Goal: Task Accomplishment & Management: Use online tool/utility

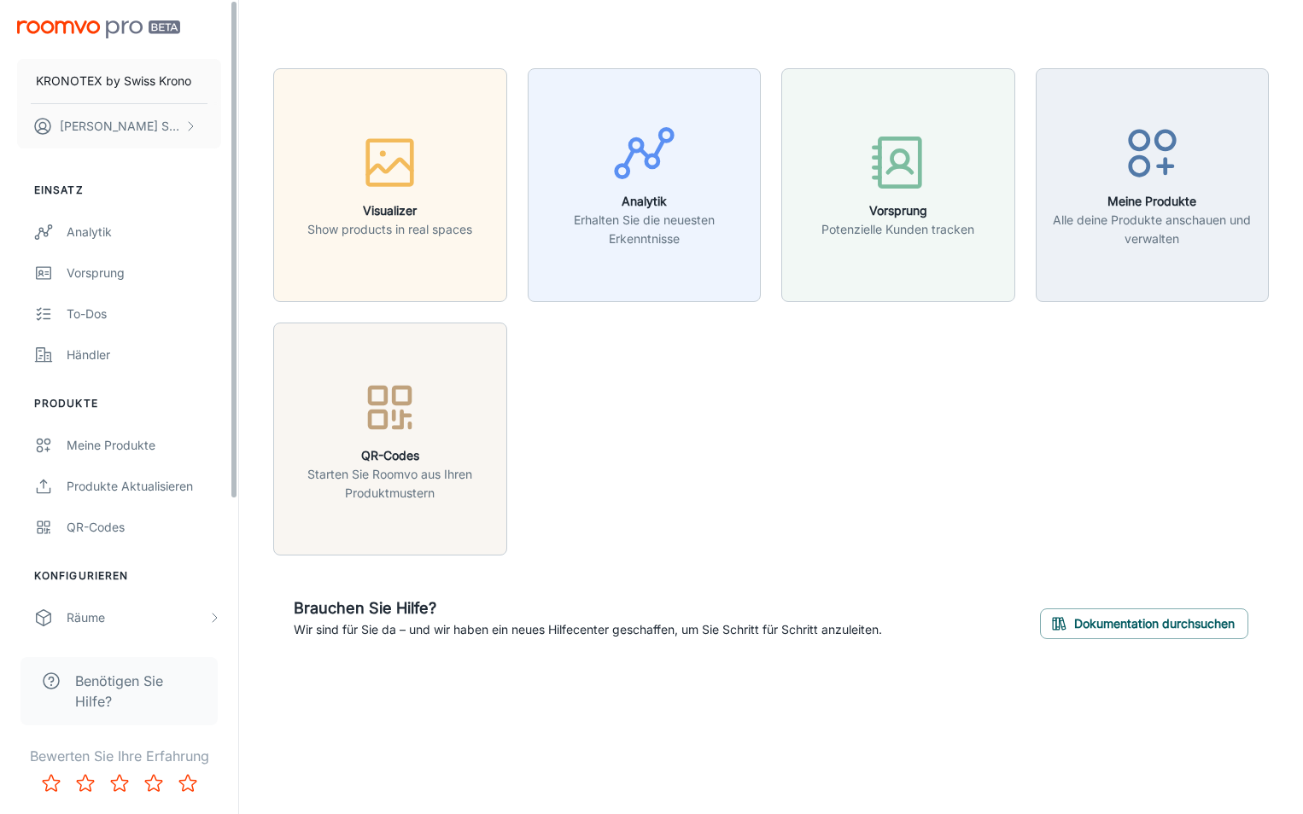
click at [439, 747] on div "KRONOTEX by [DEMOGRAPHIC_DATA] Krono [PERSON_NAME] Einsatz Analytik Vorsprung T…" at bounding box center [651, 407] width 1303 height 814
click at [738, 577] on div "Visualizer Show products in real spaces Analytik Erhalten Sie die neuesten Erke…" at bounding box center [770, 364] width 995 height 592
click at [822, 534] on div "Visualizer Show products in real spaces Analytik Erhalten Sie die neuesten Erke…" at bounding box center [761, 302] width 1016 height 508
drag, startPoint x: 709, startPoint y: 451, endPoint x: 708, endPoint y: 437, distance: 13.8
click at [710, 452] on div "Visualizer Show products in real spaces Analytik Erhalten Sie die neuesten Erke…" at bounding box center [761, 302] width 1016 height 508
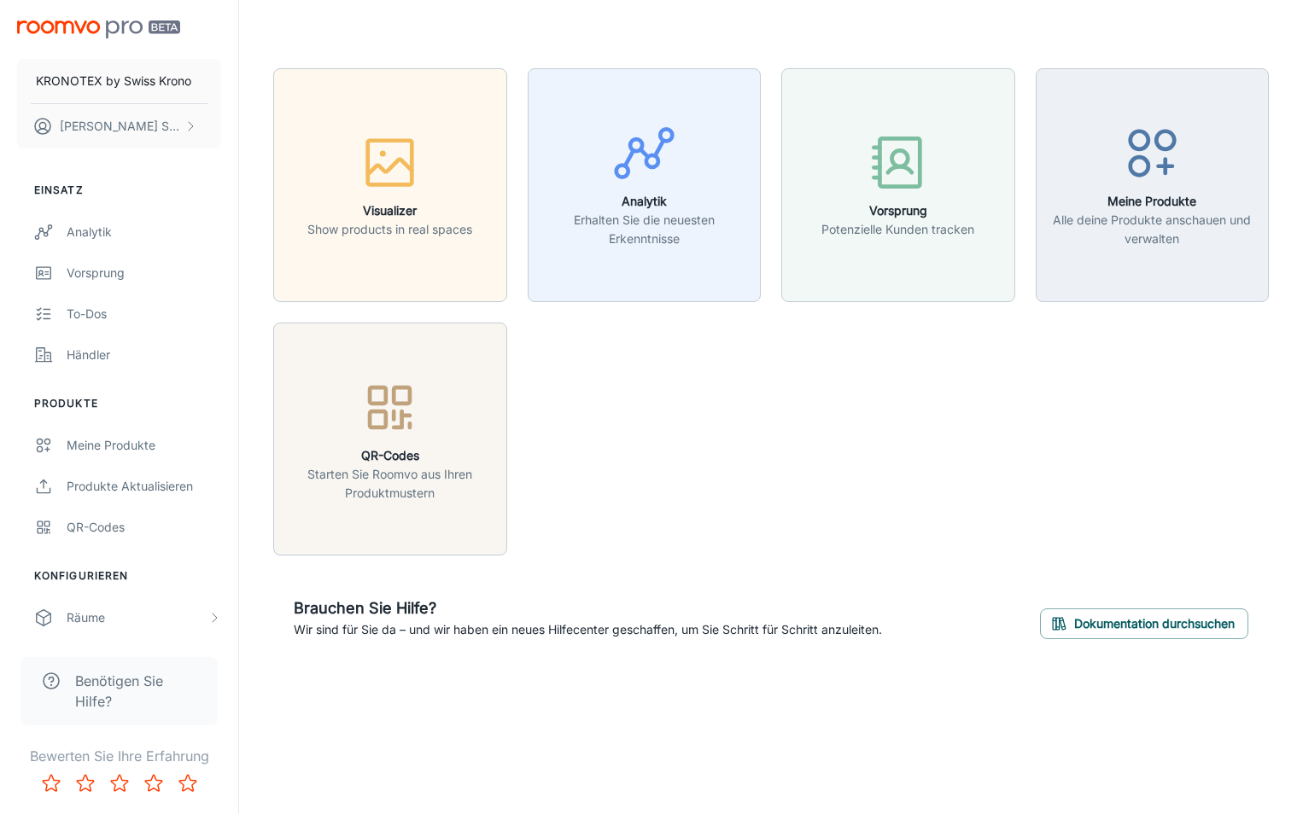
click at [709, 425] on div "Visualizer Show products in real spaces Analytik Erhalten Sie die neuesten Erke…" at bounding box center [761, 302] width 1016 height 508
click at [651, 434] on div "Visualizer Show products in real spaces Analytik Erhalten Sie die neuesten Erke…" at bounding box center [761, 302] width 1016 height 508
click at [1129, 494] on div "Visualizer Show products in real spaces Analytik Erhalten Sie die neuesten Erke…" at bounding box center [761, 302] width 1016 height 508
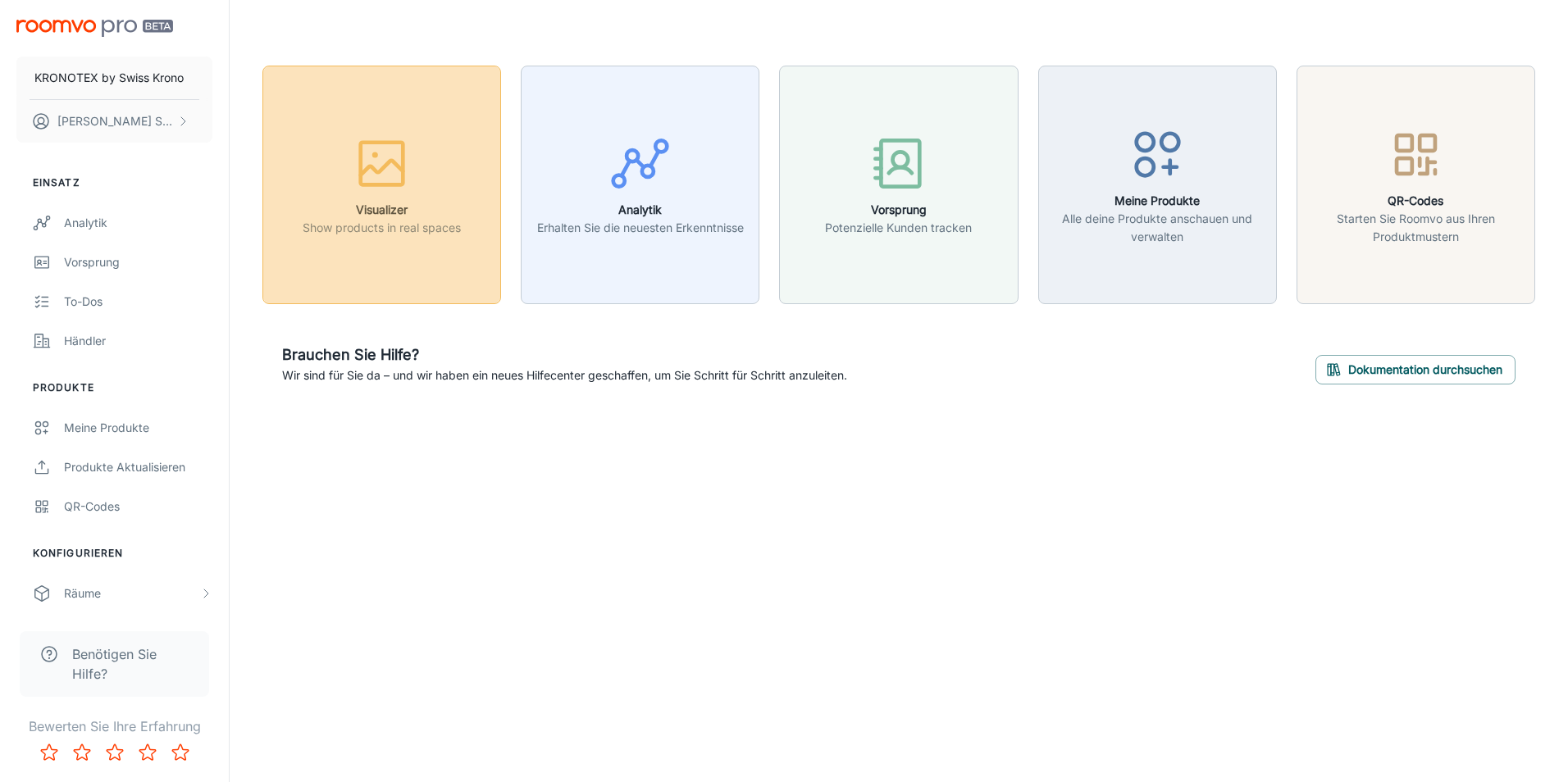
click at [472, 94] on button "Visualizer Show products in real spaces" at bounding box center [381, 184] width 238 height 238
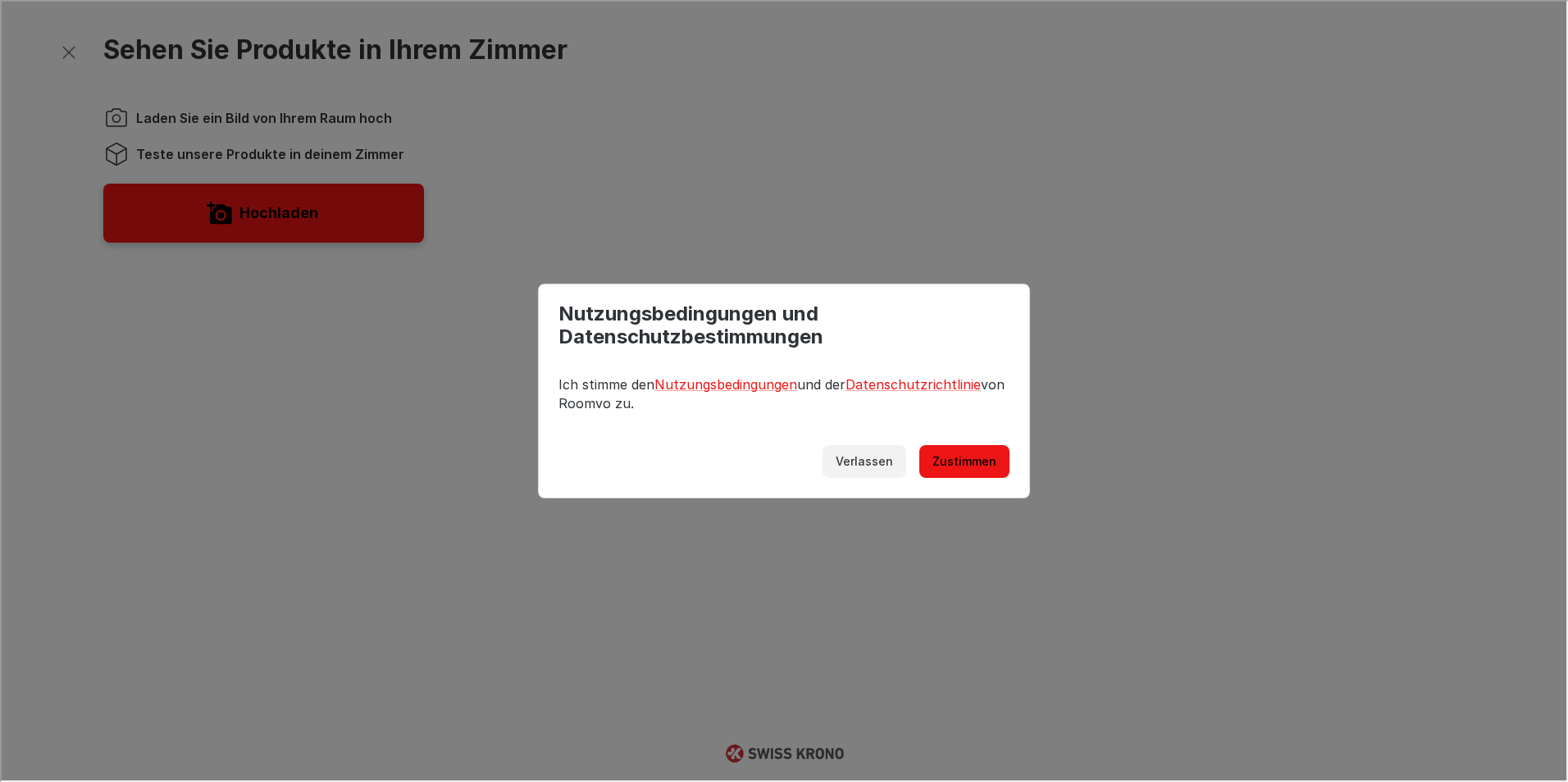
click at [855, 471] on button "Verlassen" at bounding box center [863, 460] width 84 height 33
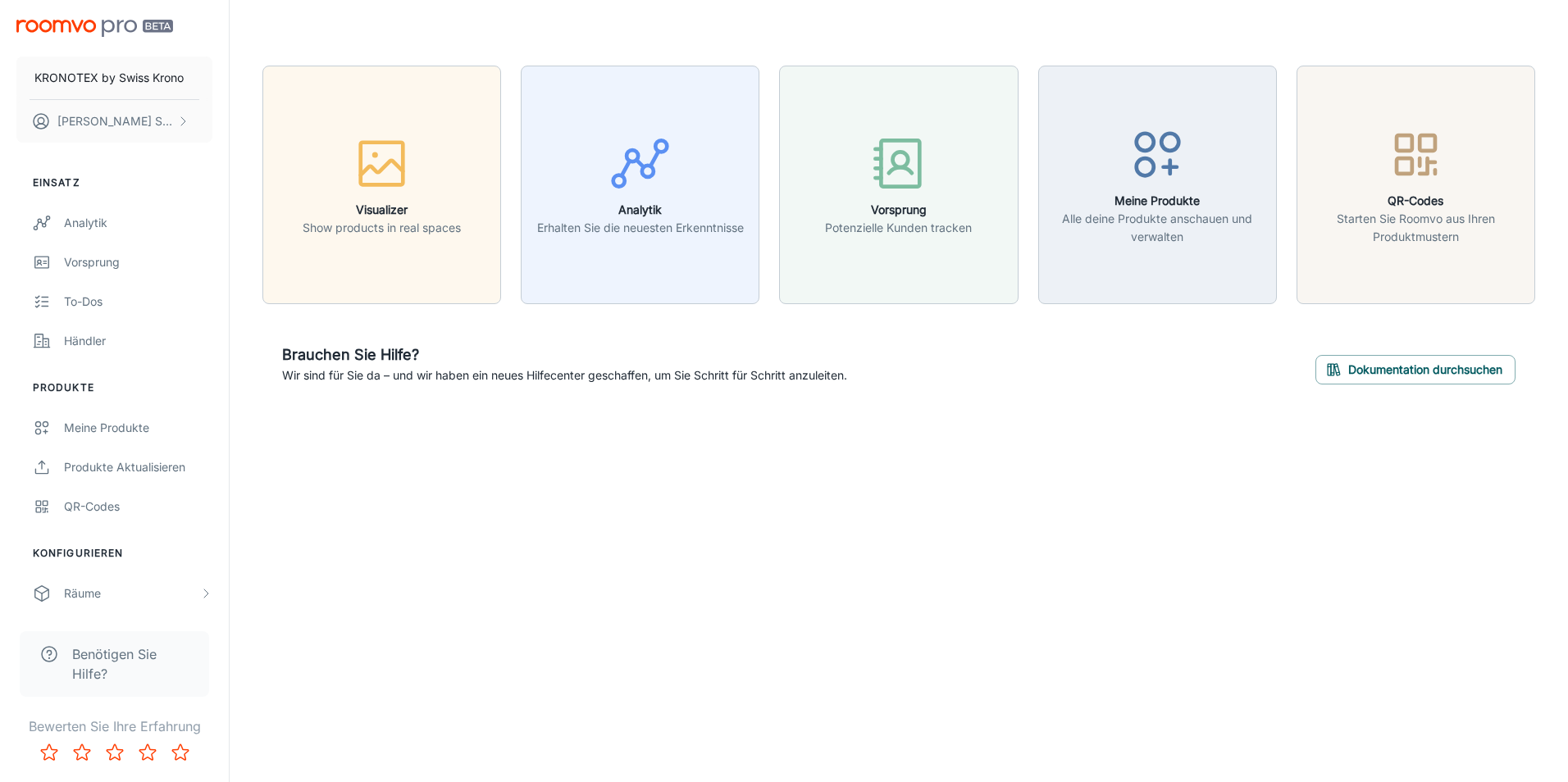
click at [922, 513] on div "KRONOTEX by [DEMOGRAPHIC_DATA] Krono [PERSON_NAME] Einsatz Analytik Vorsprung T…" at bounding box center [784, 391] width 1568 height 782
click at [825, 501] on div "KRONOTEX by [DEMOGRAPHIC_DATA] Krono [PERSON_NAME] Einsatz Analytik Vorsprung T…" at bounding box center [784, 391] width 1568 height 782
click at [698, 545] on div "KRONOTEX by [DEMOGRAPHIC_DATA] Krono [PERSON_NAME] Einsatz Analytik Vorsprung T…" at bounding box center [784, 391] width 1568 height 782
click at [485, 590] on div "KRONOTEX by [DEMOGRAPHIC_DATA] Krono [PERSON_NAME] Einsatz Analytik Vorsprung T…" at bounding box center [784, 391] width 1568 height 782
click at [439, 525] on div "KRONOTEX by [DEMOGRAPHIC_DATA] Krono [PERSON_NAME] Einsatz Analytik Vorsprung T…" at bounding box center [784, 391] width 1568 height 782
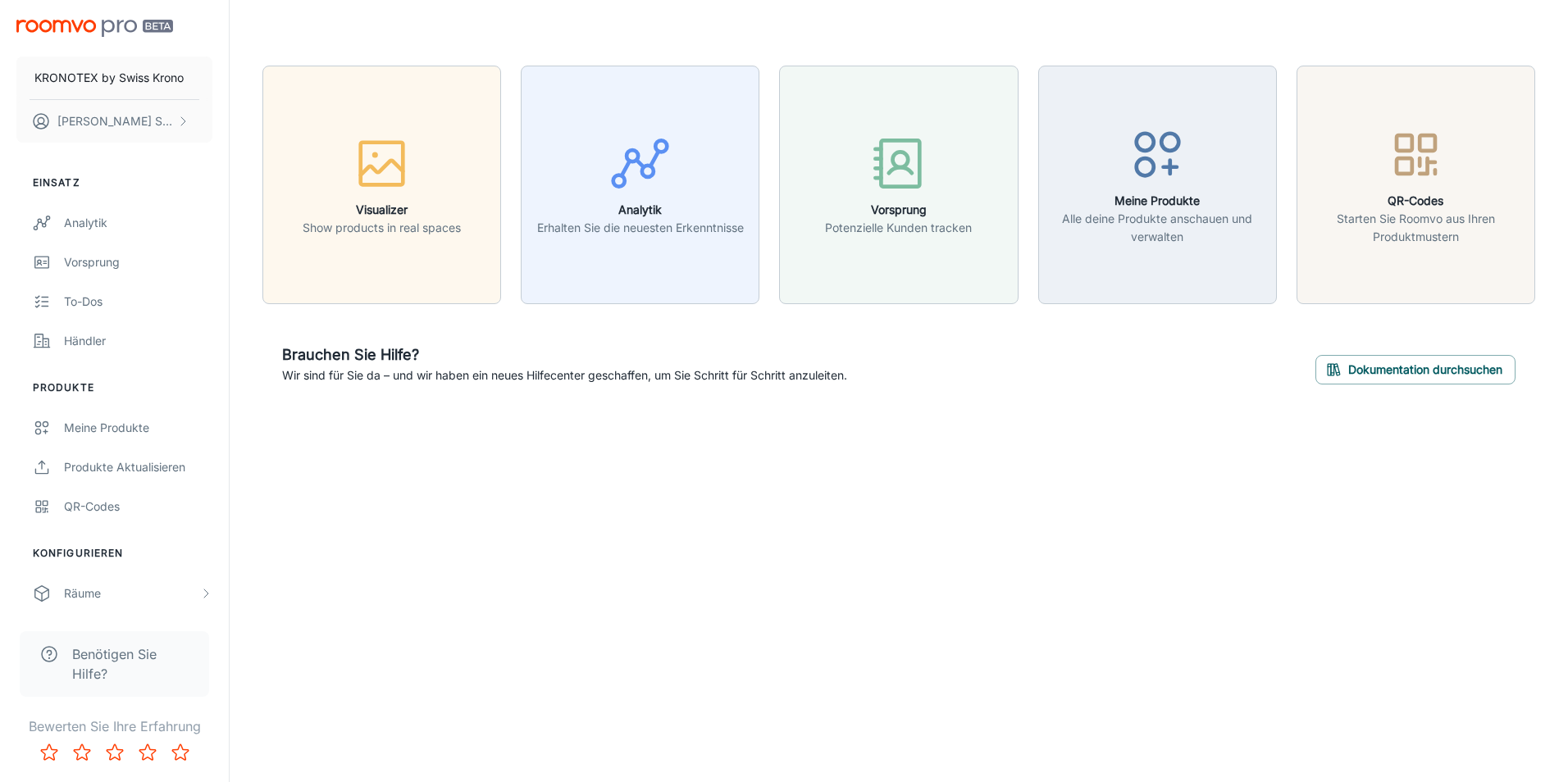
click at [434, 536] on div "KRONOTEX by [DEMOGRAPHIC_DATA] Krono [PERSON_NAME] Einsatz Analytik Vorsprung T…" at bounding box center [784, 391] width 1568 height 782
click at [642, 602] on div "KRONOTEX by [DEMOGRAPHIC_DATA] Krono [PERSON_NAME] Einsatz Analytik Vorsprung T…" at bounding box center [784, 391] width 1568 height 782
click at [1002, 660] on div "KRONOTEX by [DEMOGRAPHIC_DATA] Krono [PERSON_NAME] Einsatz Analytik Vorsprung T…" at bounding box center [784, 391] width 1568 height 782
click at [830, 19] on header at bounding box center [899, 33] width 1312 height 65
click at [828, 19] on header at bounding box center [899, 33] width 1312 height 65
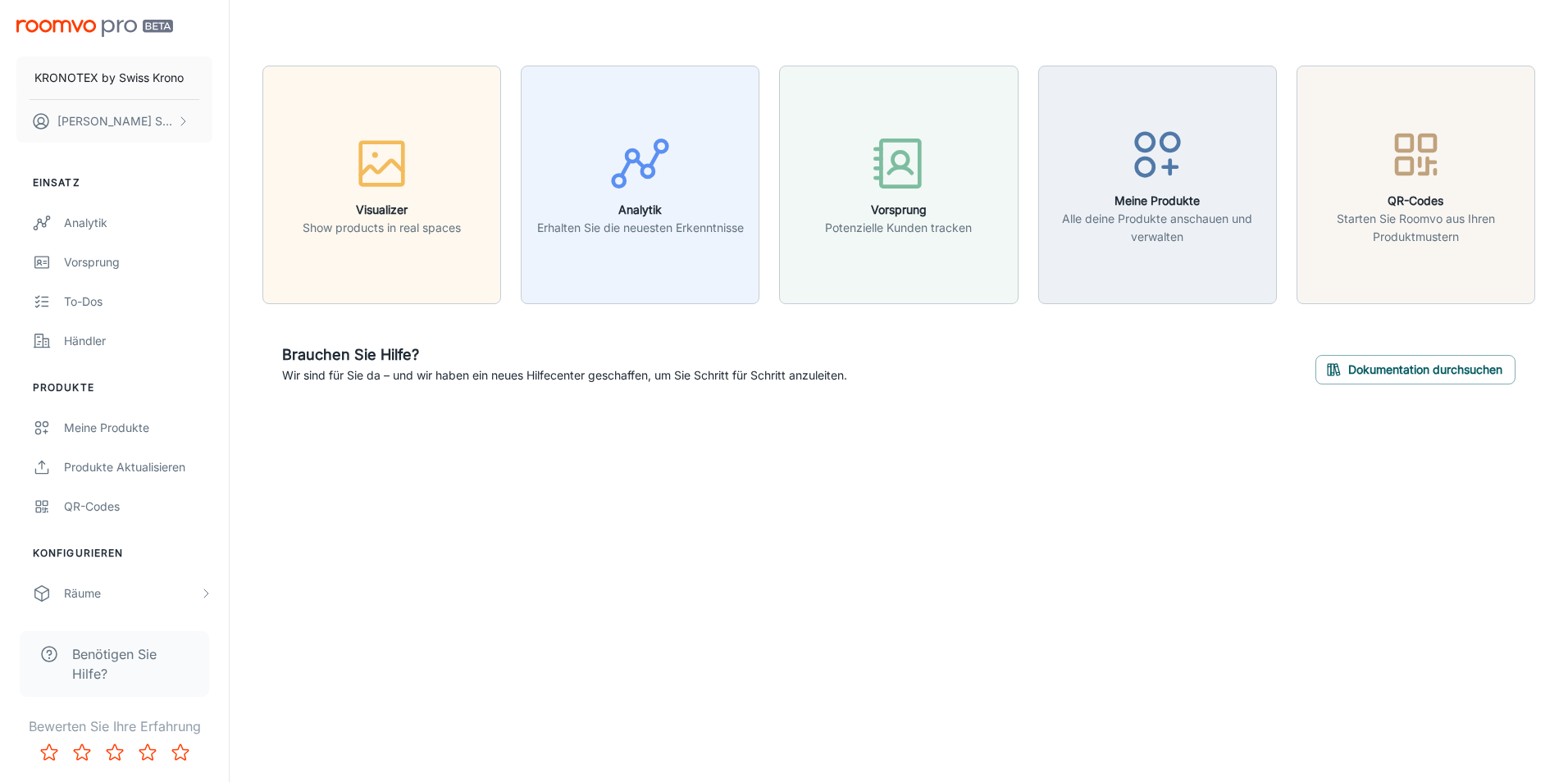
click at [828, 19] on header at bounding box center [899, 33] width 1312 height 65
drag, startPoint x: 828, startPoint y: 19, endPoint x: 813, endPoint y: 578, distance: 559.2
click at [815, 578] on div "KRONOTEX by [DEMOGRAPHIC_DATA] Krono [PERSON_NAME] Einsatz Analytik Vorsprung T…" at bounding box center [784, 391] width 1568 height 782
click at [118, 426] on div "Meine Produkte" at bounding box center [138, 428] width 149 height 18
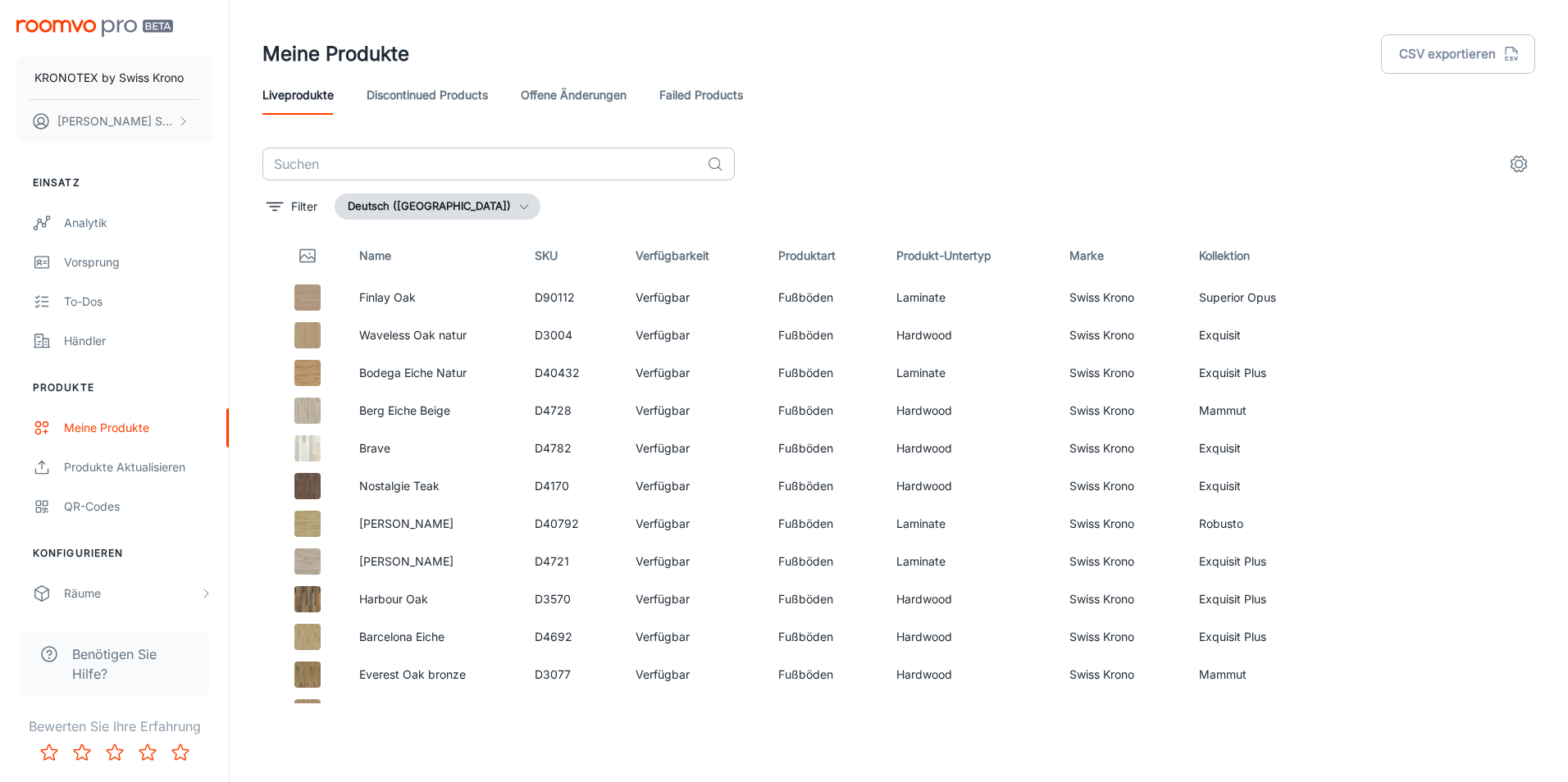
click at [459, 158] on input "text" at bounding box center [481, 164] width 438 height 33
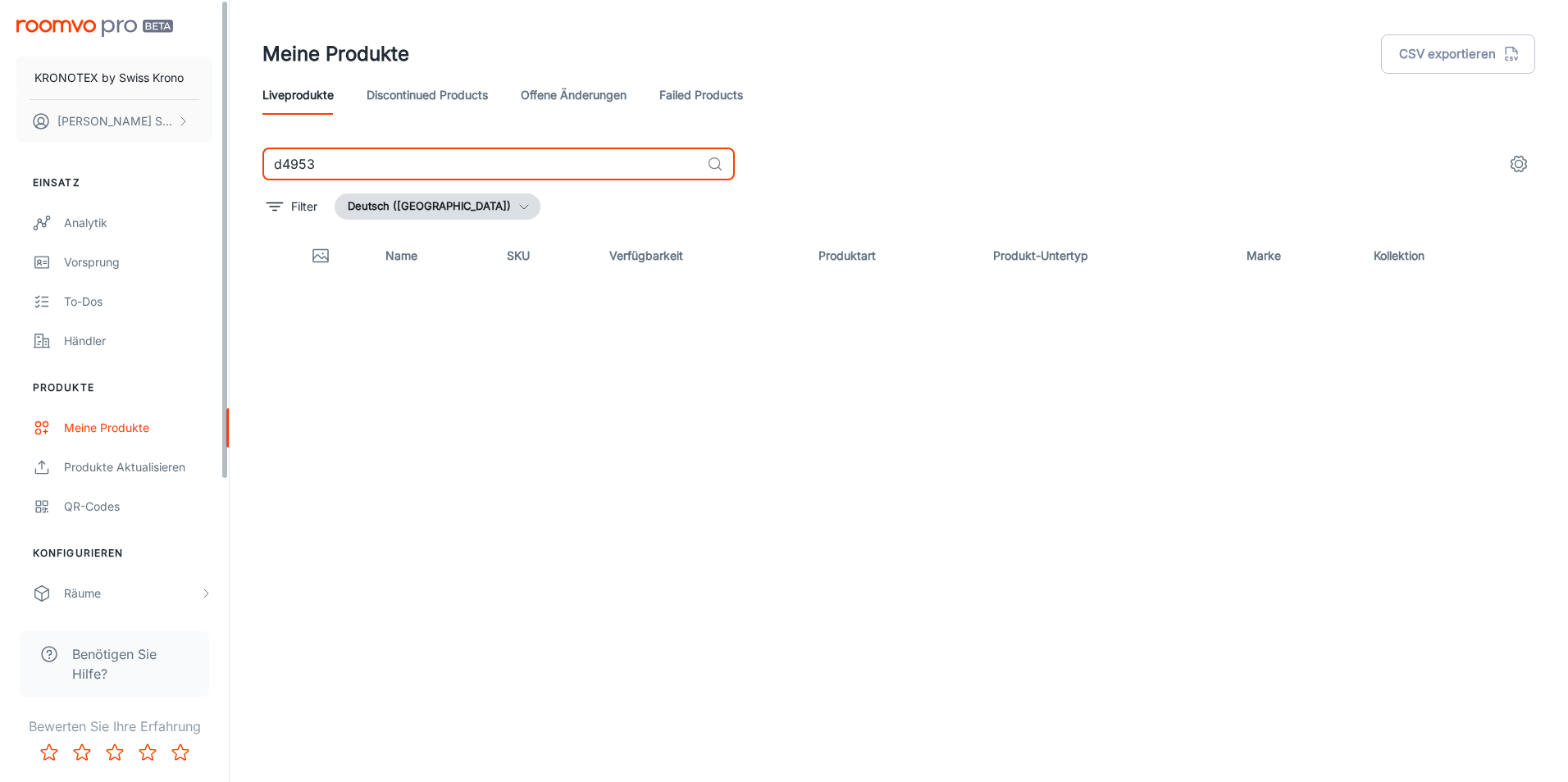
drag, startPoint x: 333, startPoint y: 167, endPoint x: 144, endPoint y: 167, distance: 189.0
click at [144, 167] on div "KRONOTEX by [DEMOGRAPHIC_DATA] Krono [PERSON_NAME] Einsatz Analytik Vorsprung T…" at bounding box center [784, 384] width 1568 height 770
click at [353, 187] on div "d4953 ​ Filter Deutsch ([GEOGRAPHIC_DATA]) Name SKU Verfügbarkeit Produktart Pr…" at bounding box center [898, 426] width 1273 height 556
click at [282, 168] on input "d4953" at bounding box center [481, 164] width 438 height 33
type input "D4953"
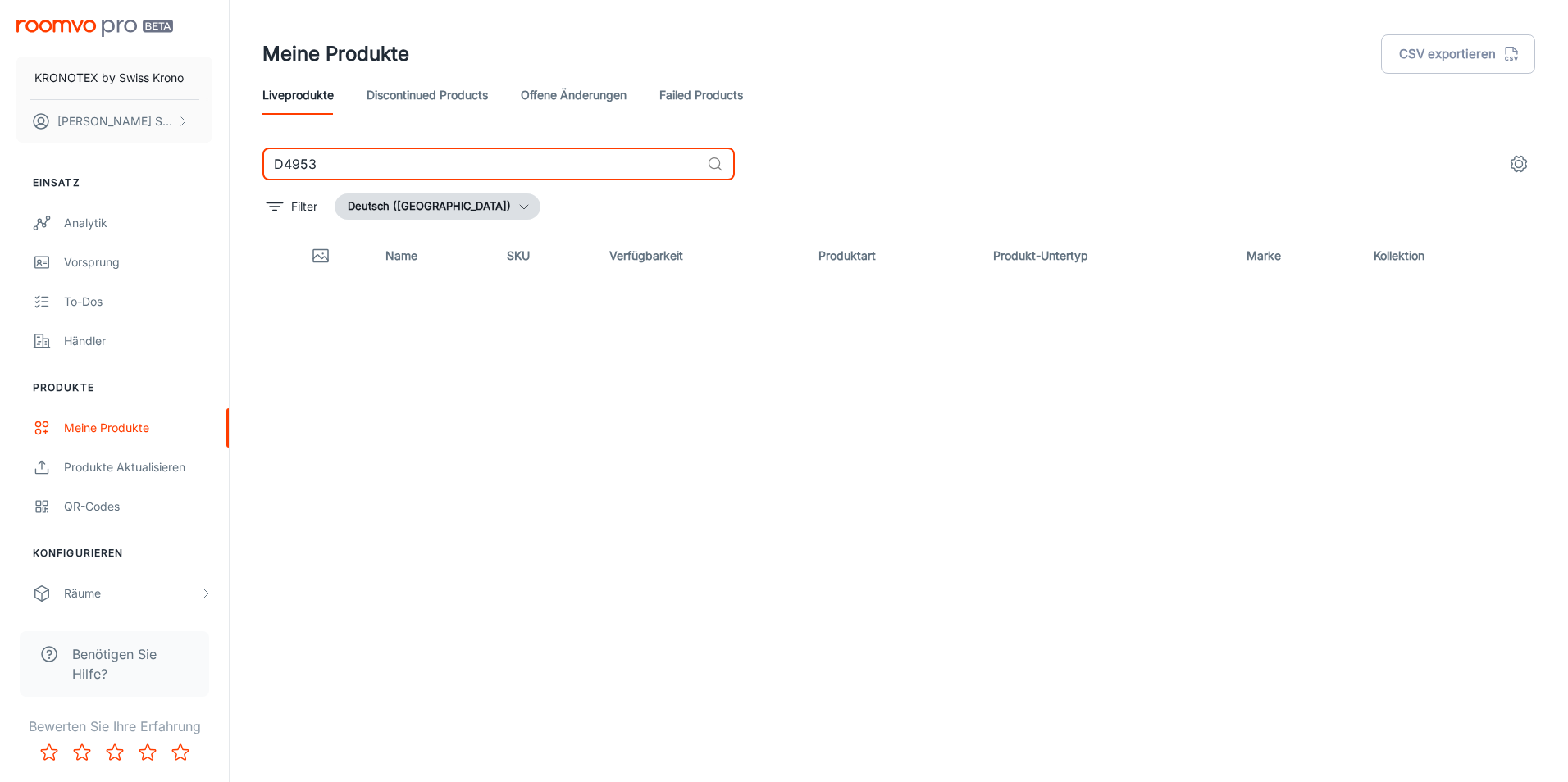
click at [306, 165] on input "D4953" at bounding box center [481, 164] width 438 height 33
click at [306, 164] on input "D4953" at bounding box center [481, 164] width 438 height 33
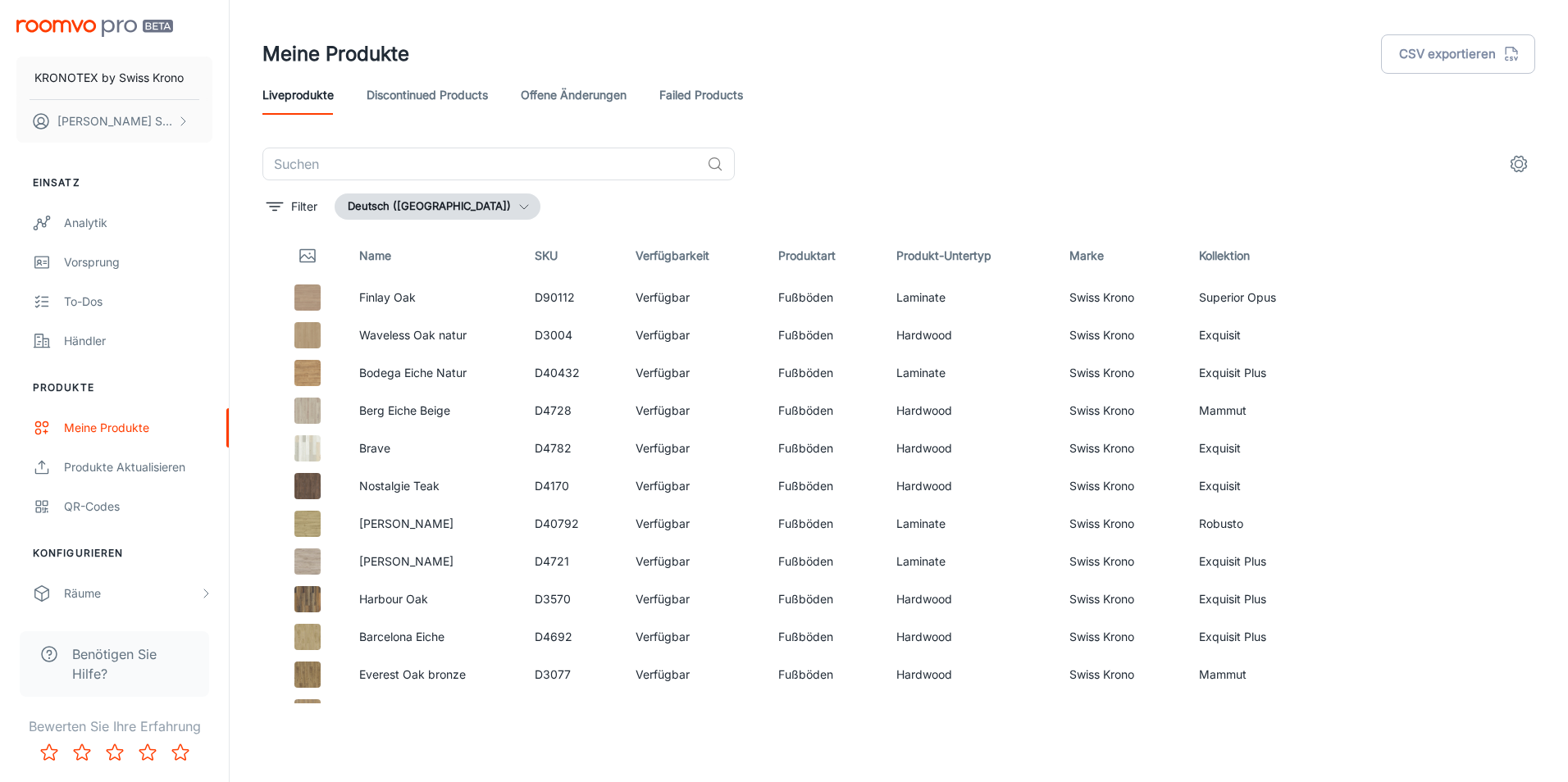
click at [1079, 260] on th "Marke" at bounding box center [1121, 256] width 130 height 46
click at [1218, 258] on th "Kollektion" at bounding box center [1273, 256] width 175 height 46
click at [1255, 256] on th "Kollektion" at bounding box center [1273, 256] width 175 height 46
click at [280, 210] on icon "filter" at bounding box center [275, 207] width 19 height 19
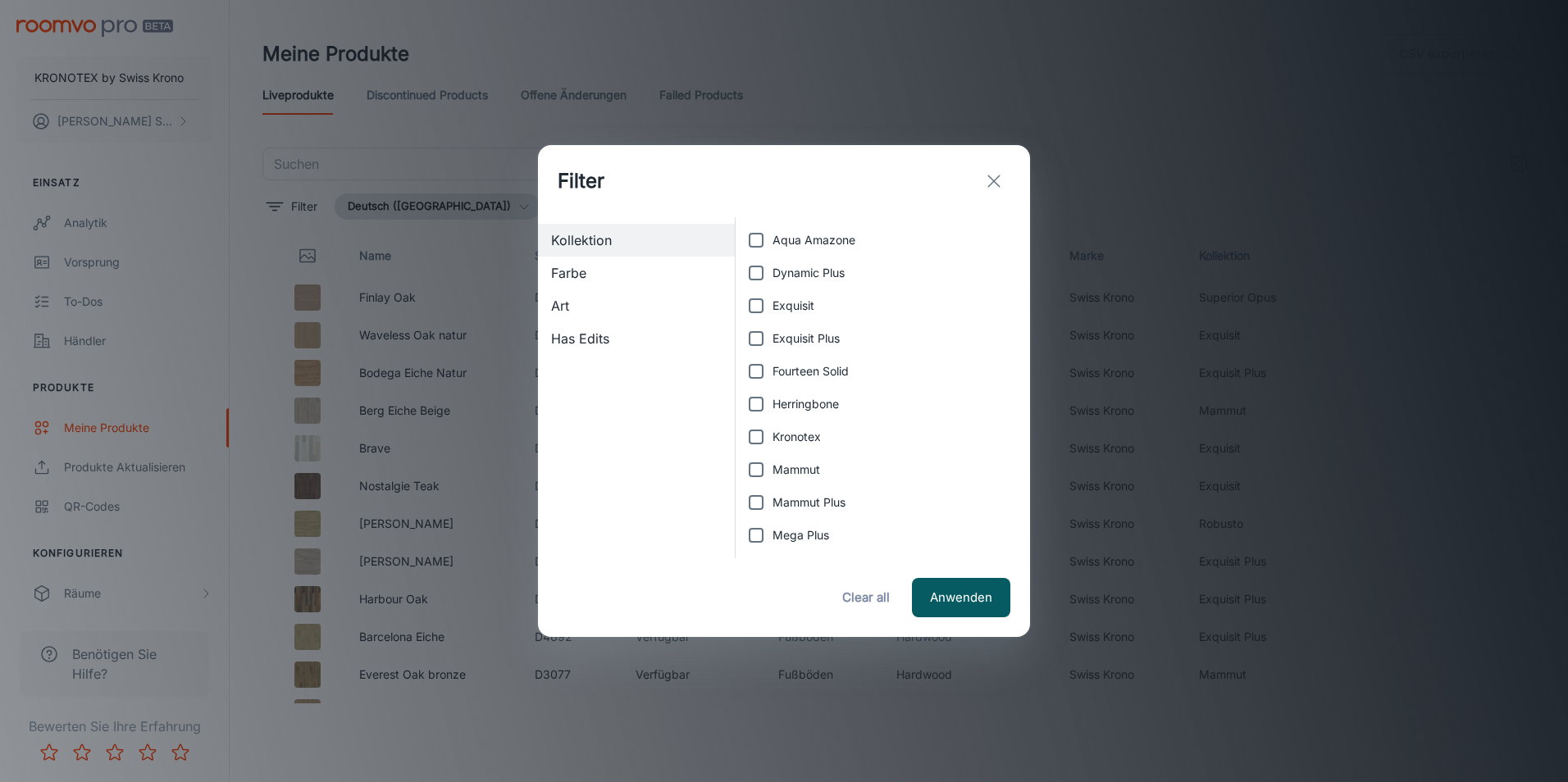
click at [751, 278] on input "Dynamic Plus" at bounding box center [756, 273] width 33 height 33
checkbox input "true"
drag, startPoint x: 1012, startPoint y: 443, endPoint x: 1002, endPoint y: 486, distance: 44.1
click at [1002, 486] on ul "Aqua Amazone Dynamic Plus Exquisit Exquisit Plus Fourteen Solid Herringbone Kro…" at bounding box center [889, 437] width 282 height 440
drag, startPoint x: 1002, startPoint y: 486, endPoint x: 1007, endPoint y: 525, distance: 39.3
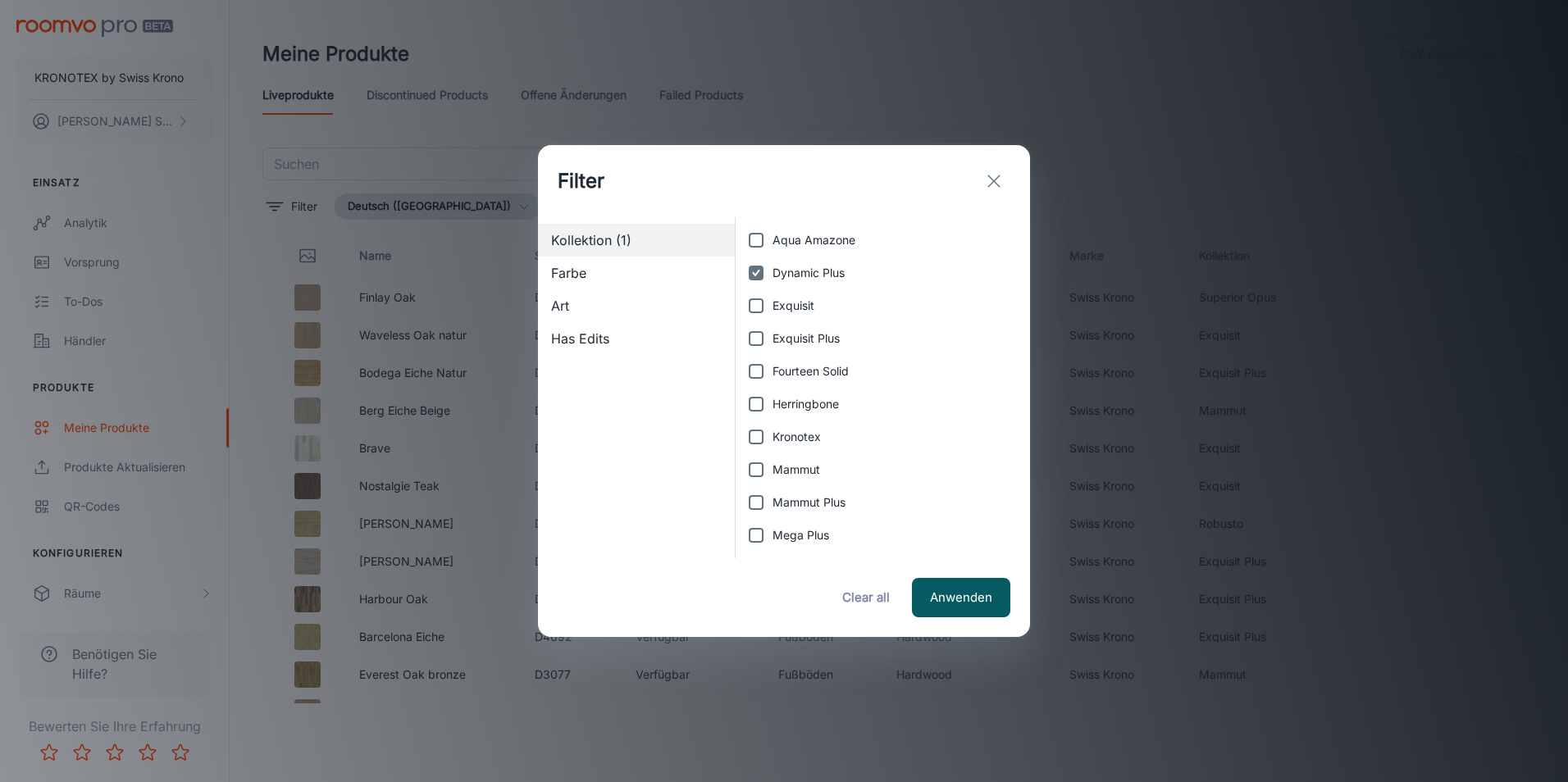
click at [1006, 525] on li "Mega Plus" at bounding box center [889, 535] width 282 height 33
click at [980, 591] on button "Anwenden" at bounding box center [961, 598] width 98 height 39
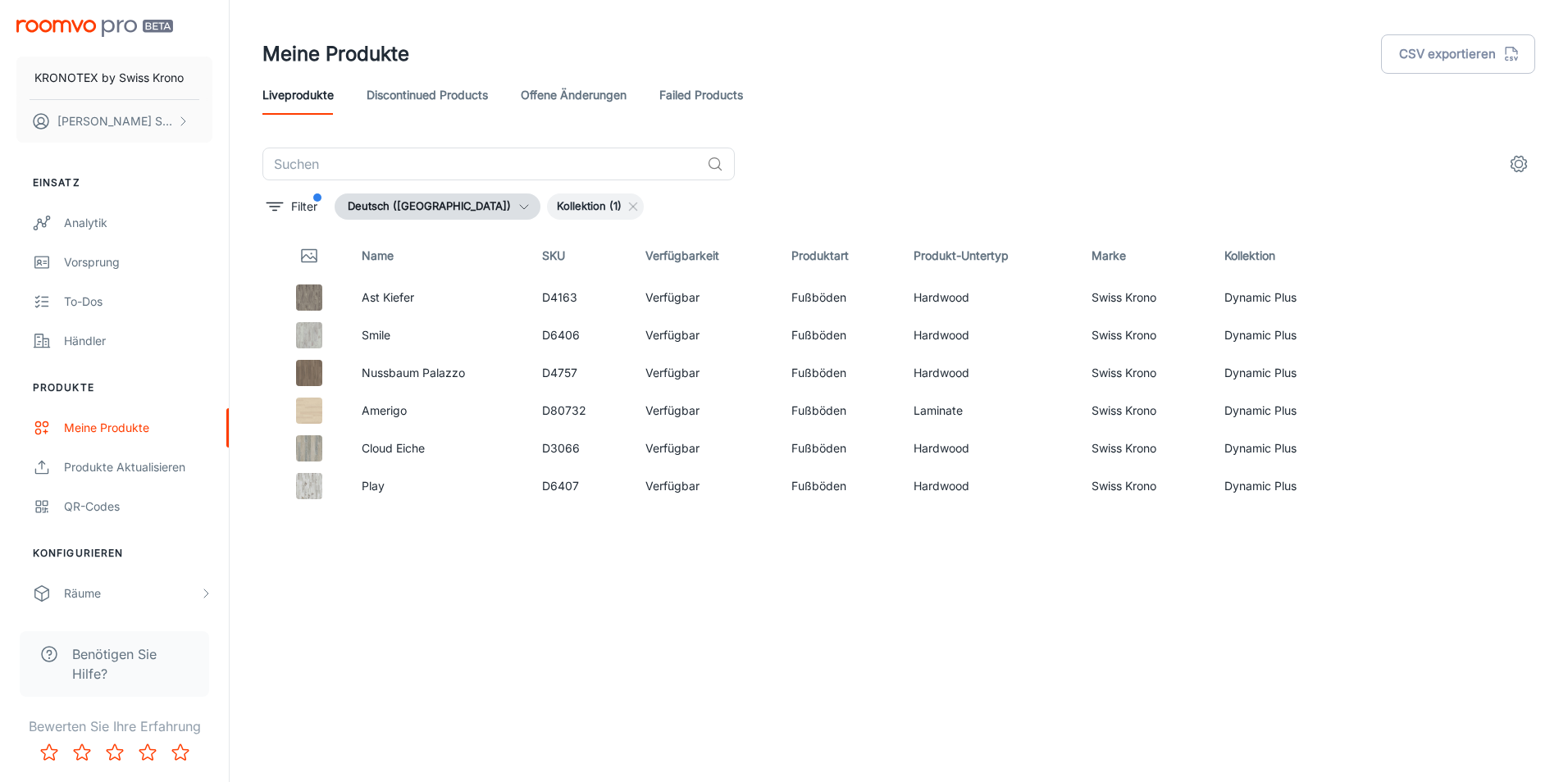
click at [980, 607] on div "Name SKU Verfügbarkeit Produktart Produkt-Untertyp Marke Kollektion Ast Kiefer …" at bounding box center [898, 468] width 1273 height 471
click at [734, 620] on div "Name SKU Verfügbarkeit Produktart Produkt-Untertyp Marke Kollektion Ast Kiefer …" at bounding box center [898, 468] width 1273 height 471
click at [435, 180] on input "text" at bounding box center [481, 164] width 438 height 33
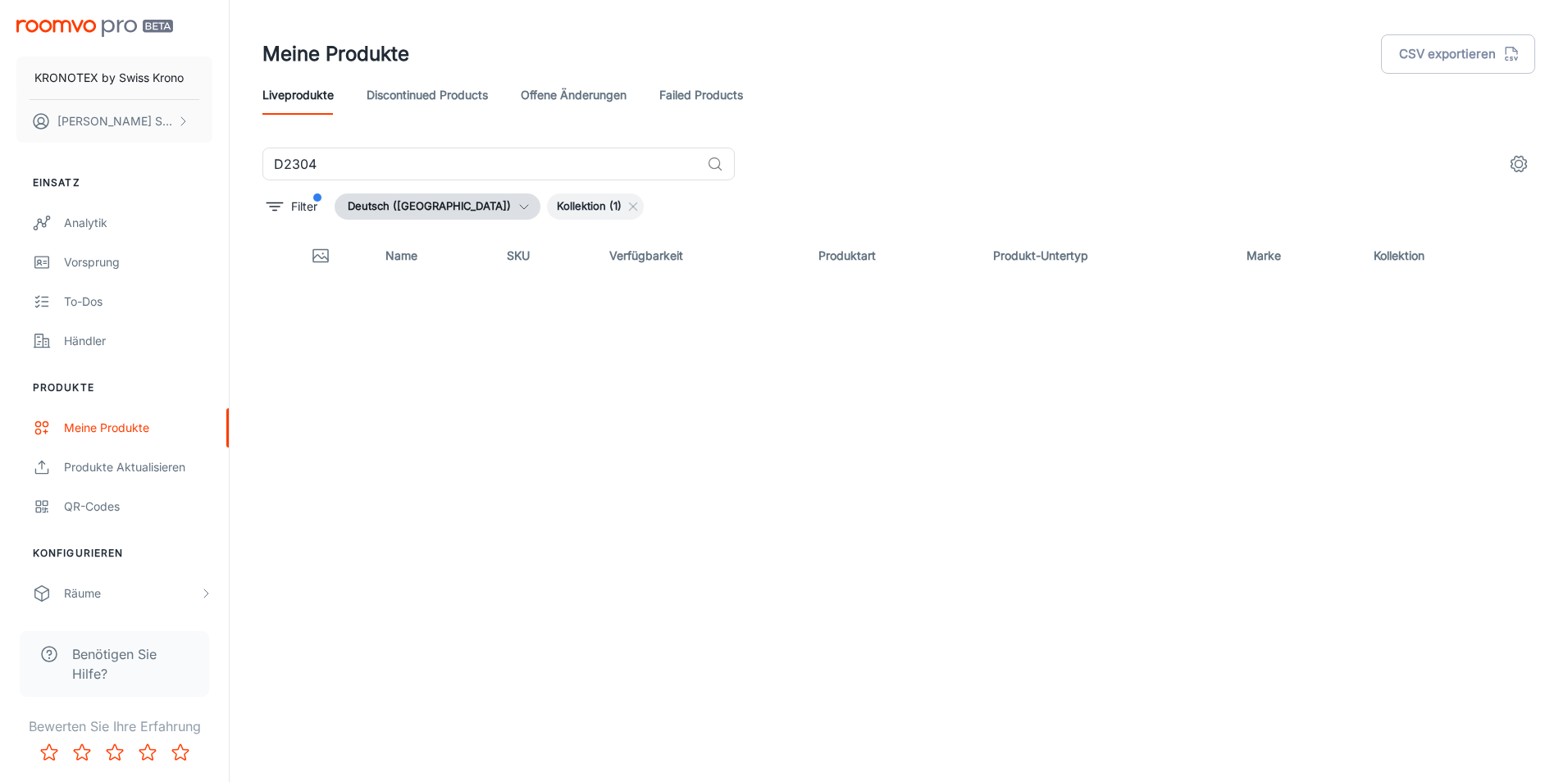
click at [968, 53] on div "Meine Produkte CSV exportieren" at bounding box center [898, 54] width 1273 height 42
click at [775, 518] on div "Name SKU Verfügbarkeit Produktart Produkt-Untertyp Marke Kollektion" at bounding box center [898, 468] width 1273 height 471
click at [483, 427] on div "Name SKU Verfügbarkeit Produktart Produkt-Untertyp Marke Kollektion" at bounding box center [898, 468] width 1273 height 471
click at [371, 150] on input "D2304" at bounding box center [481, 164] width 438 height 33
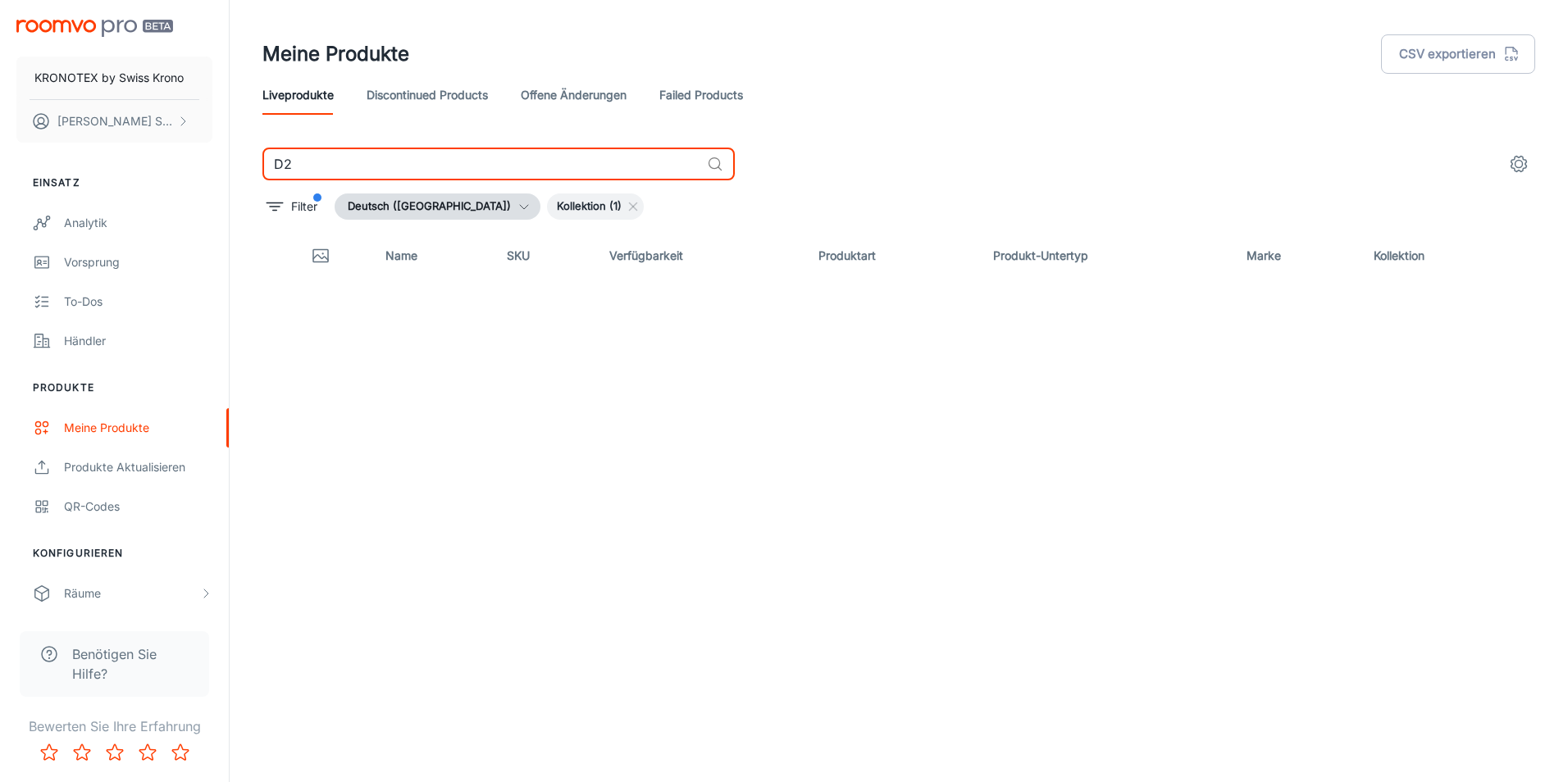
type input "D"
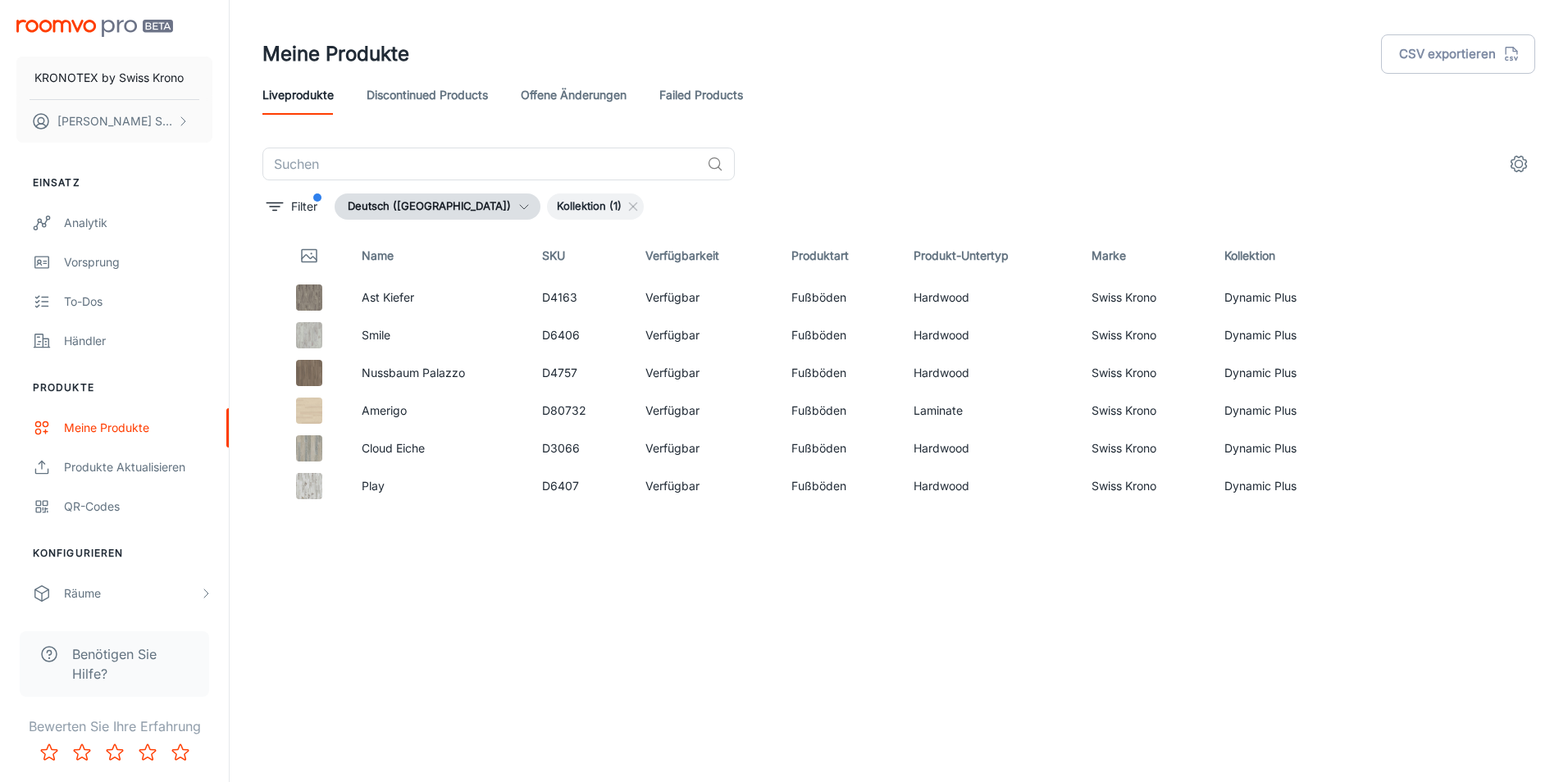
click at [635, 535] on div "Name SKU Verfügbarkeit Produktart Produkt-Untertyp Marke Kollektion Ast Kiefer …" at bounding box center [898, 468] width 1273 height 471
click at [438, 654] on div "Name SKU Verfügbarkeit Produktart Produkt-Untertyp Marke Kollektion Ast Kiefer …" at bounding box center [898, 468] width 1273 height 471
drag, startPoint x: 900, startPoint y: 98, endPoint x: 882, endPoint y: 79, distance: 26.2
click at [898, 98] on div "Liveprodukte Discontinued Products offene Änderungen Failed Products" at bounding box center [898, 95] width 1273 height 39
click at [502, 698] on div "Name SKU Verfügbarkeit Produktart Produkt-Untertyp Marke Kollektion Ast Kiefer …" at bounding box center [898, 468] width 1273 height 471
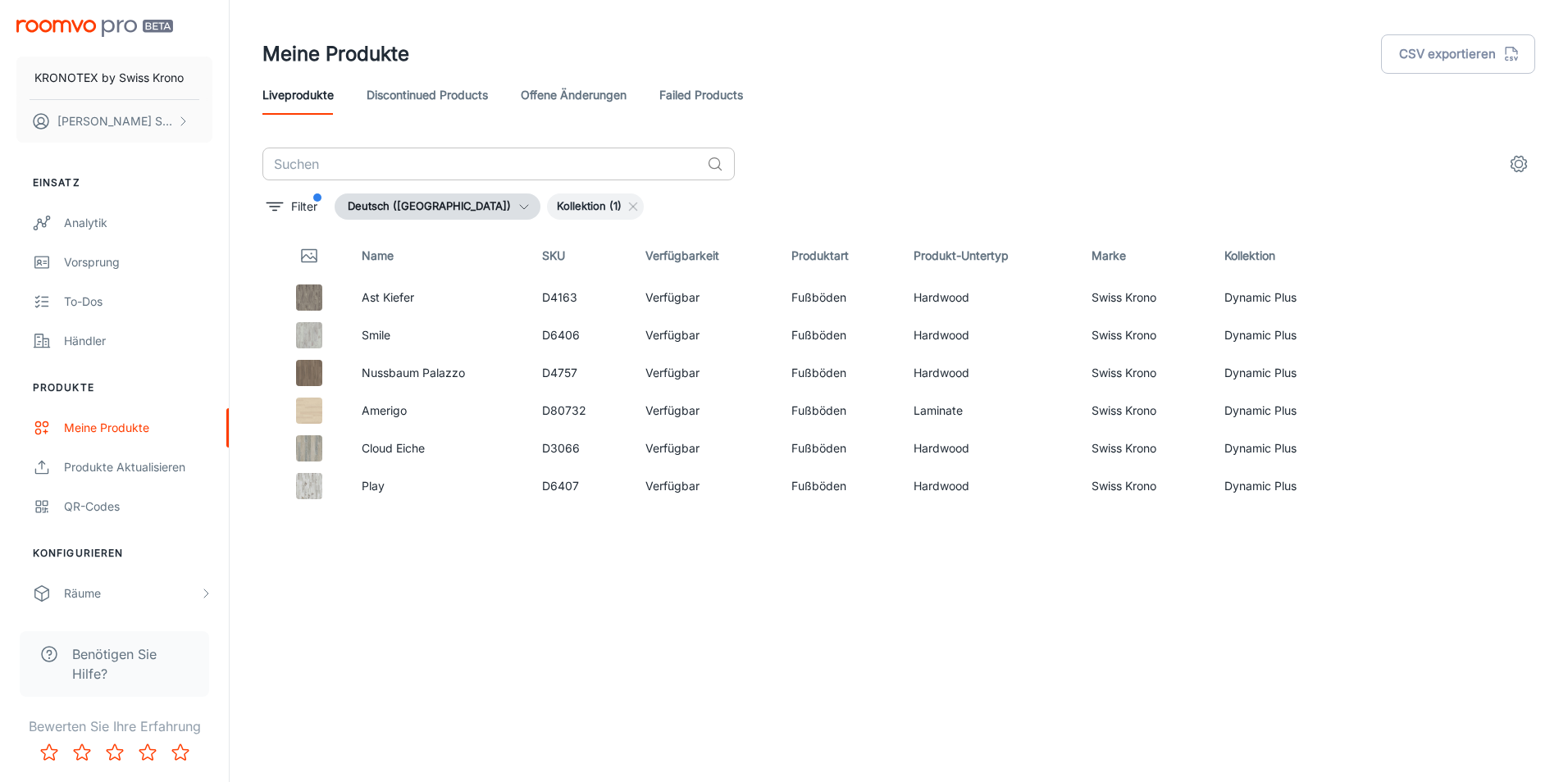
click at [370, 155] on input "text" at bounding box center [481, 164] width 438 height 33
click at [626, 206] on icon at bounding box center [633, 207] width 13 height 13
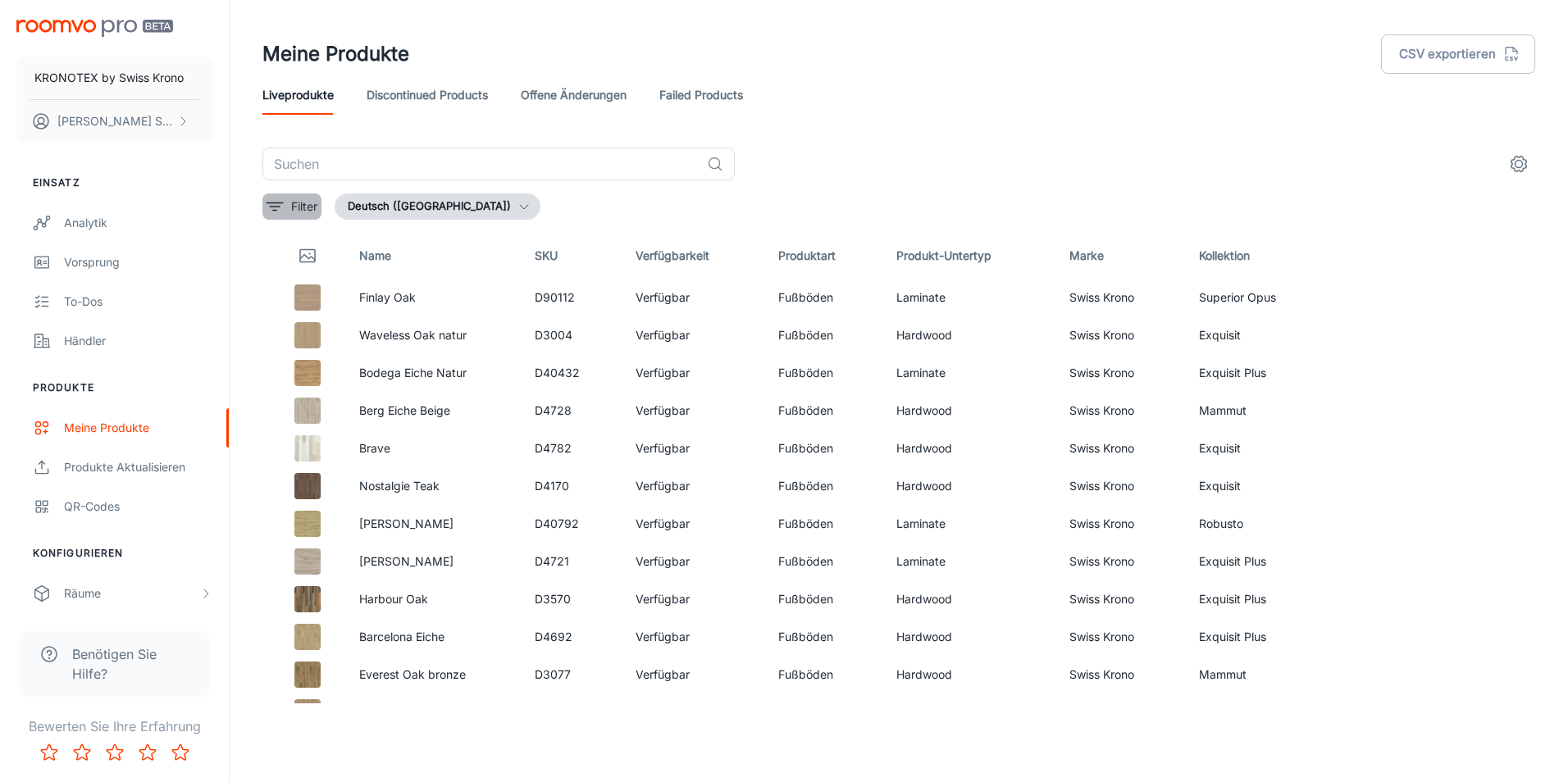
click at [294, 202] on p "Filter" at bounding box center [304, 207] width 26 height 18
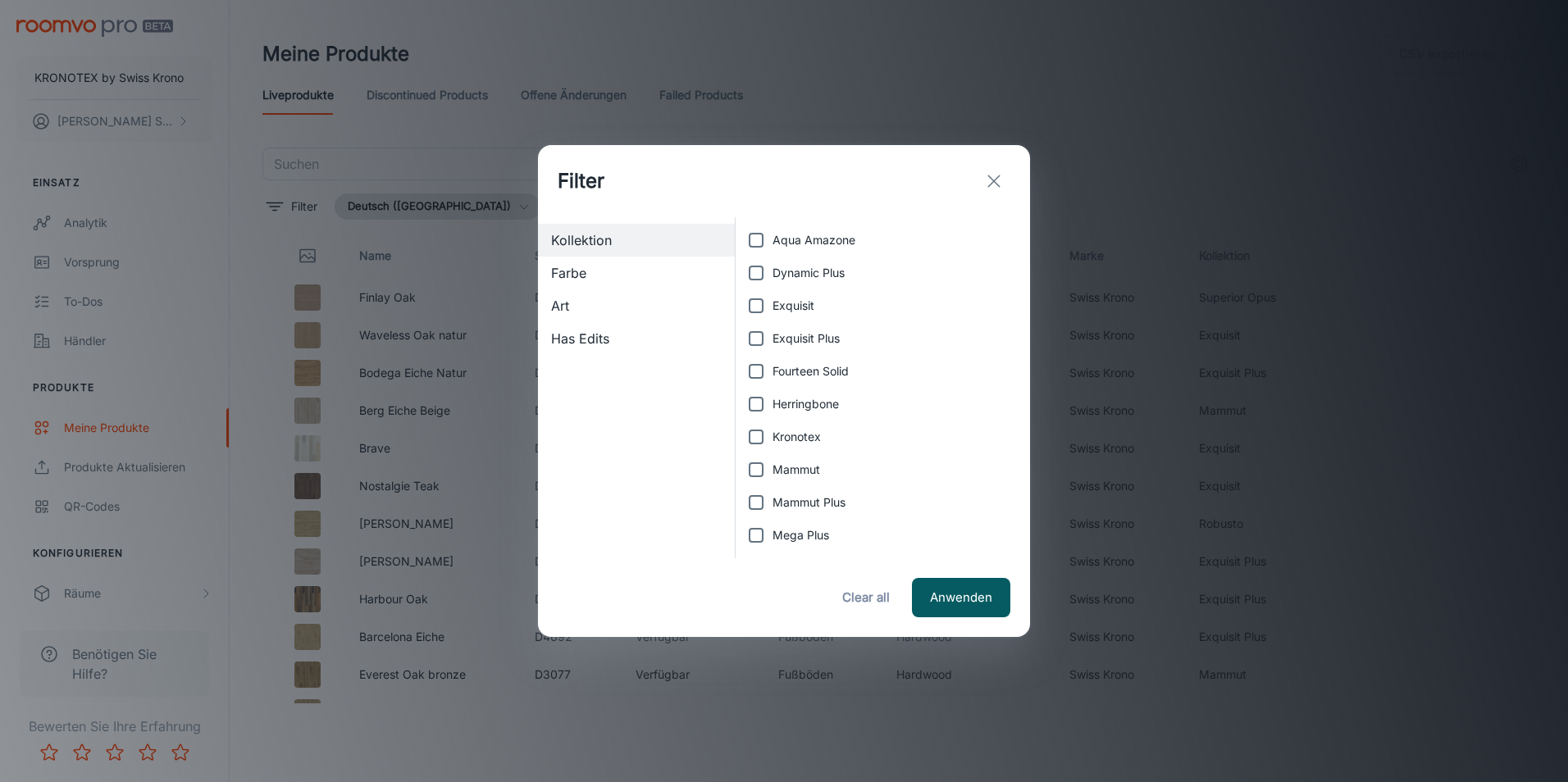
click at [792, 472] on span "Mammut" at bounding box center [796, 470] width 48 height 18
click at [772, 472] on input "Mammut" at bounding box center [756, 470] width 33 height 33
checkbox input "true"
click at [933, 606] on button "Anwenden" at bounding box center [961, 598] width 98 height 39
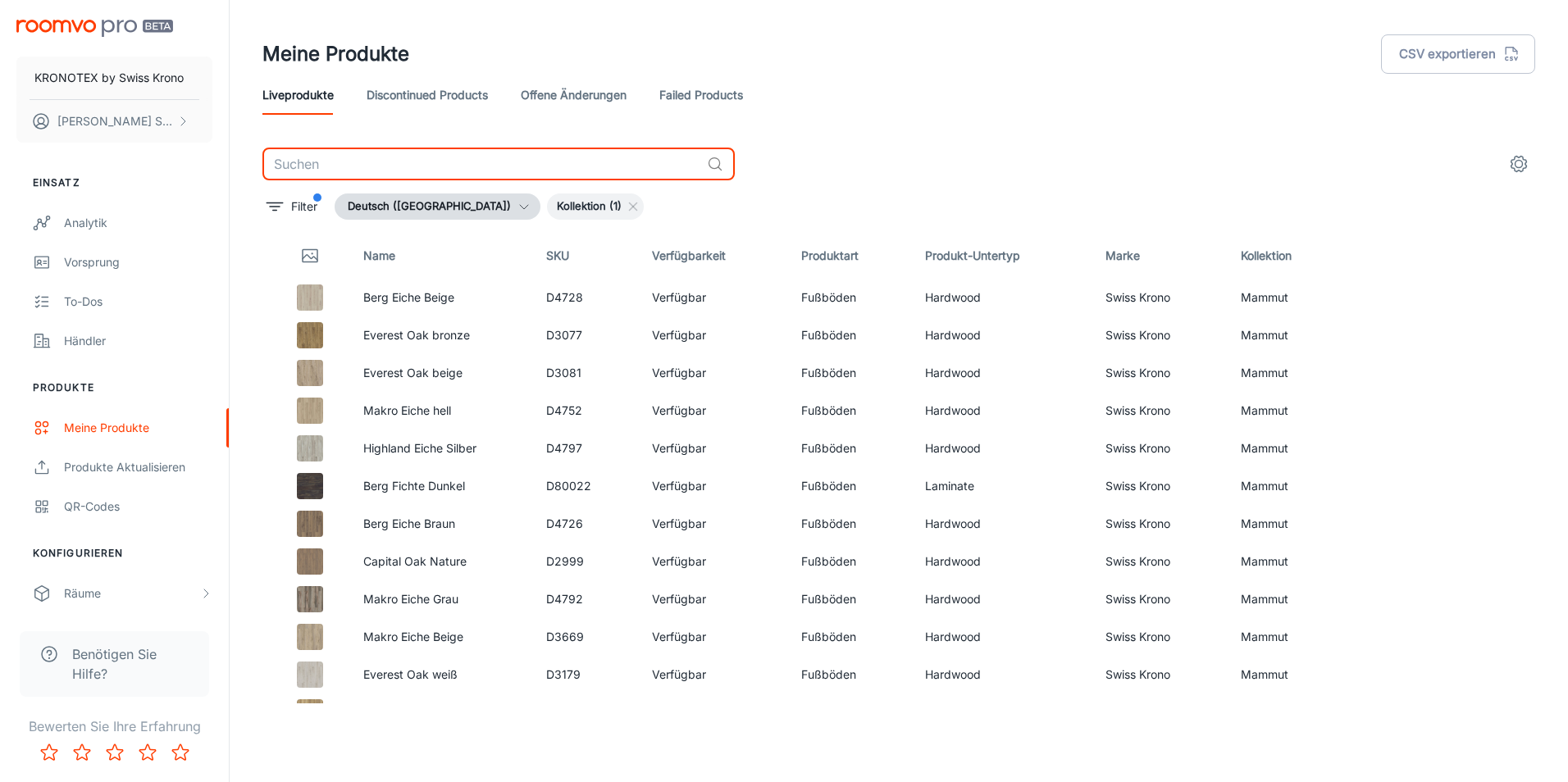
drag, startPoint x: 484, startPoint y: 154, endPoint x: 503, endPoint y: 155, distance: 19.0
click at [485, 154] on input "text" at bounding box center [481, 164] width 438 height 33
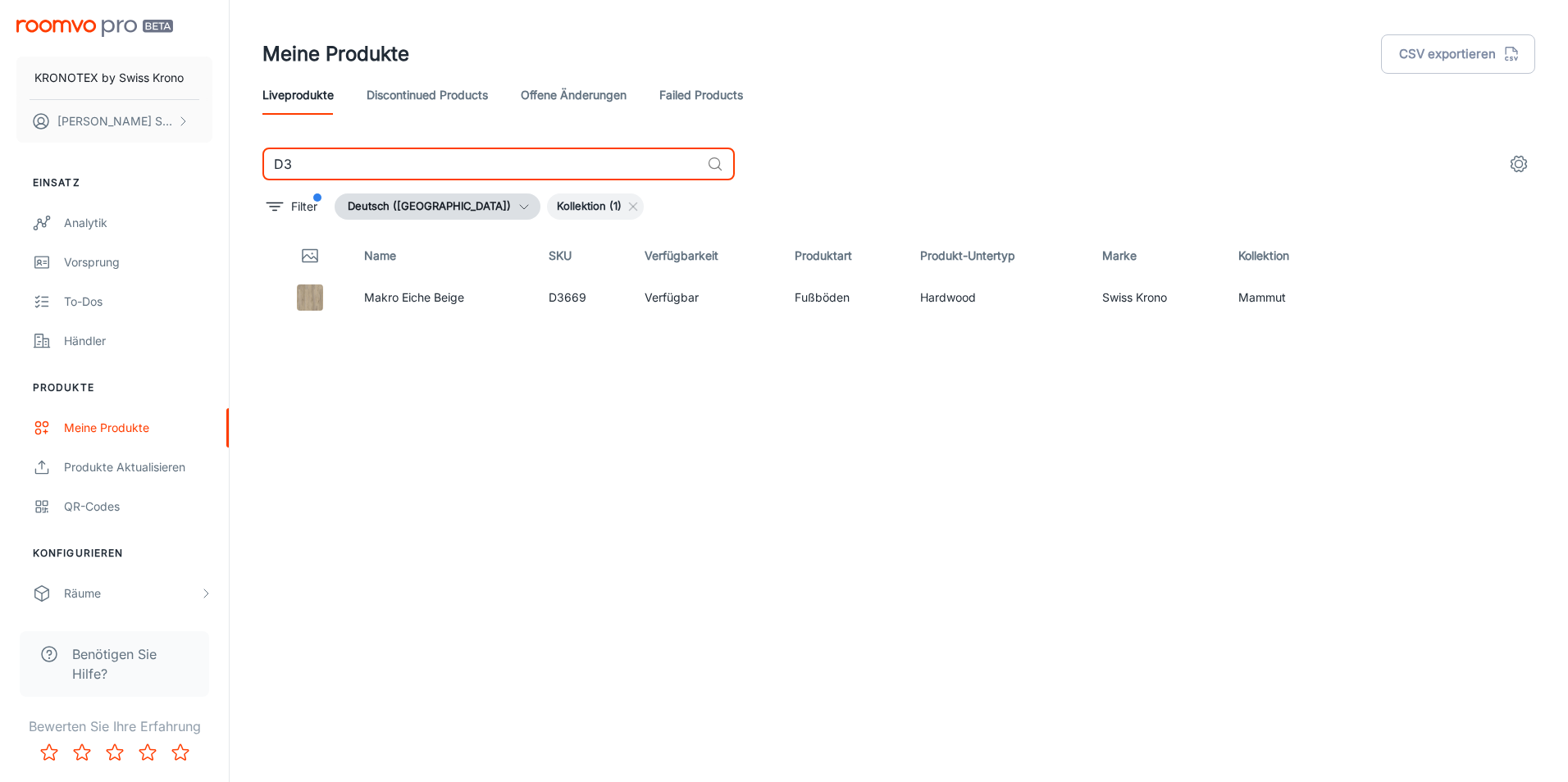
type input "D"
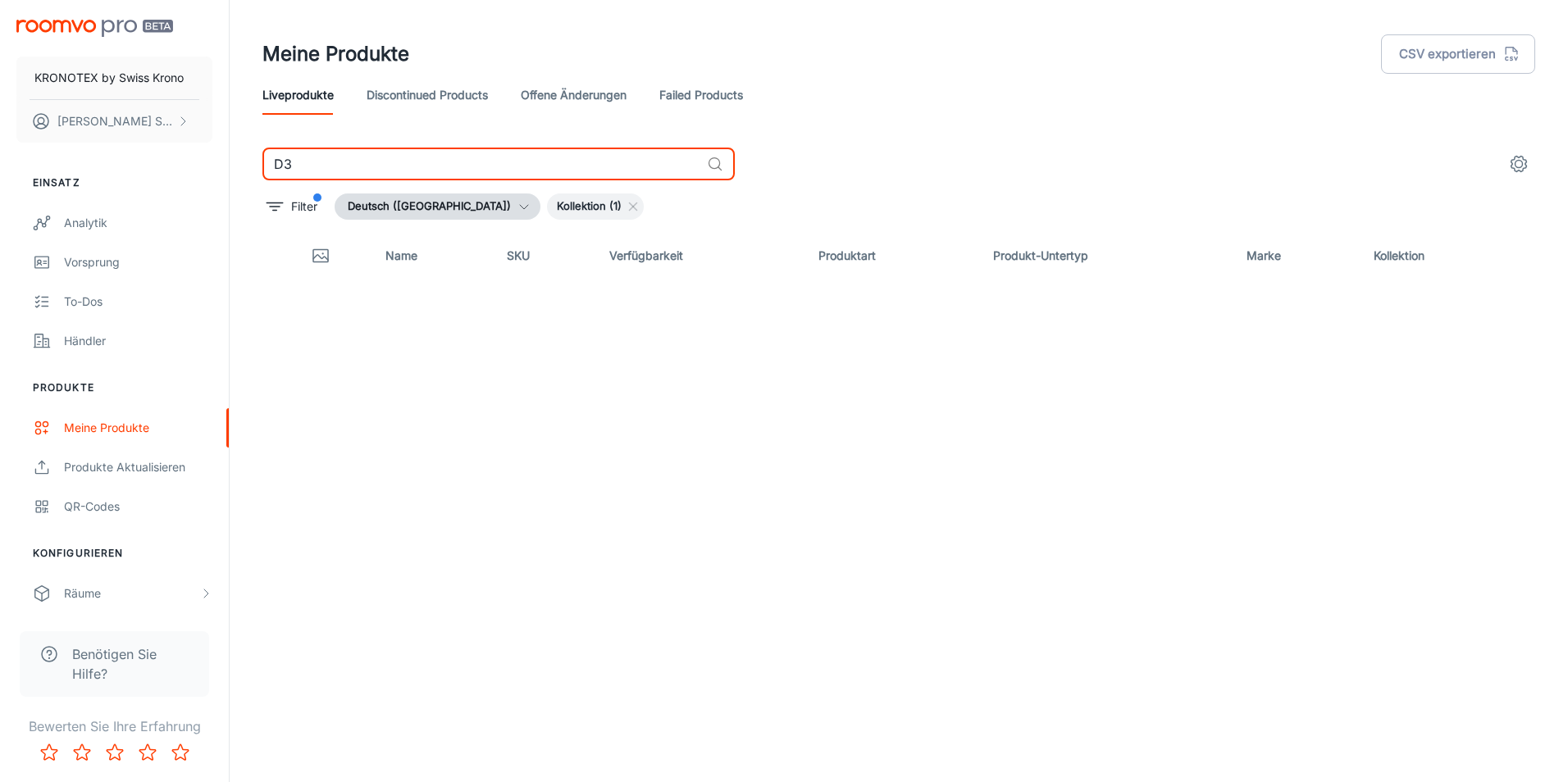
type input "D"
type input "3"
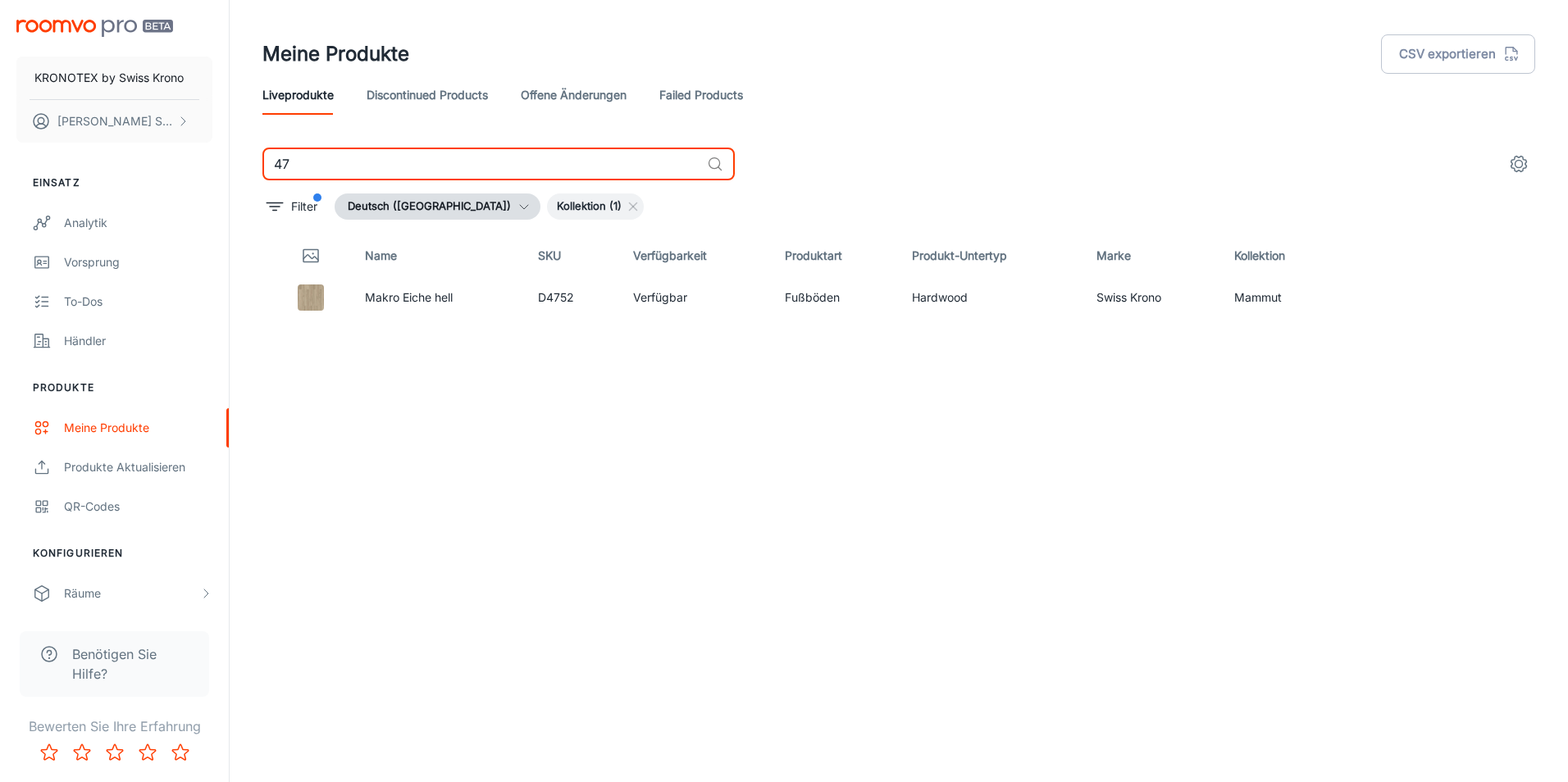
type input "4"
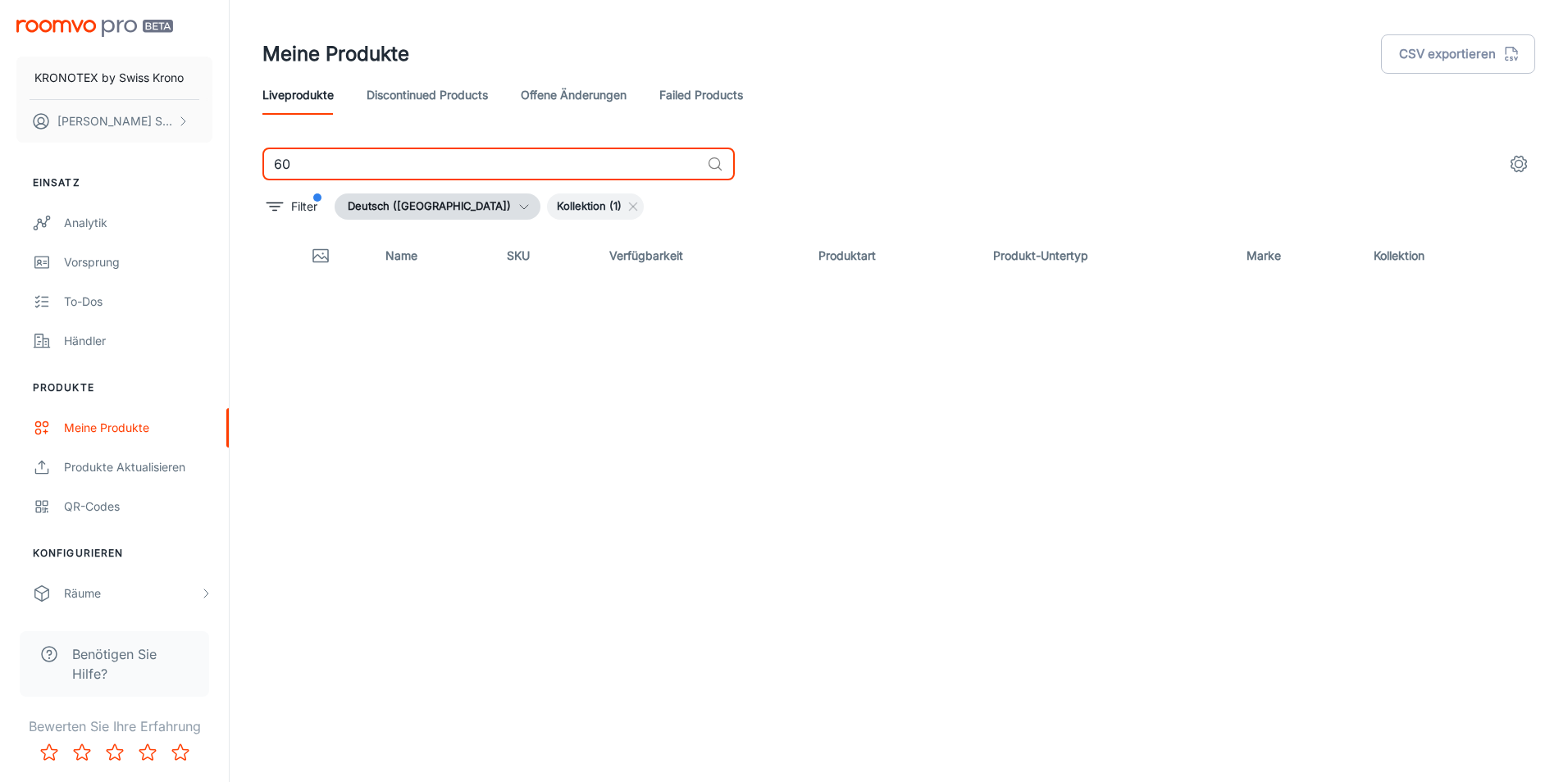
type input "6"
type input "4"
type input "3"
type input "4"
type input "3"
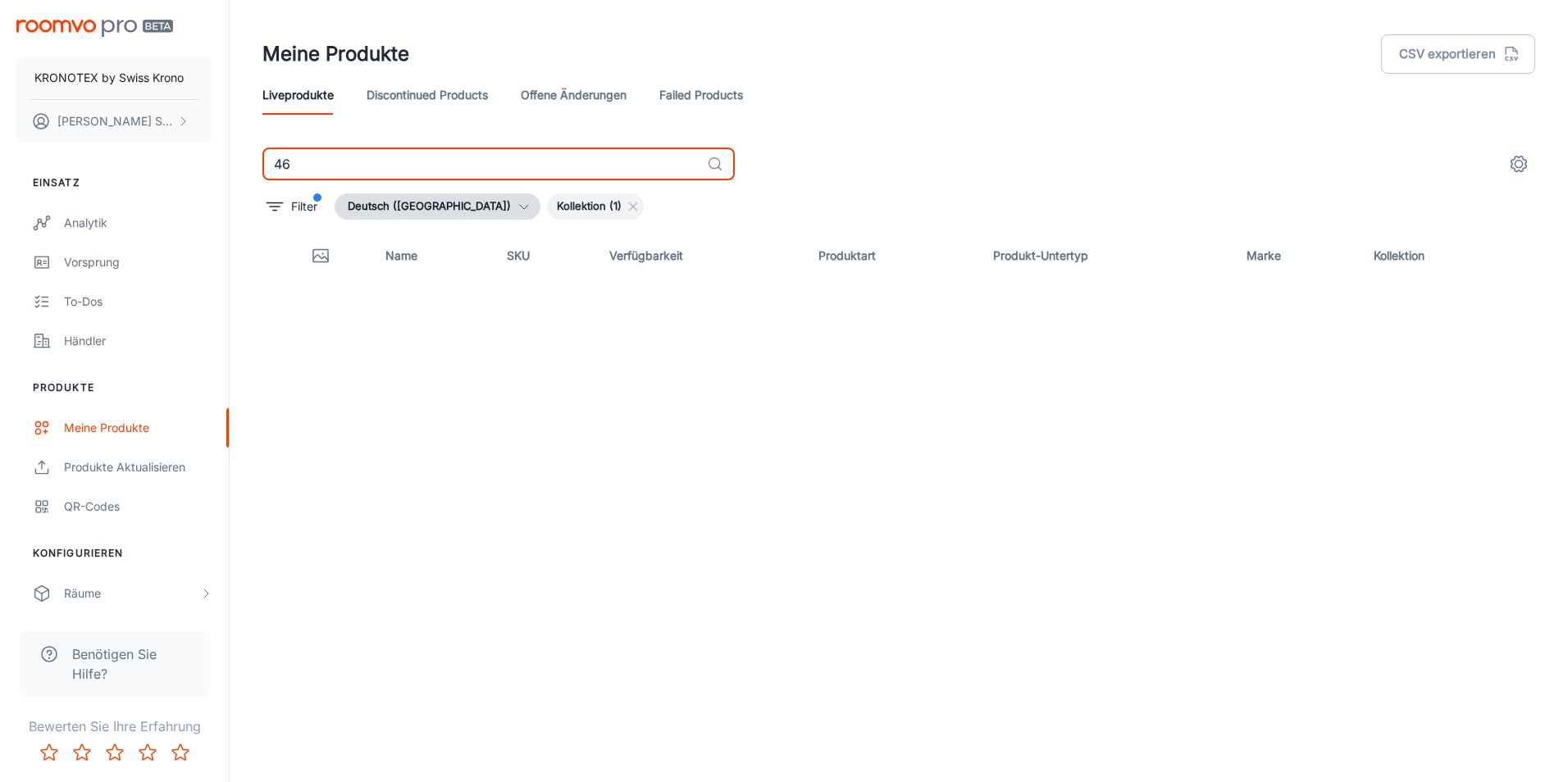
type input "4"
type input "8"
type input "4"
type input "8"
type input "4613"
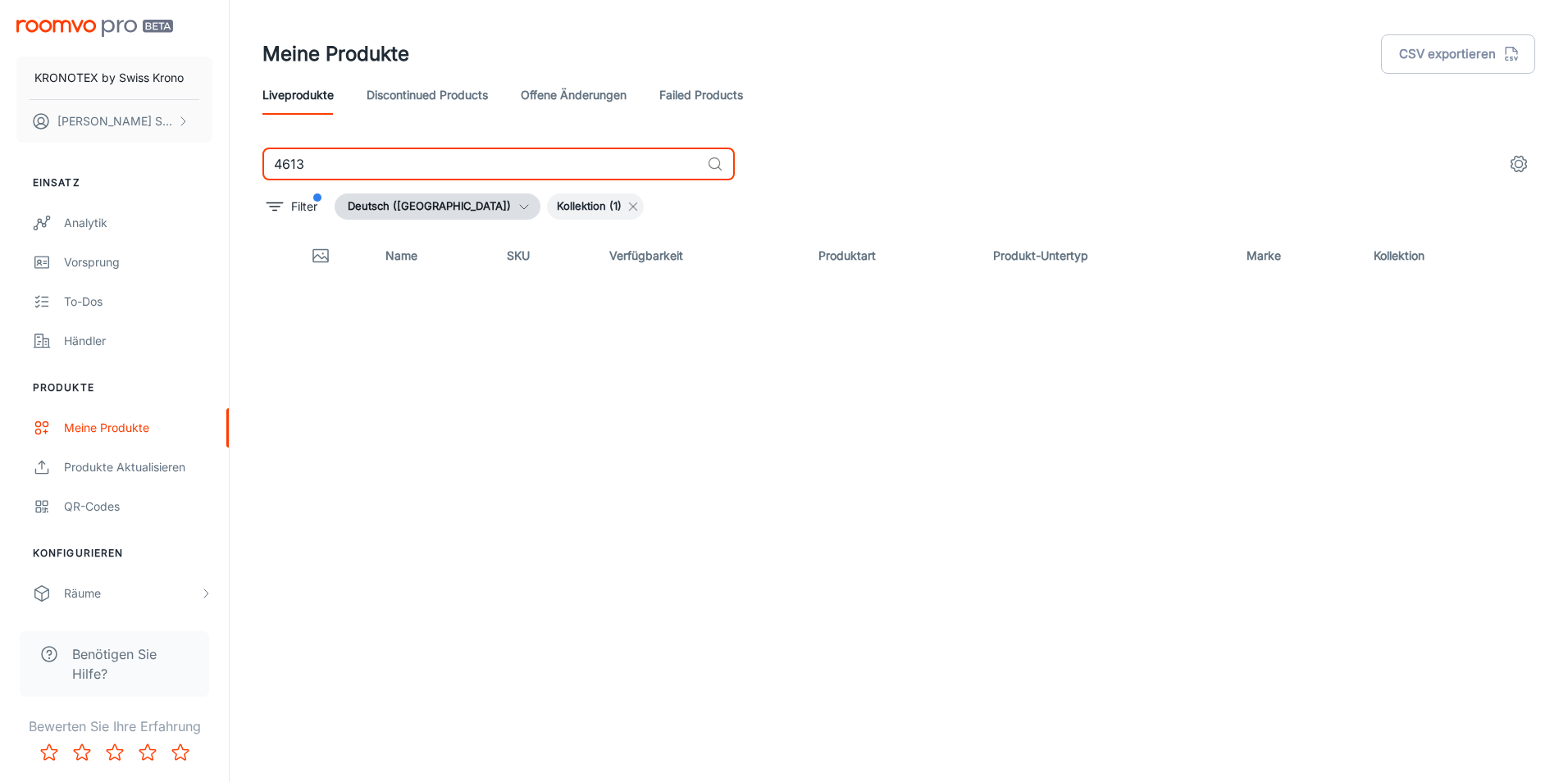
click at [626, 209] on icon at bounding box center [633, 207] width 13 height 13
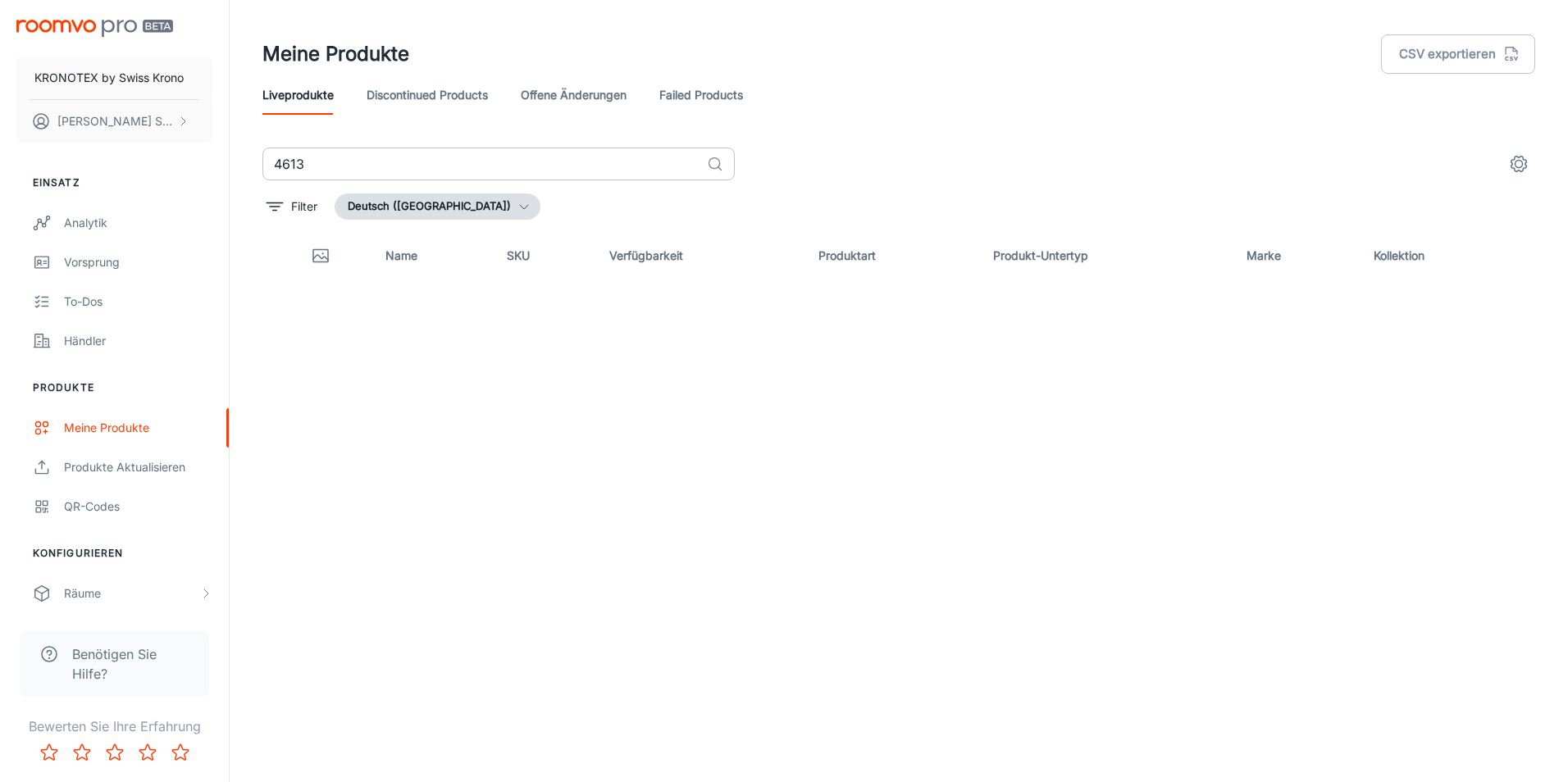
click at [717, 170] on icon at bounding box center [715, 163] width 16 height 16
click at [713, 157] on icon at bounding box center [715, 163] width 16 height 16
click at [654, 170] on input "4613" at bounding box center [481, 164] width 438 height 33
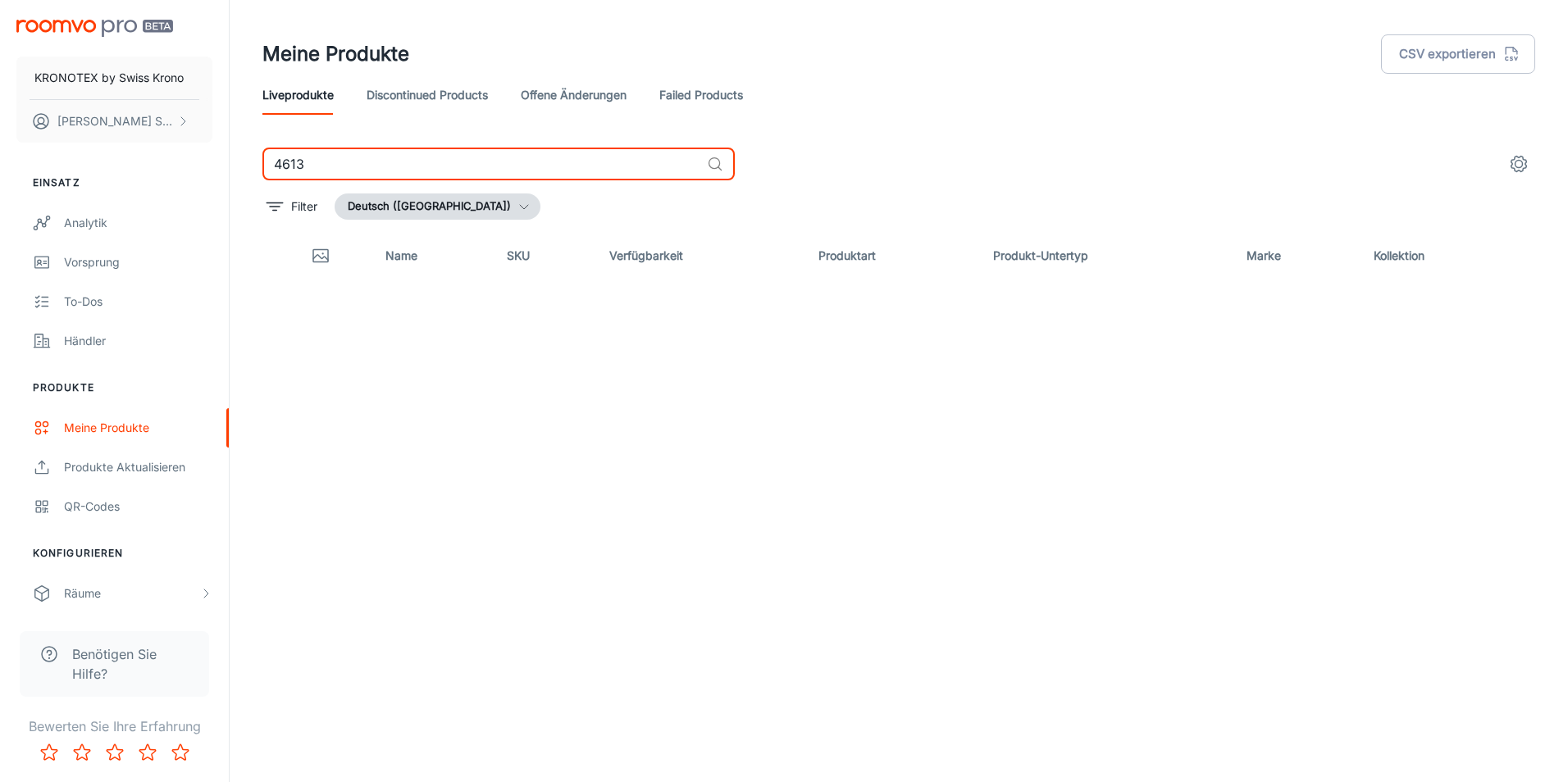
click at [408, 193] on button "Deutsch ([GEOGRAPHIC_DATA])" at bounding box center [437, 206] width 206 height 26
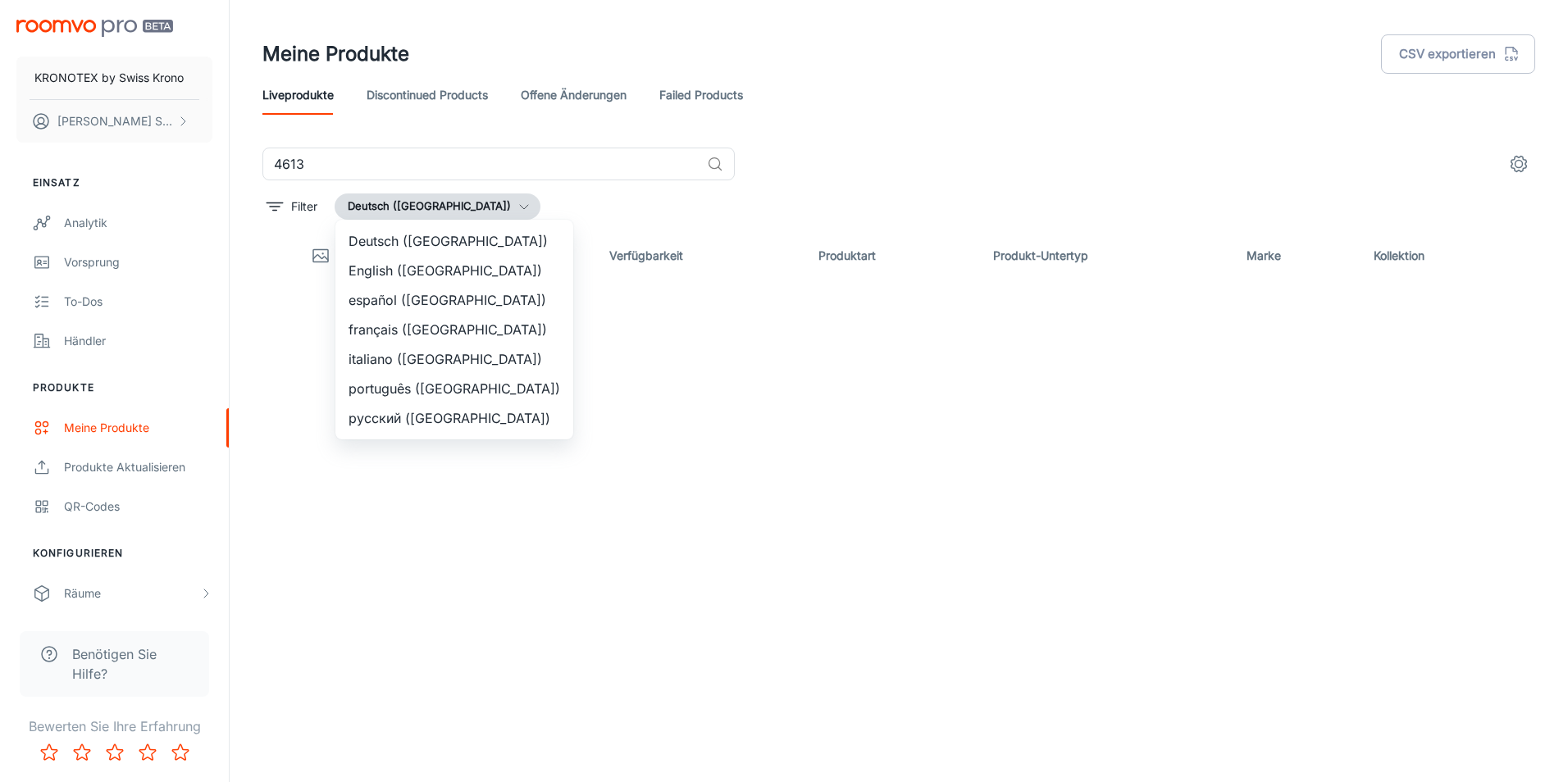
click at [434, 244] on li "Deutsch ([GEOGRAPHIC_DATA])" at bounding box center [454, 241] width 238 height 30
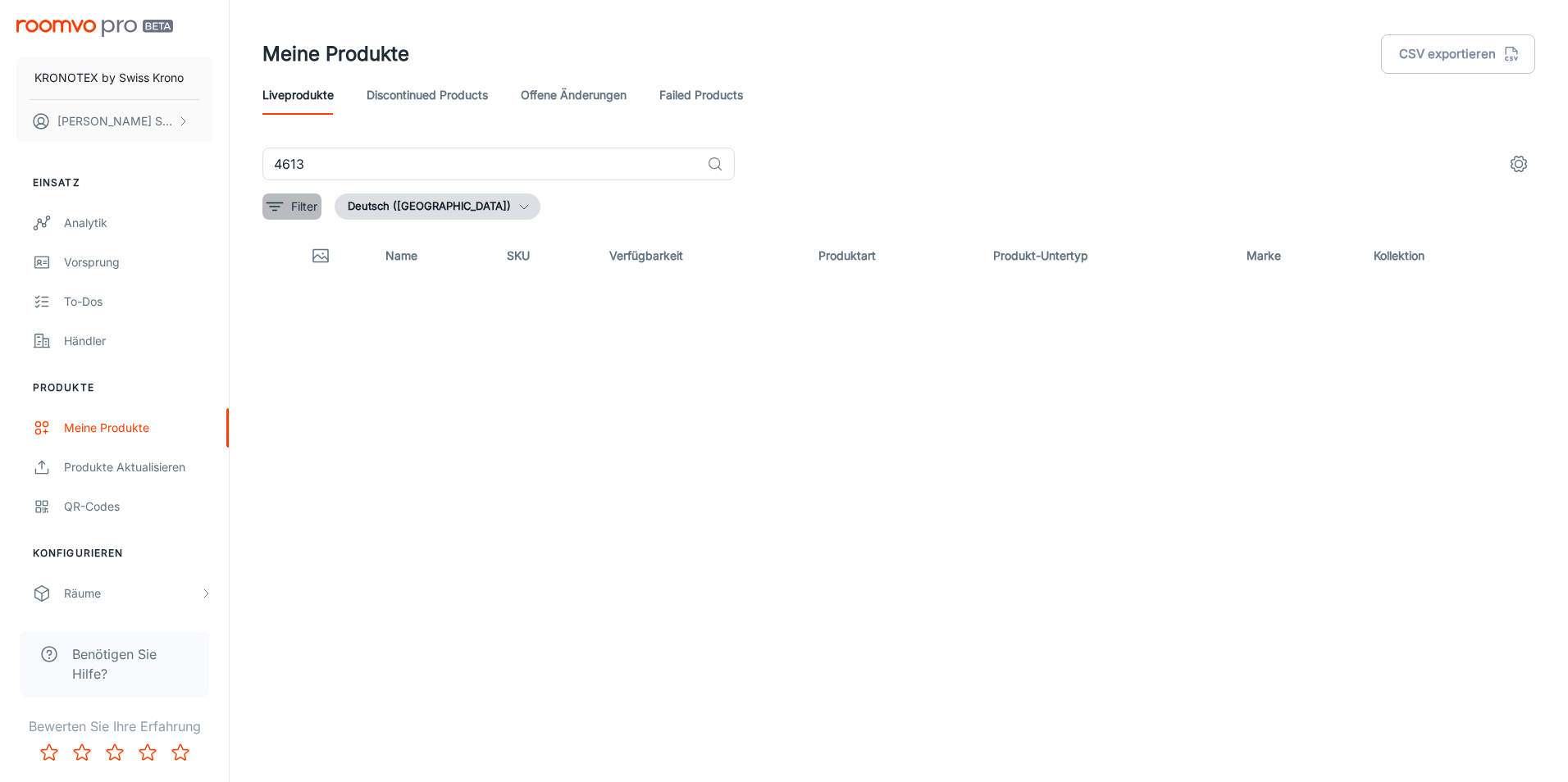
click at [309, 212] on p "Filter" at bounding box center [304, 207] width 26 height 18
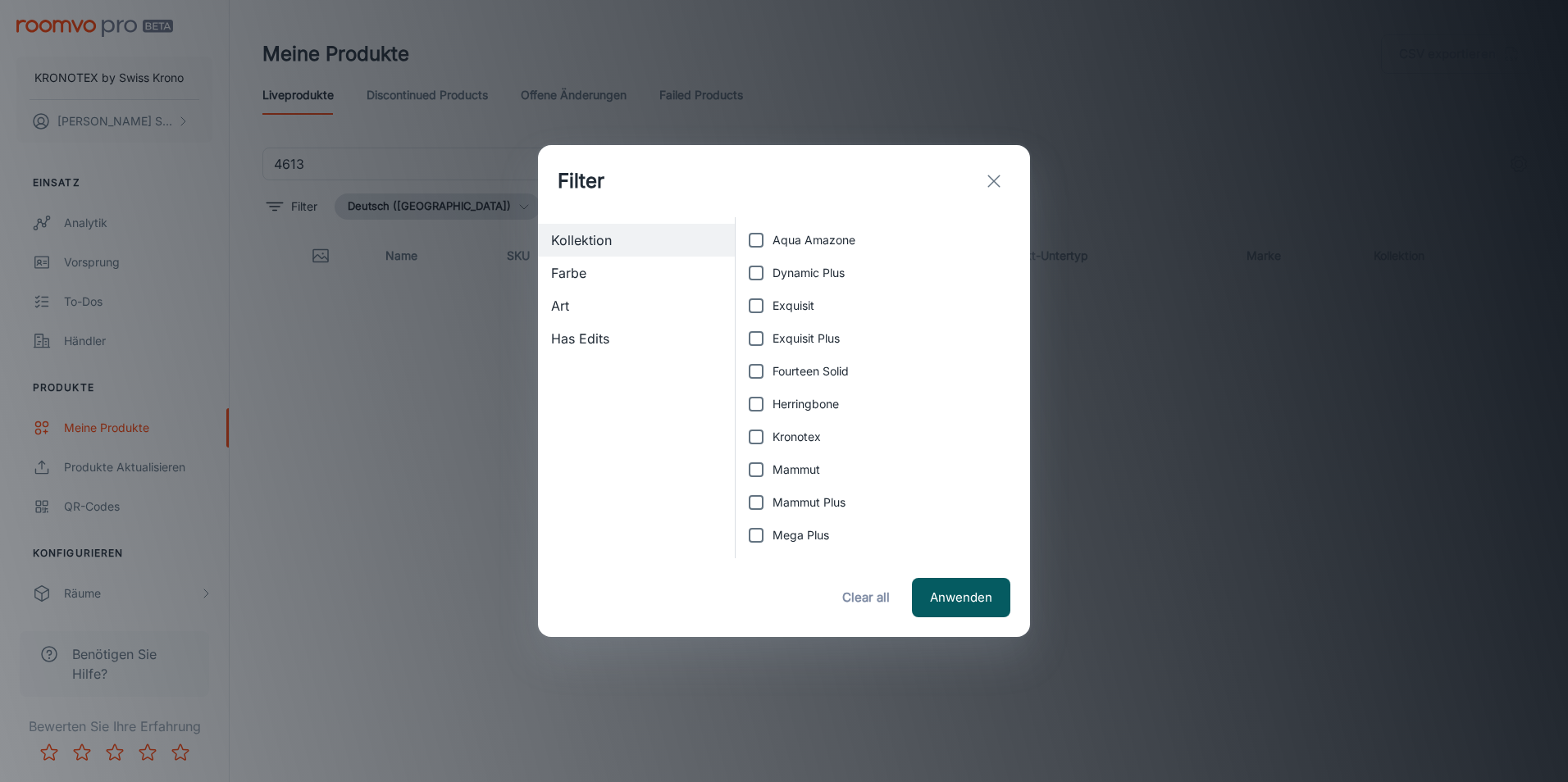
click at [788, 463] on span "Mammut" at bounding box center [796, 470] width 48 height 18
click at [772, 463] on input "Mammut" at bounding box center [756, 470] width 33 height 33
checkbox input "true"
click at [787, 493] on label "Mammut Plus" at bounding box center [878, 502] width 278 height 33
click at [772, 493] on input "Mammut Plus" at bounding box center [756, 502] width 33 height 33
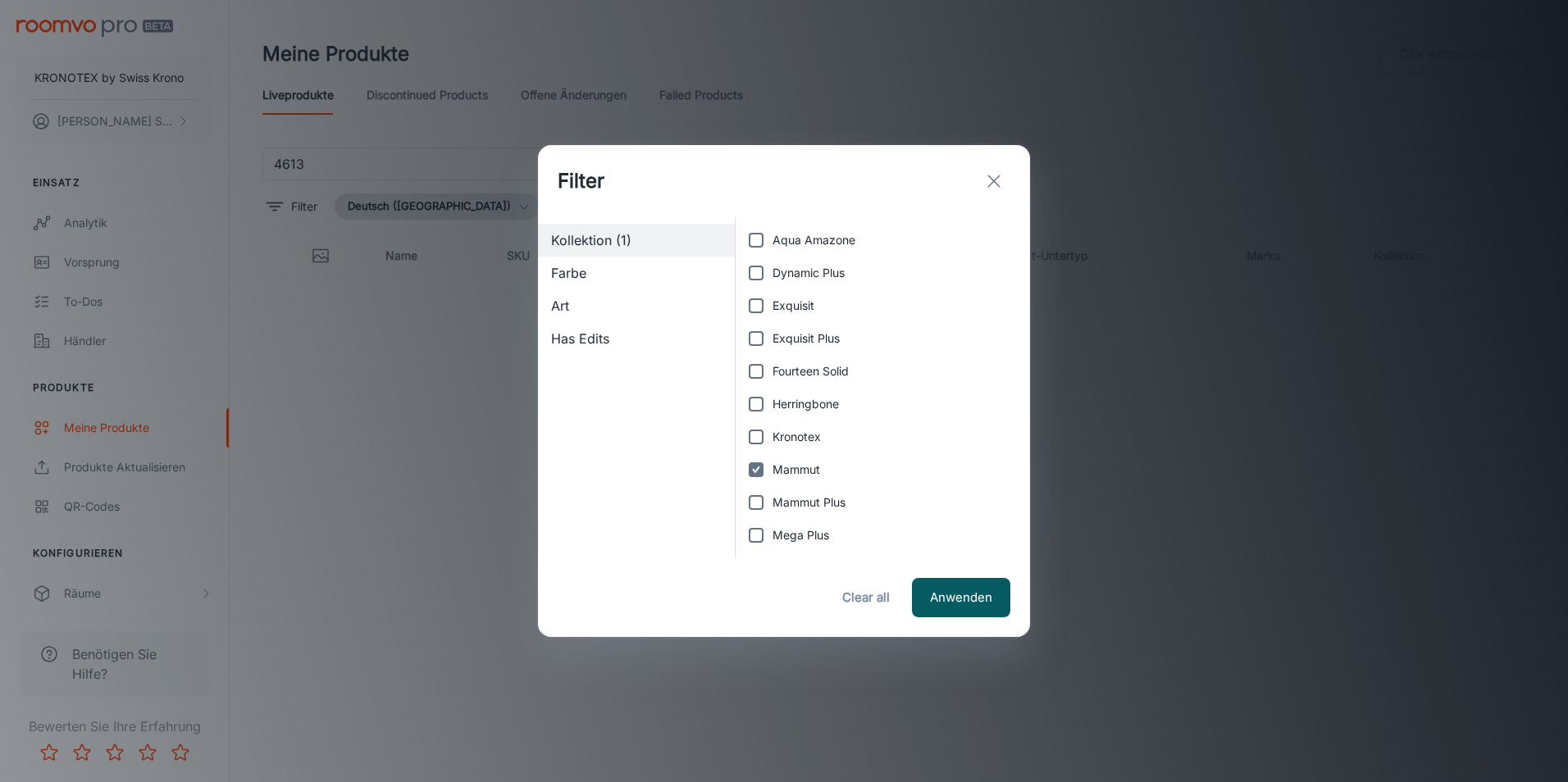
checkbox input "true"
click at [952, 600] on button "Anwenden" at bounding box center [961, 598] width 98 height 39
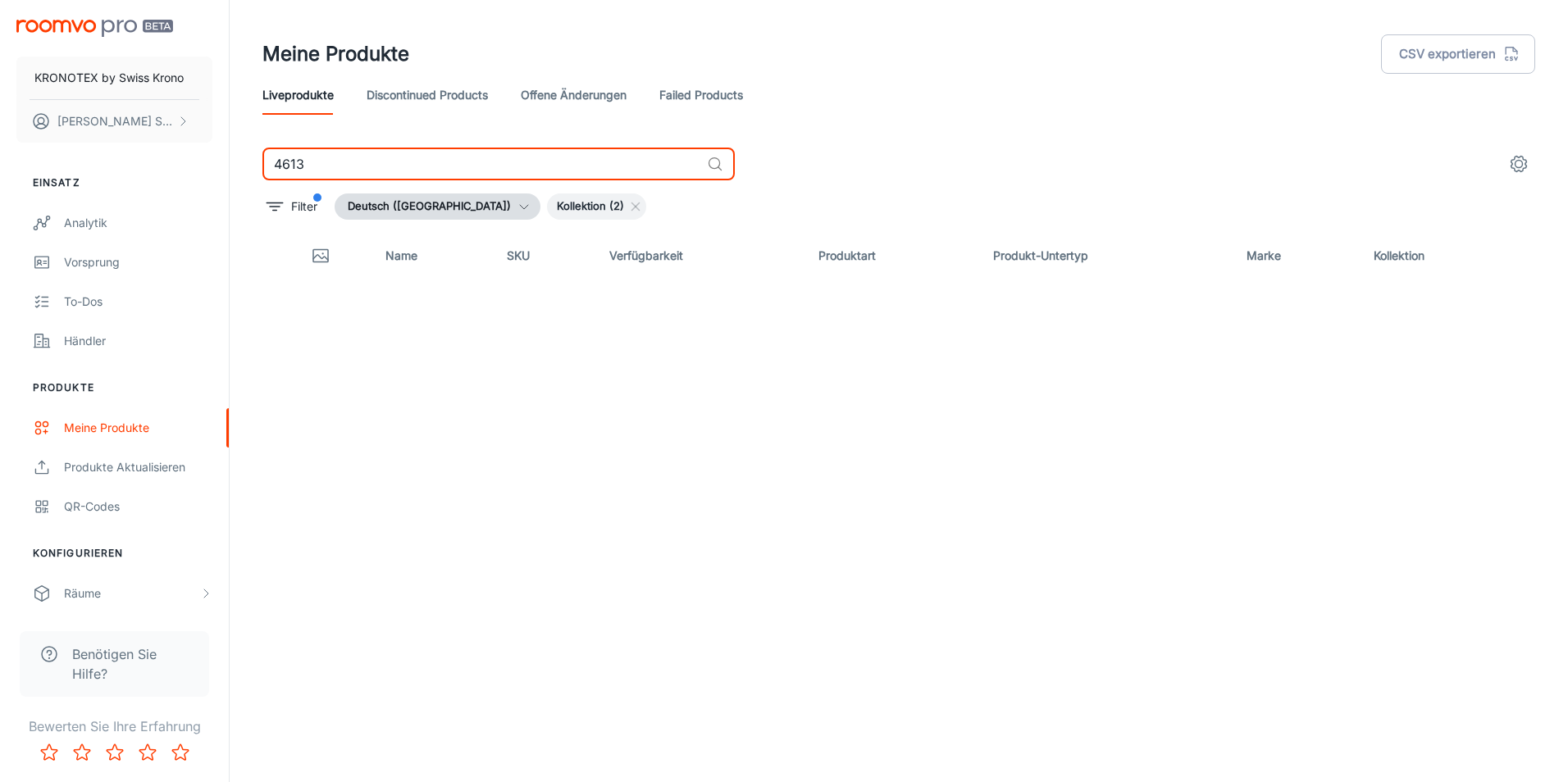
click at [458, 167] on input "4613" at bounding box center [481, 164] width 438 height 33
click at [354, 168] on input "4613" at bounding box center [481, 164] width 438 height 33
type input "4"
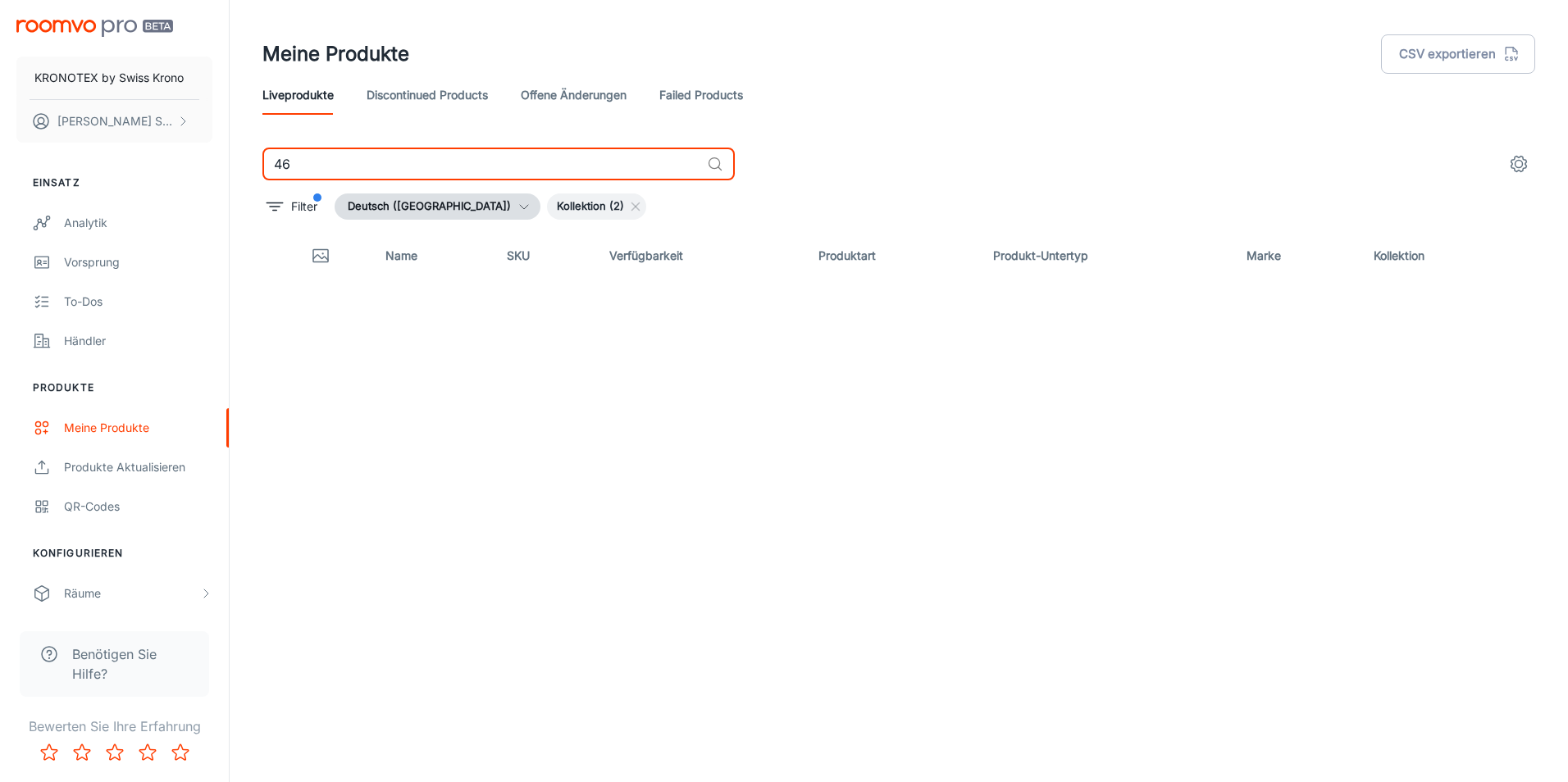
type input "4"
type input "3"
type input "6010"
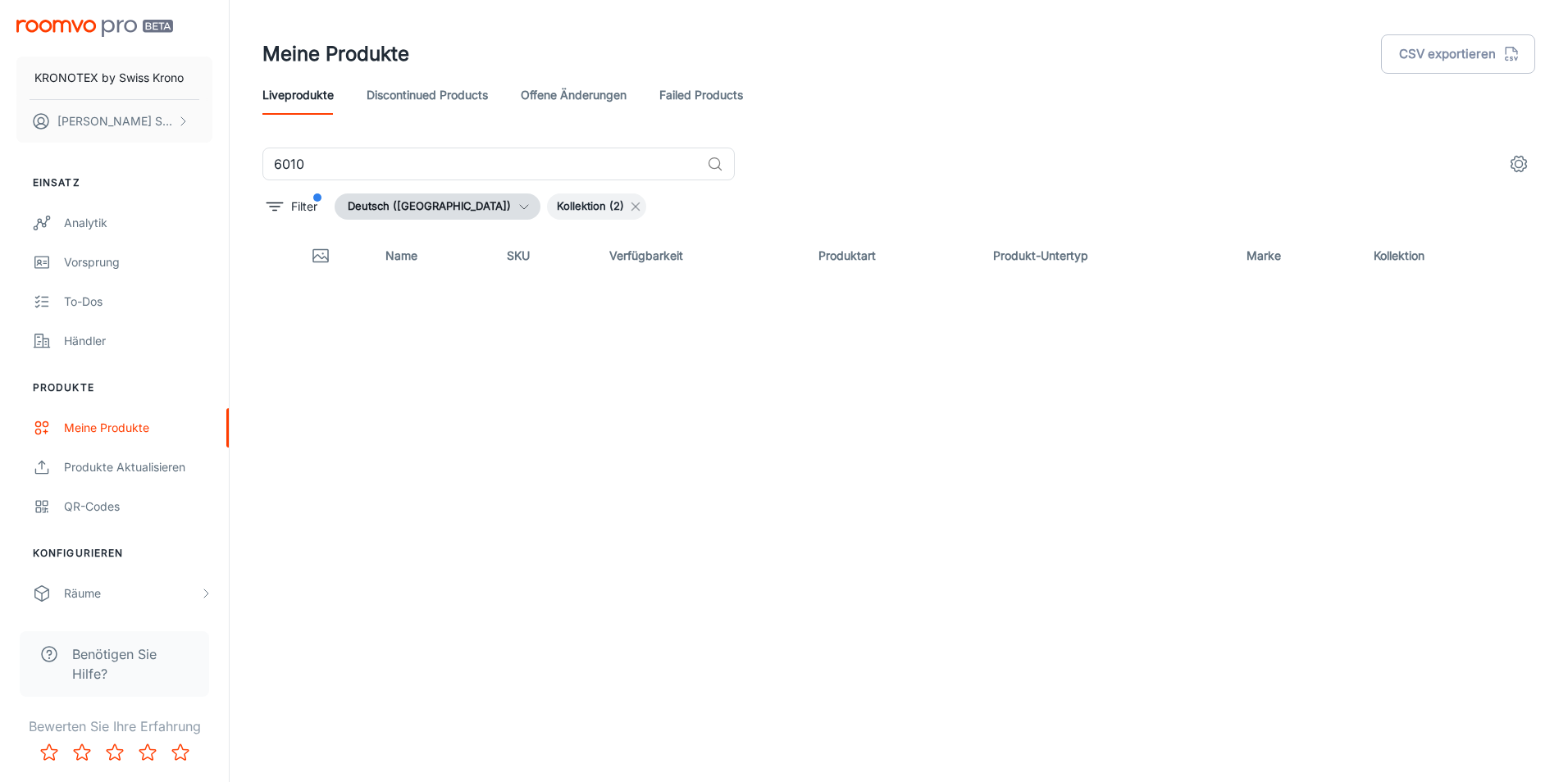
click at [629, 208] on icon at bounding box center [636, 207] width 13 height 13
click at [395, 202] on button "Deutsch ([GEOGRAPHIC_DATA])" at bounding box center [437, 206] width 206 height 26
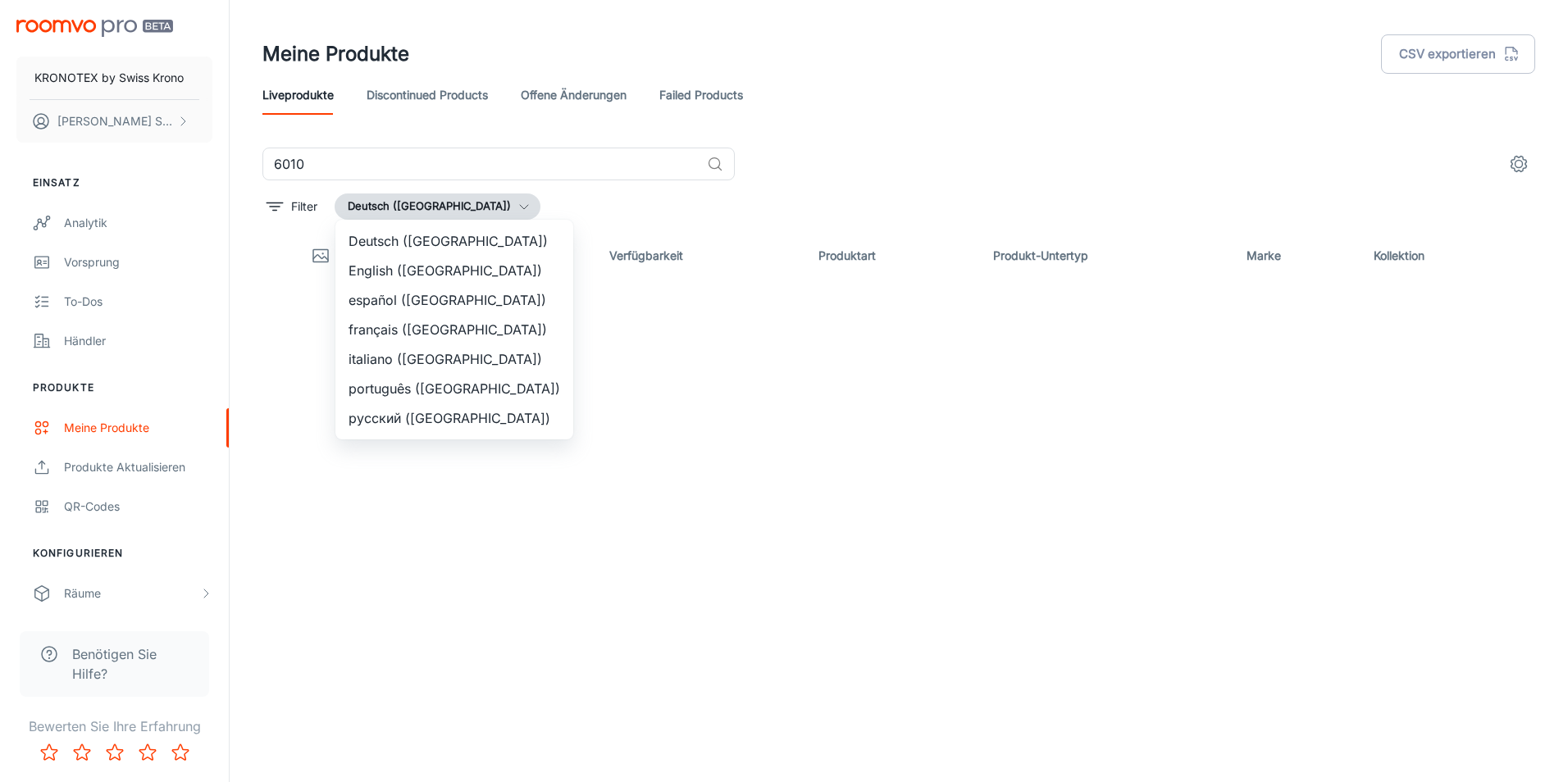
click at [380, 214] on div at bounding box center [784, 391] width 1568 height 782
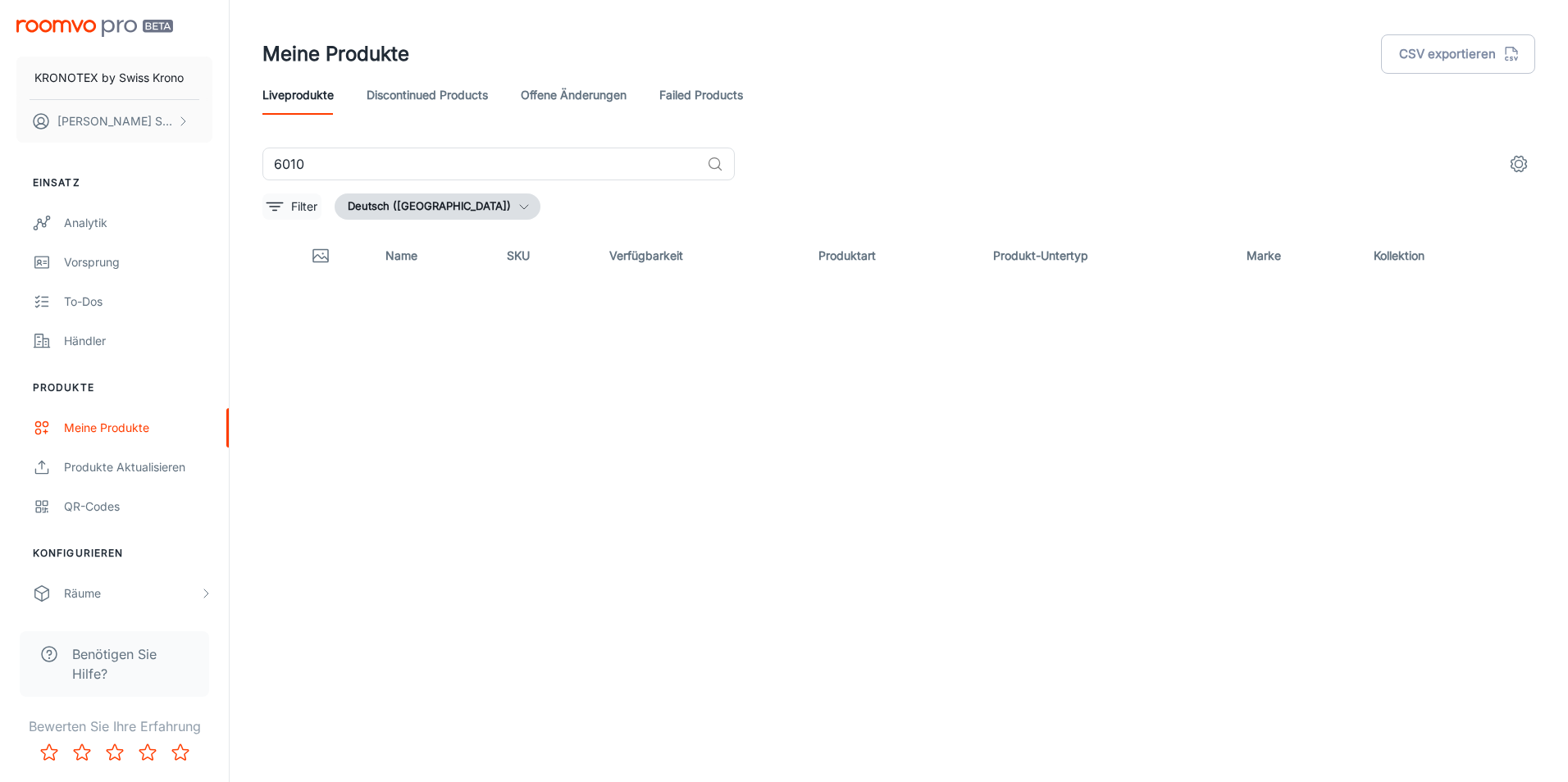
click at [313, 214] on p "Filter" at bounding box center [304, 207] width 26 height 18
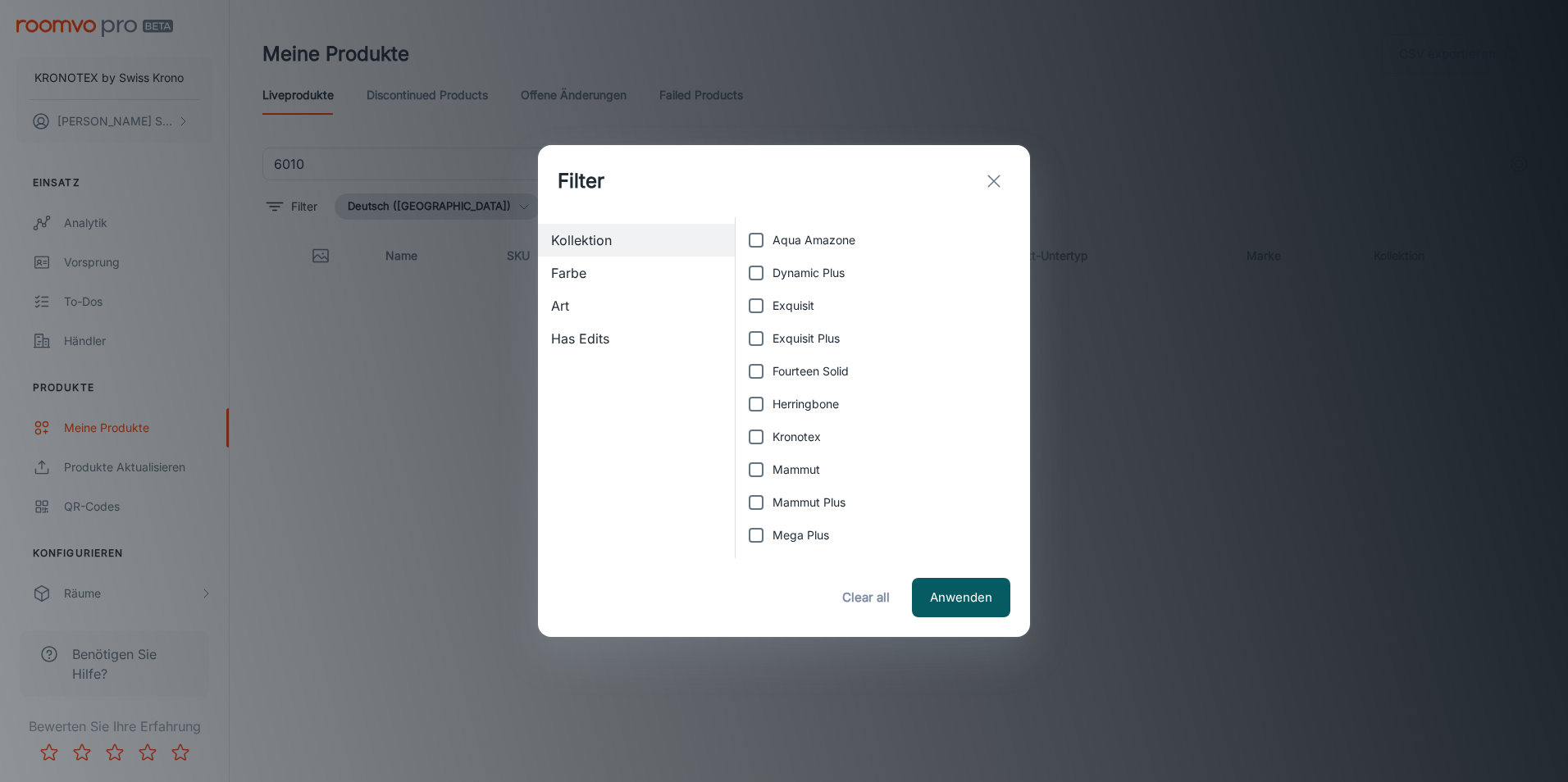
click at [773, 245] on span "Aqua Amazone" at bounding box center [814, 240] width 83 height 18
click at [772, 245] on input "Aqua Amazone" at bounding box center [756, 240] width 33 height 33
checkbox input "true"
click at [936, 604] on button "Anwenden" at bounding box center [961, 598] width 98 height 39
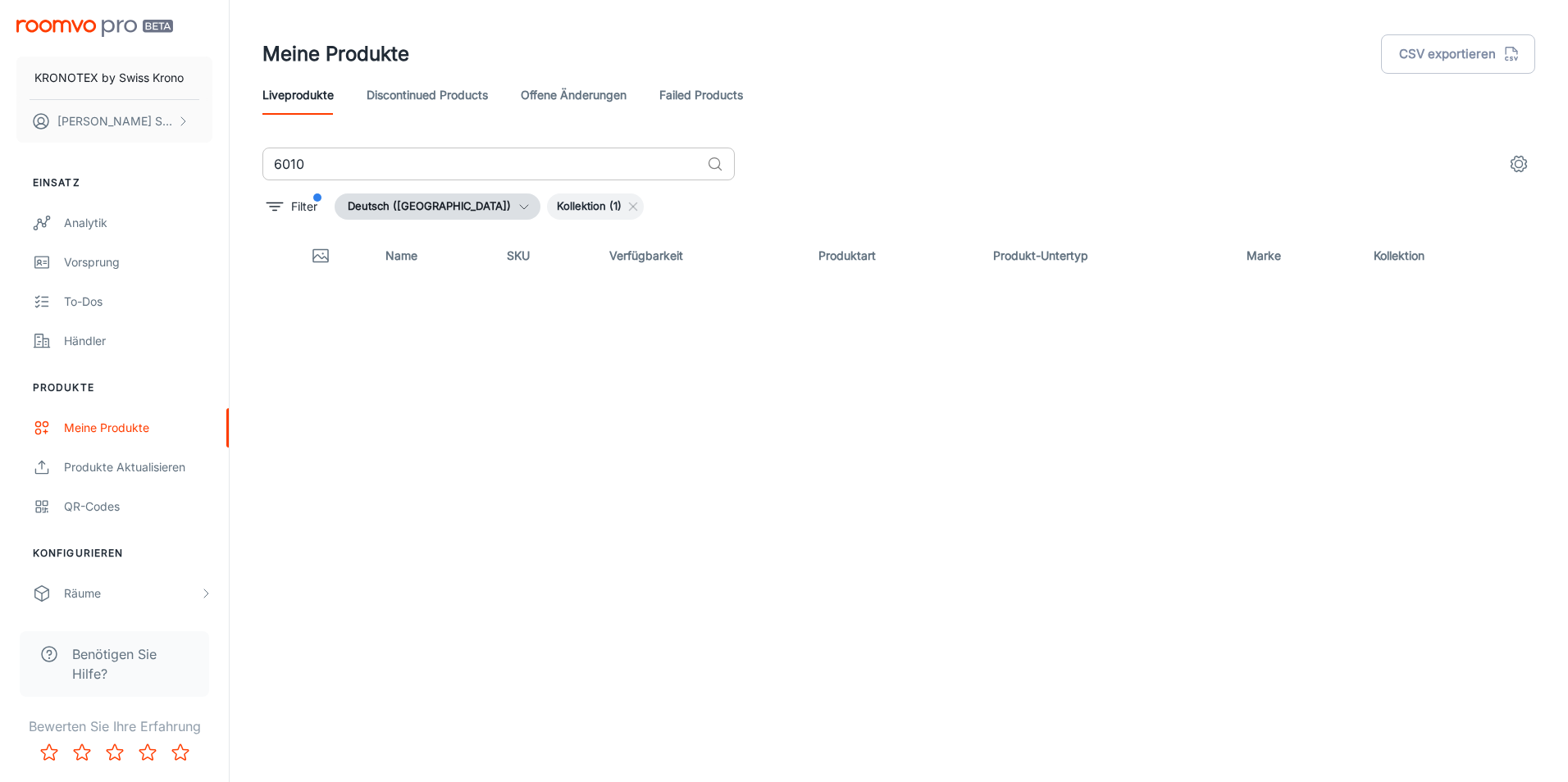
click at [715, 167] on icon at bounding box center [715, 163] width 16 height 16
click at [494, 159] on input "6010" at bounding box center [481, 164] width 438 height 33
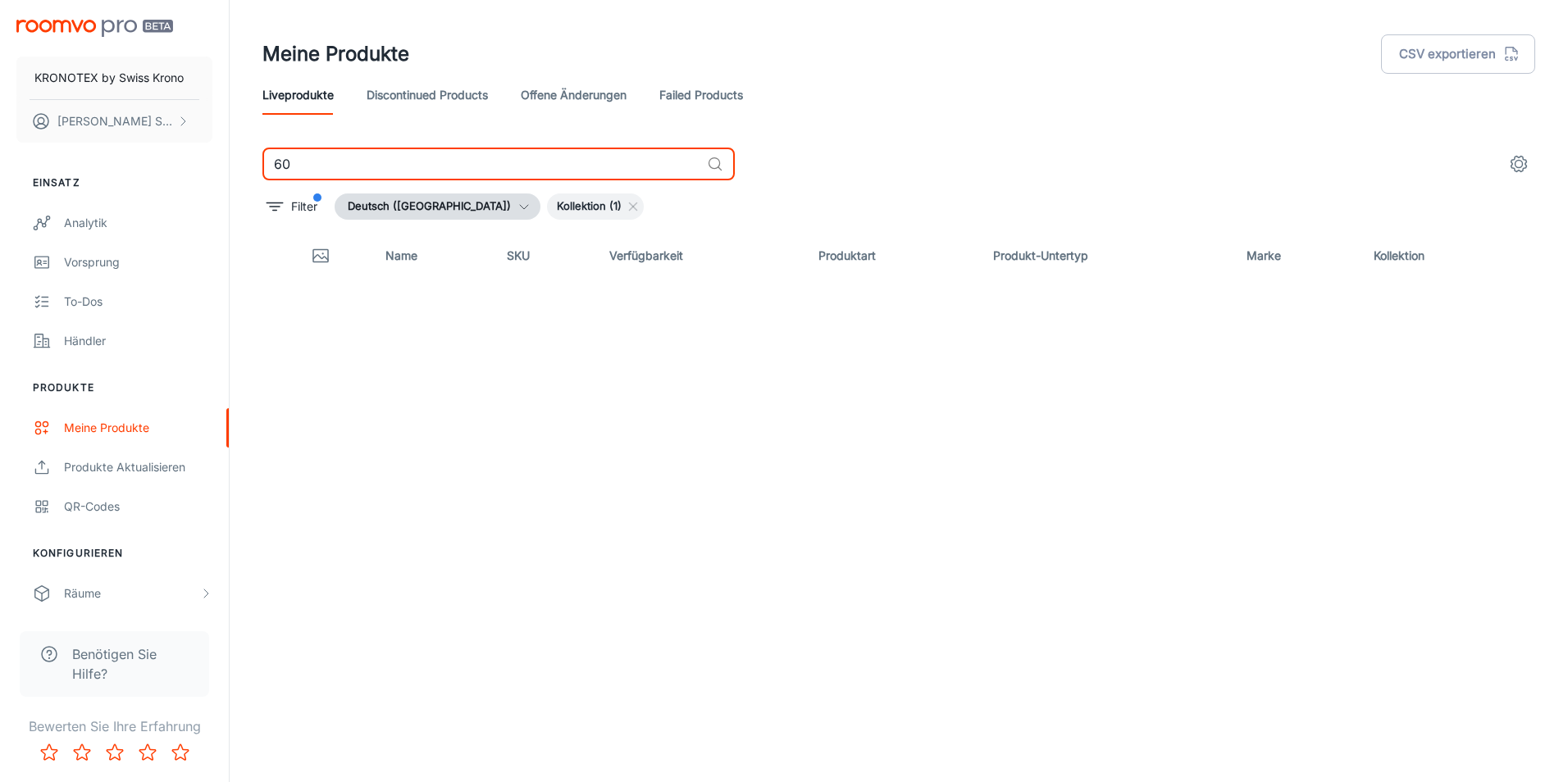
type input "6"
type input "4"
type input "3"
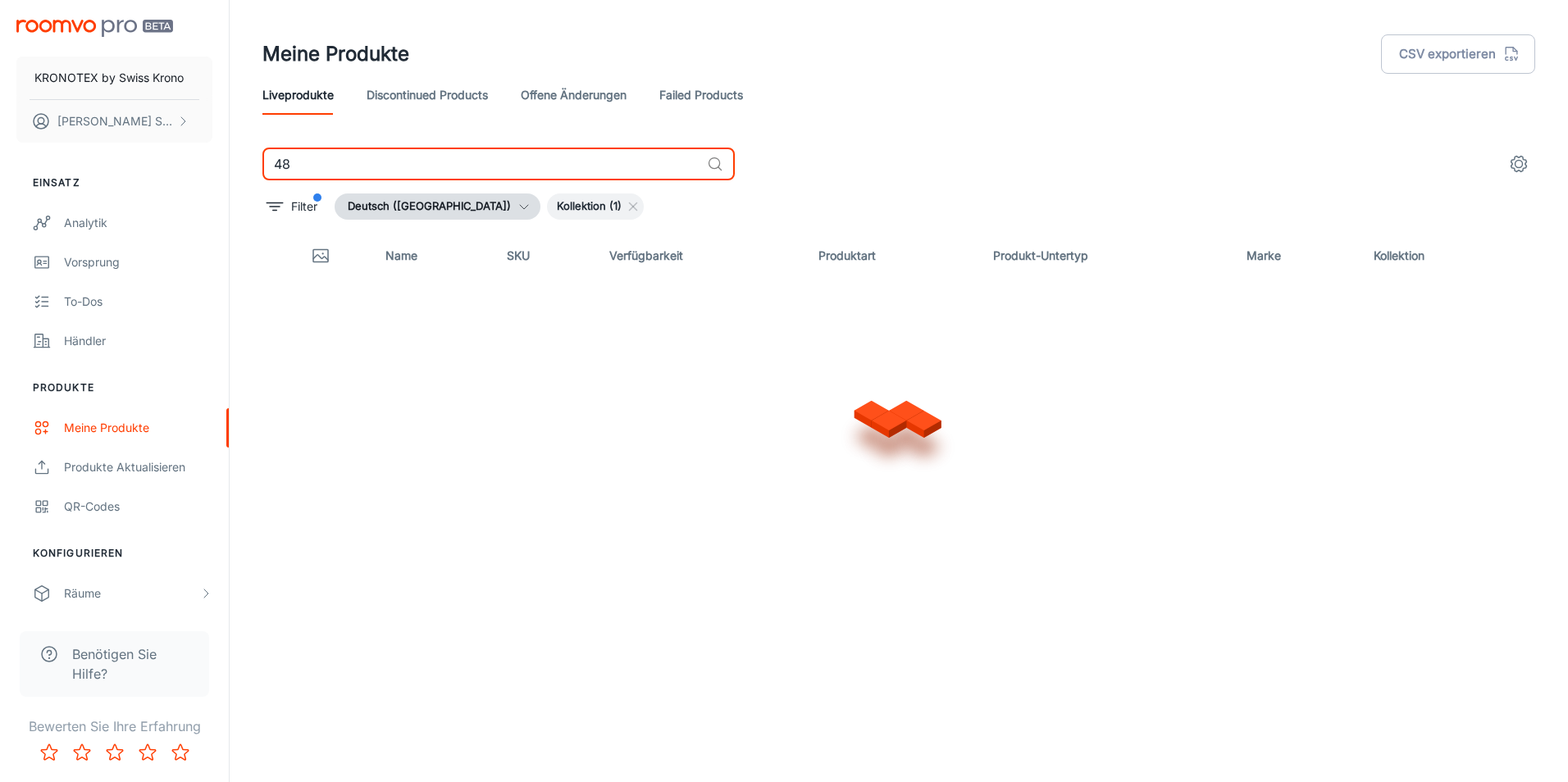
type input "4"
type input "3"
type input "4"
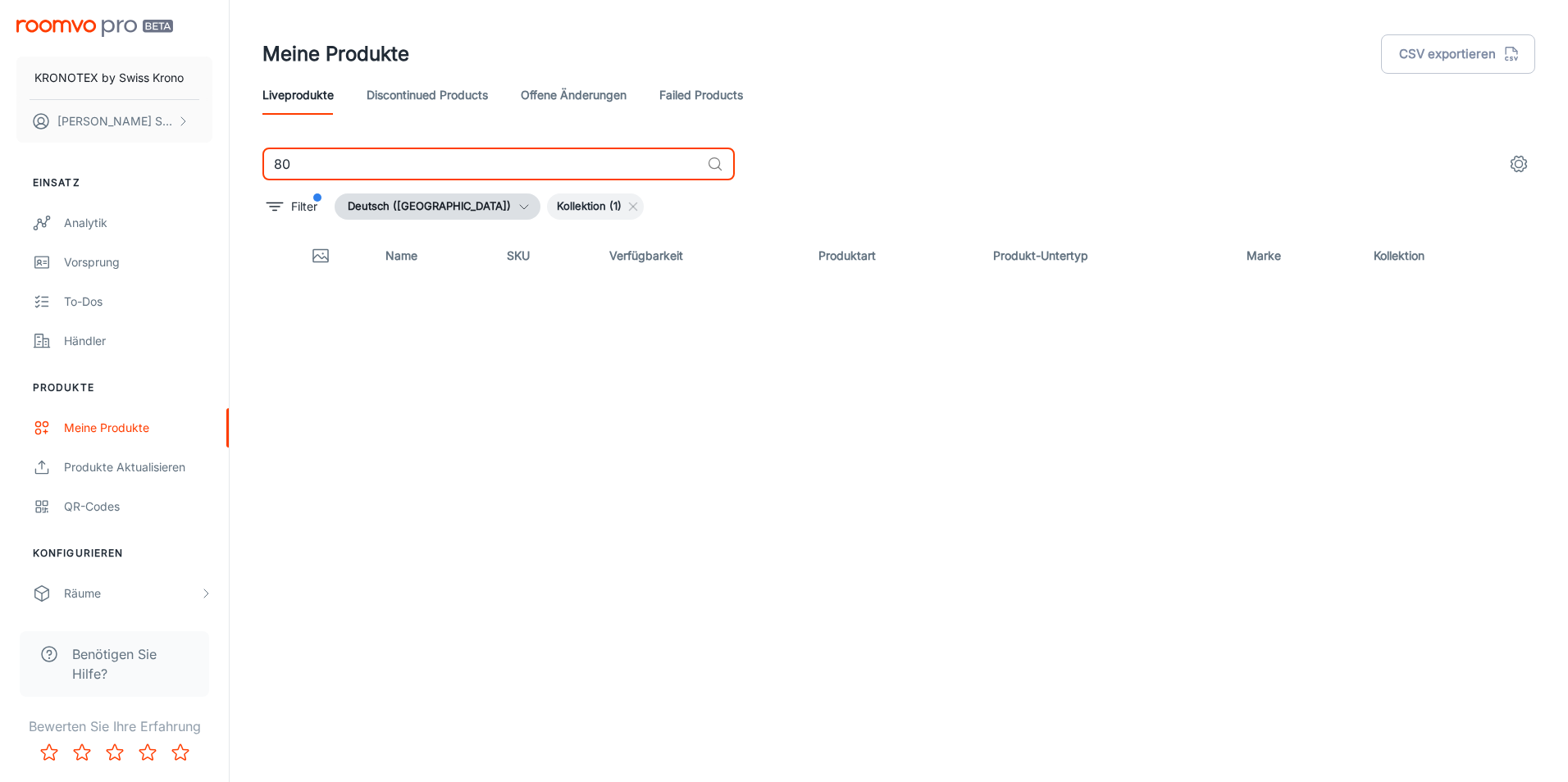
type input "8"
type input "4"
type input "8"
click at [388, 160] on input "4613" at bounding box center [481, 164] width 438 height 33
type input "4"
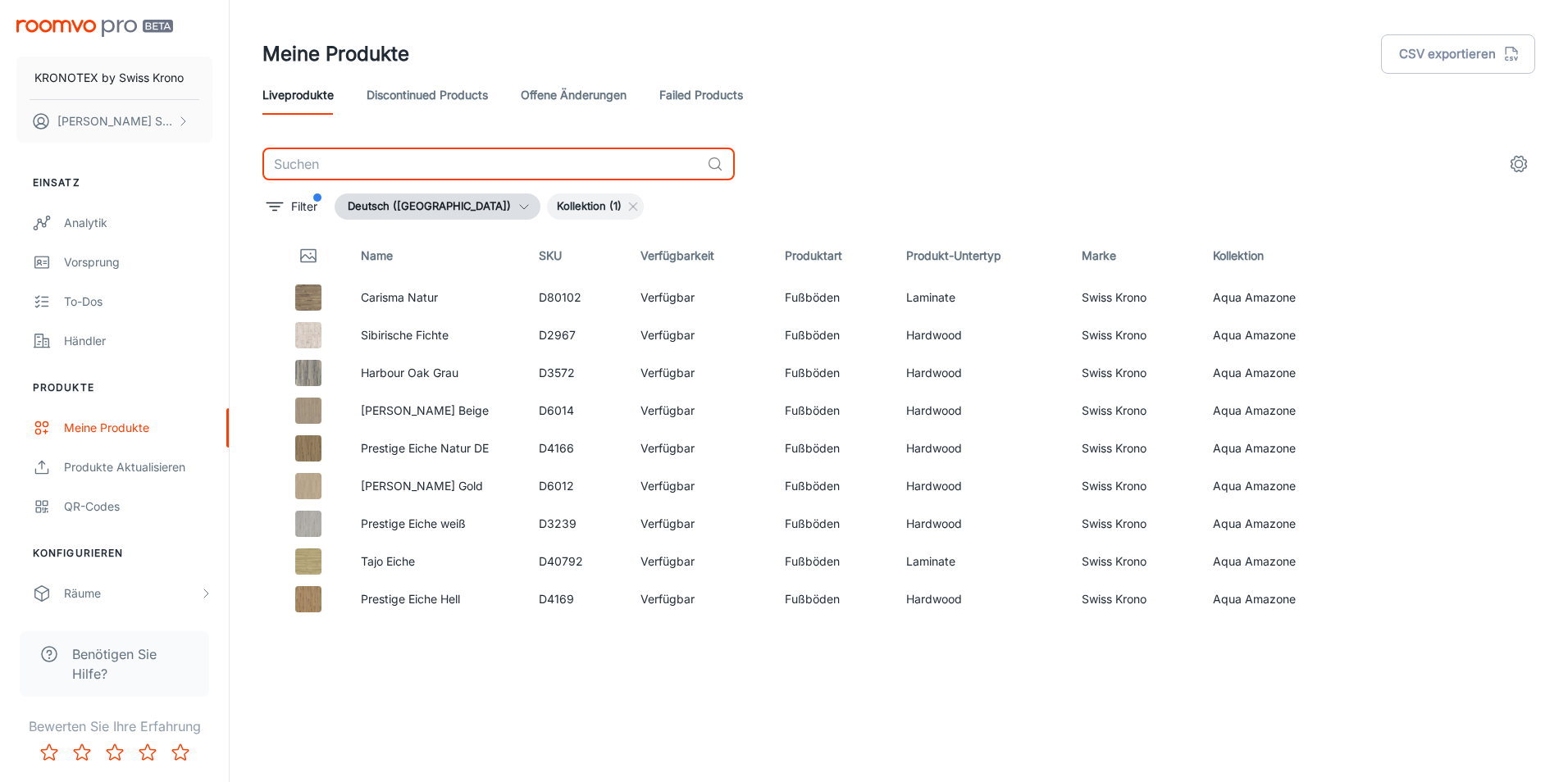
click at [626, 207] on icon at bounding box center [633, 207] width 13 height 13
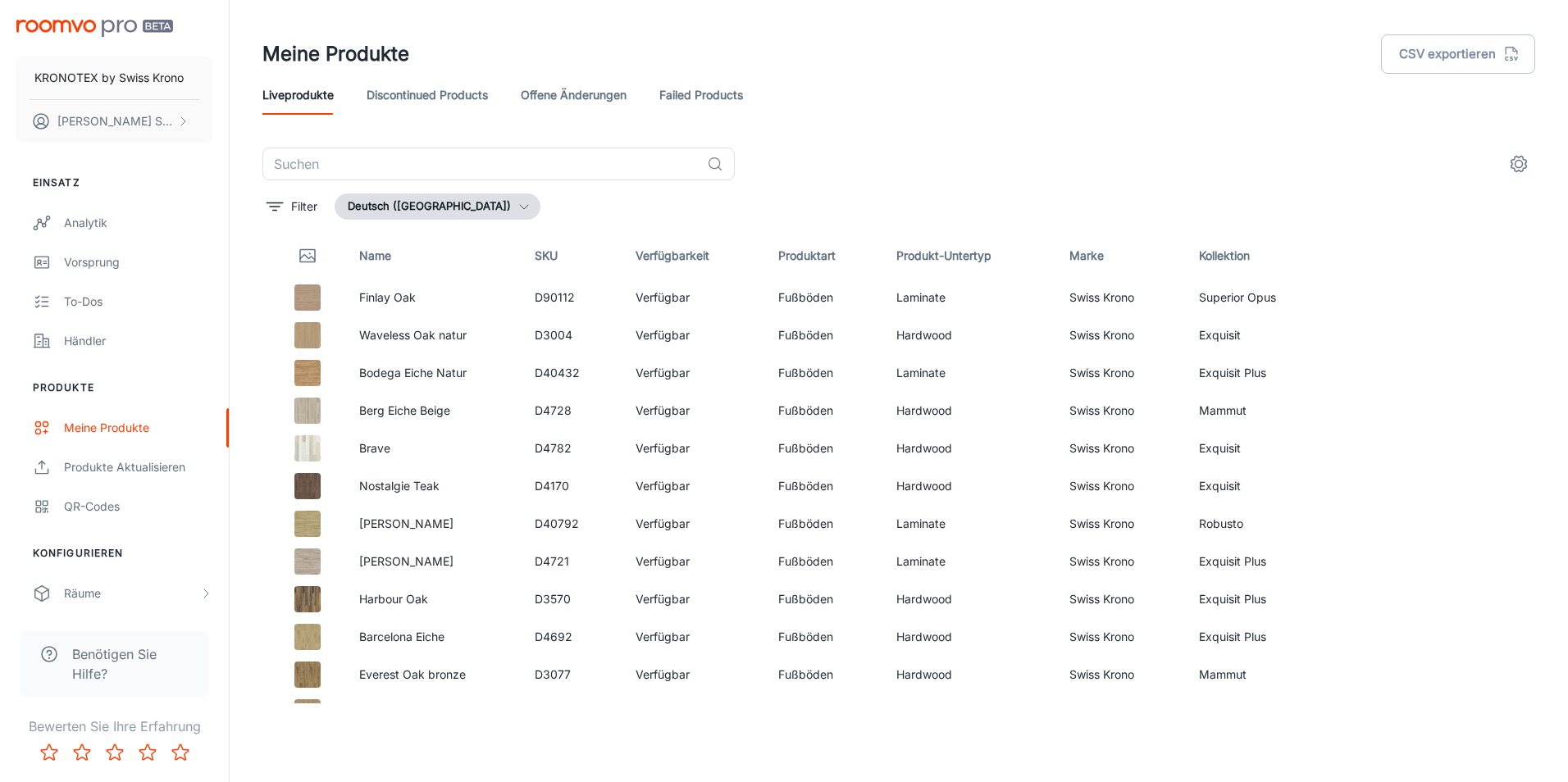
click at [549, 216] on div "Filter Deutsch ([GEOGRAPHIC_DATA])" at bounding box center [898, 206] width 1273 height 26
click at [402, 147] on header "Meine Produkte CSV exportieren Liveprodukte Discontinued Products offene Änderu…" at bounding box center [899, 74] width 1312 height 148
click at [411, 160] on input "text" at bounding box center [481, 164] width 438 height 33
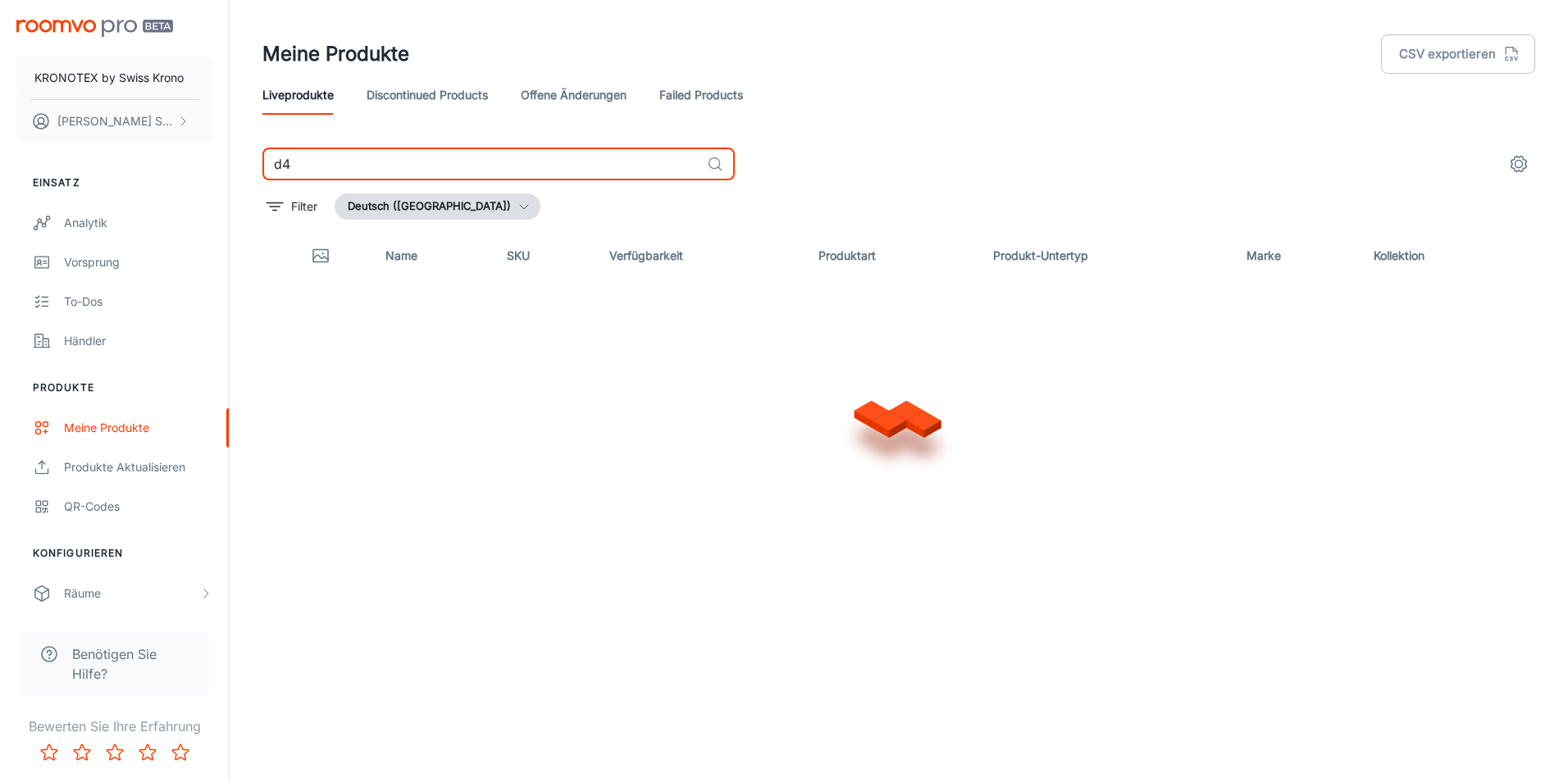
type input "d"
type input "4"
type input "8"
type input "4"
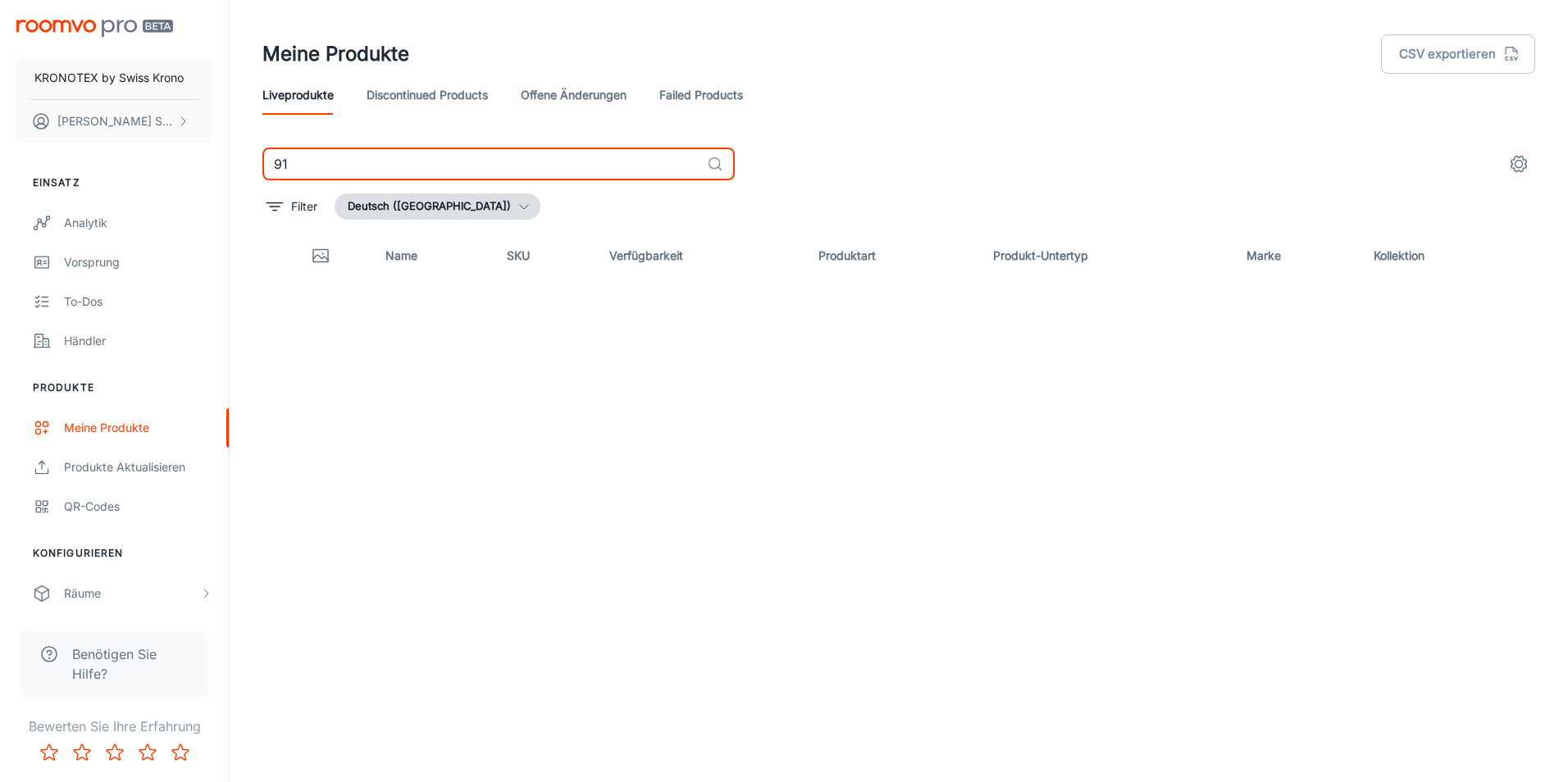
type input "9"
type input "3"
type input "6"
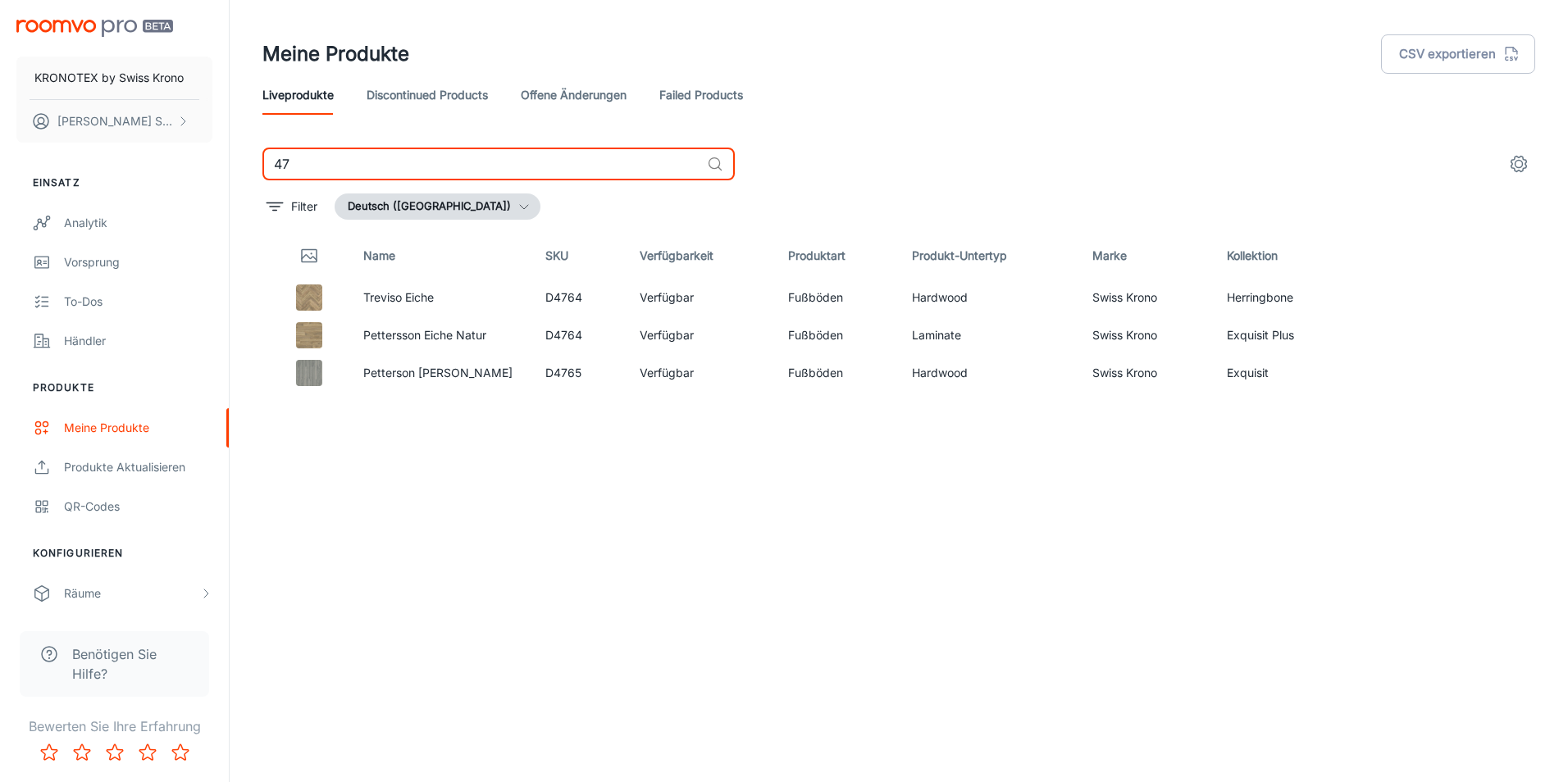
type input "4"
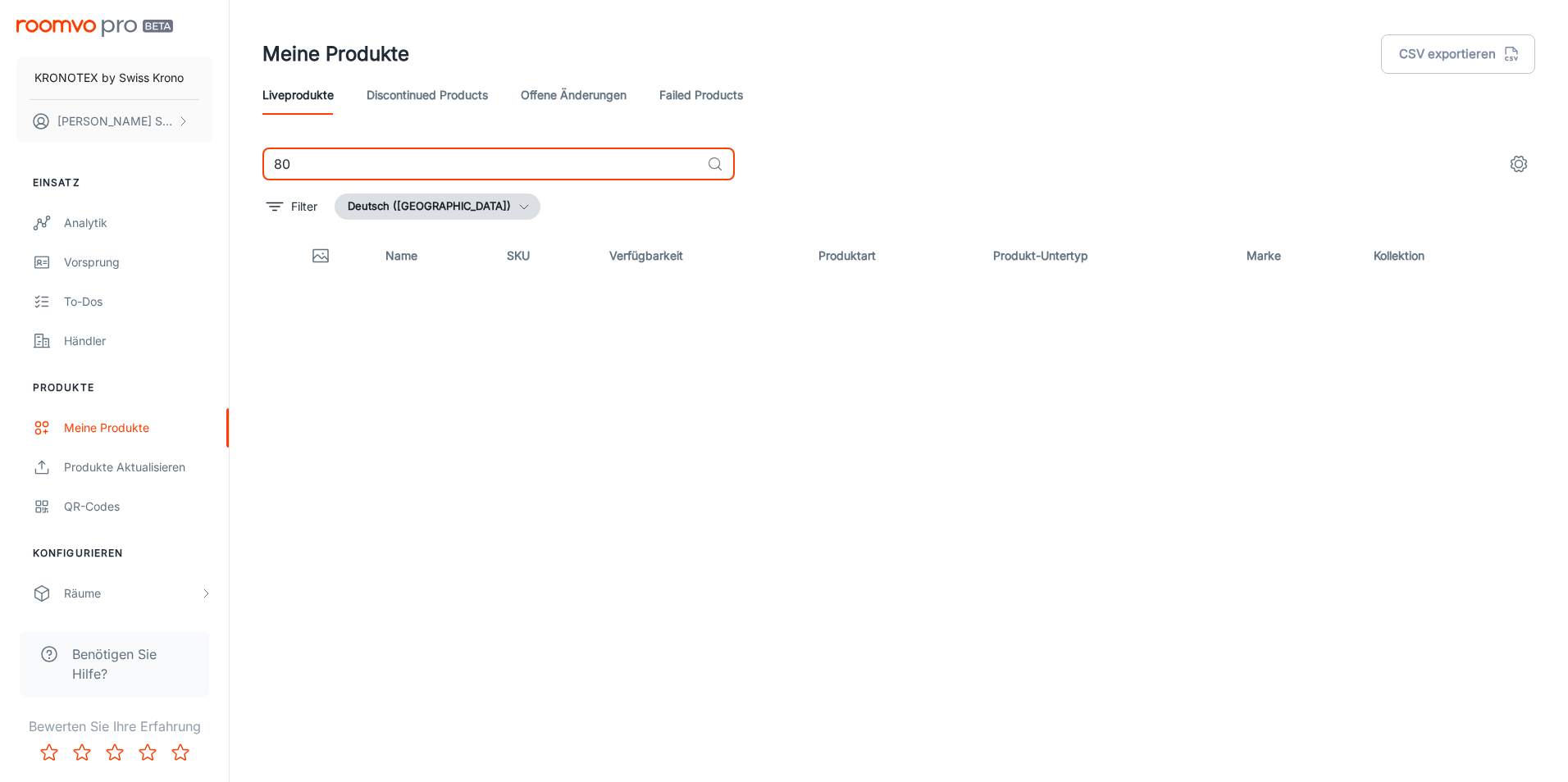
type input "8"
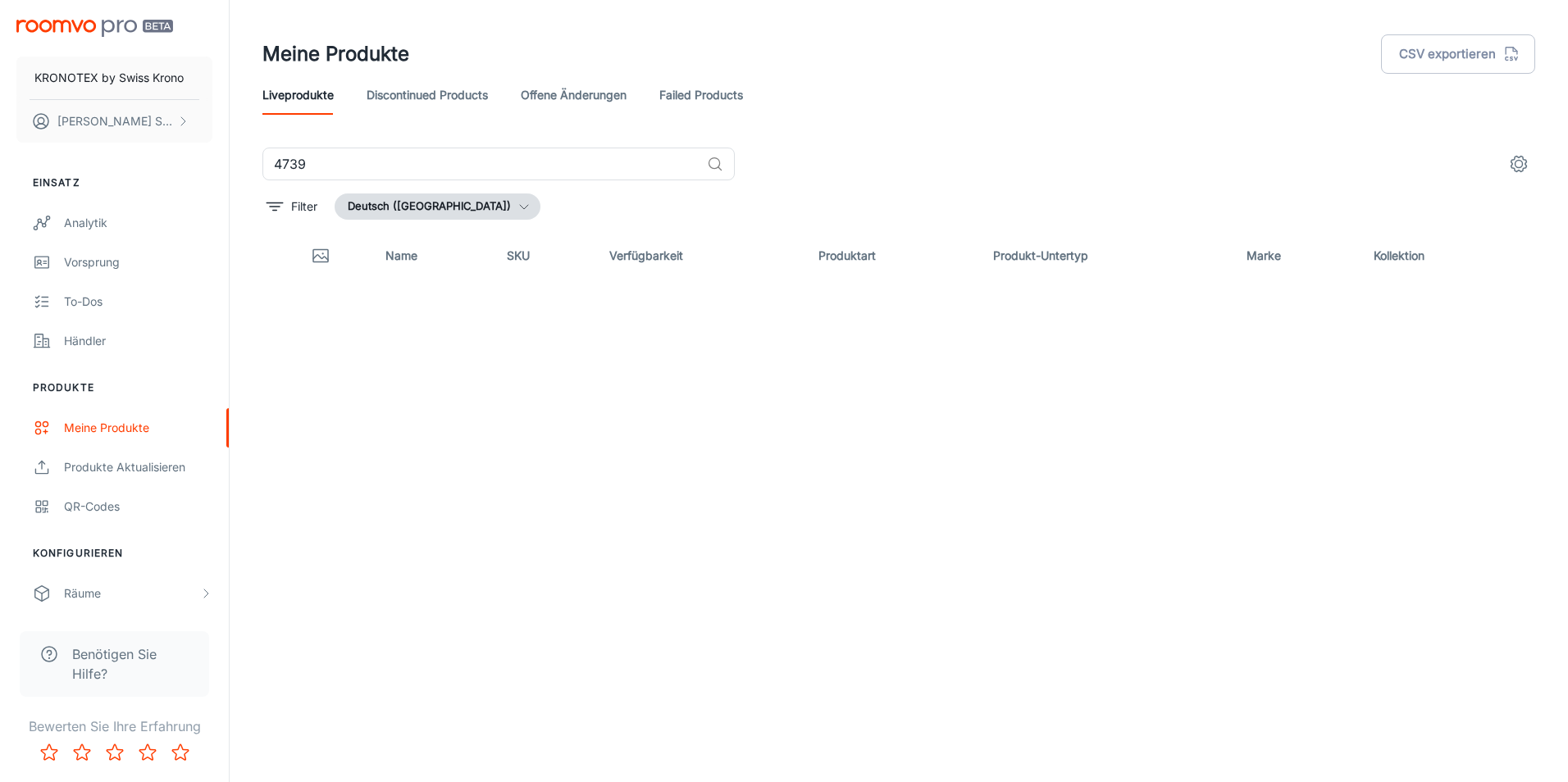
click at [339, 146] on header "Meine Produkte CSV exportieren Liveprodukte Discontinued Products offene Änderu…" at bounding box center [899, 74] width 1312 height 148
click at [358, 167] on input "4739" at bounding box center [481, 164] width 438 height 33
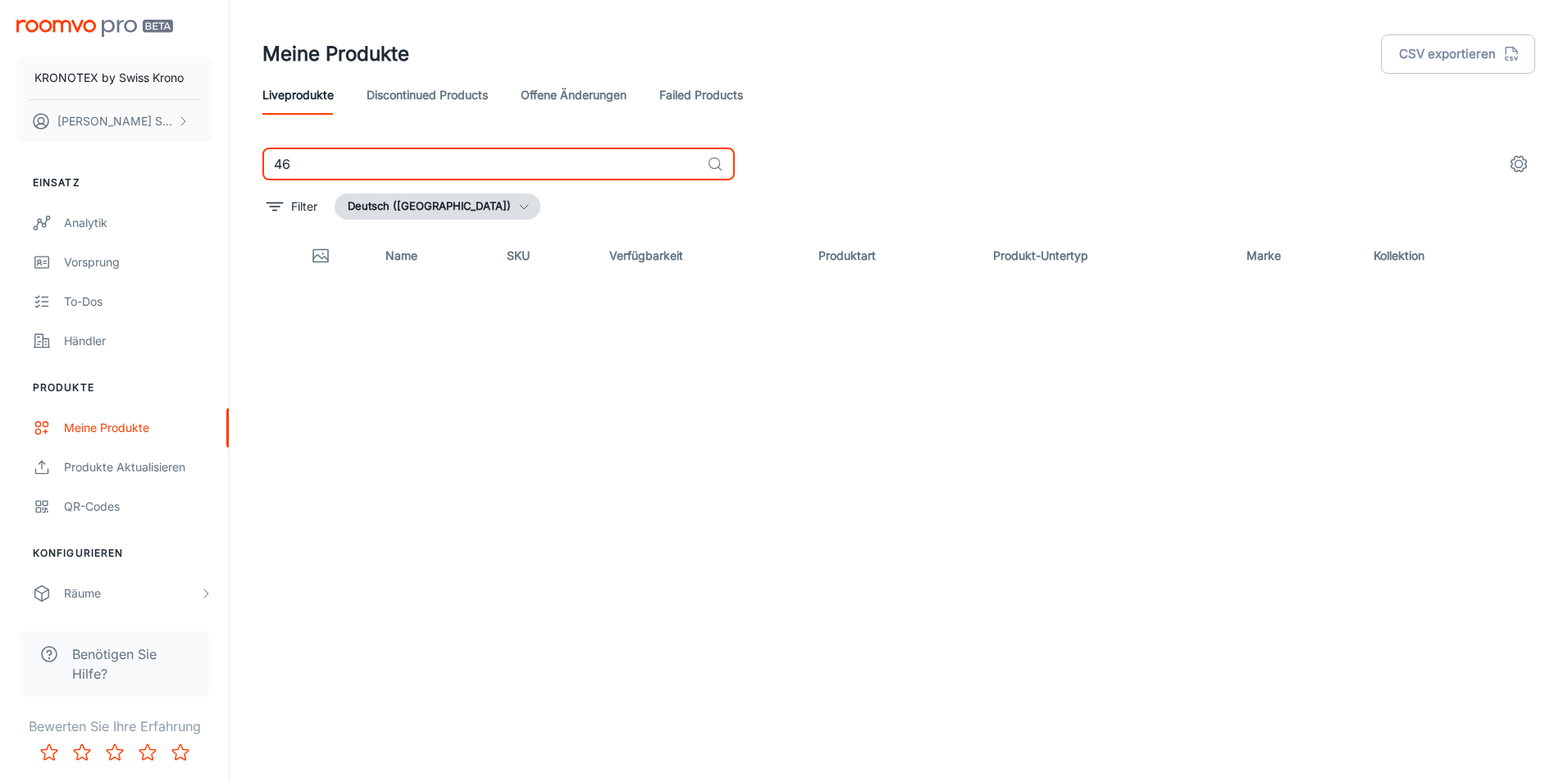
type input "4"
type input "3"
type input "4"
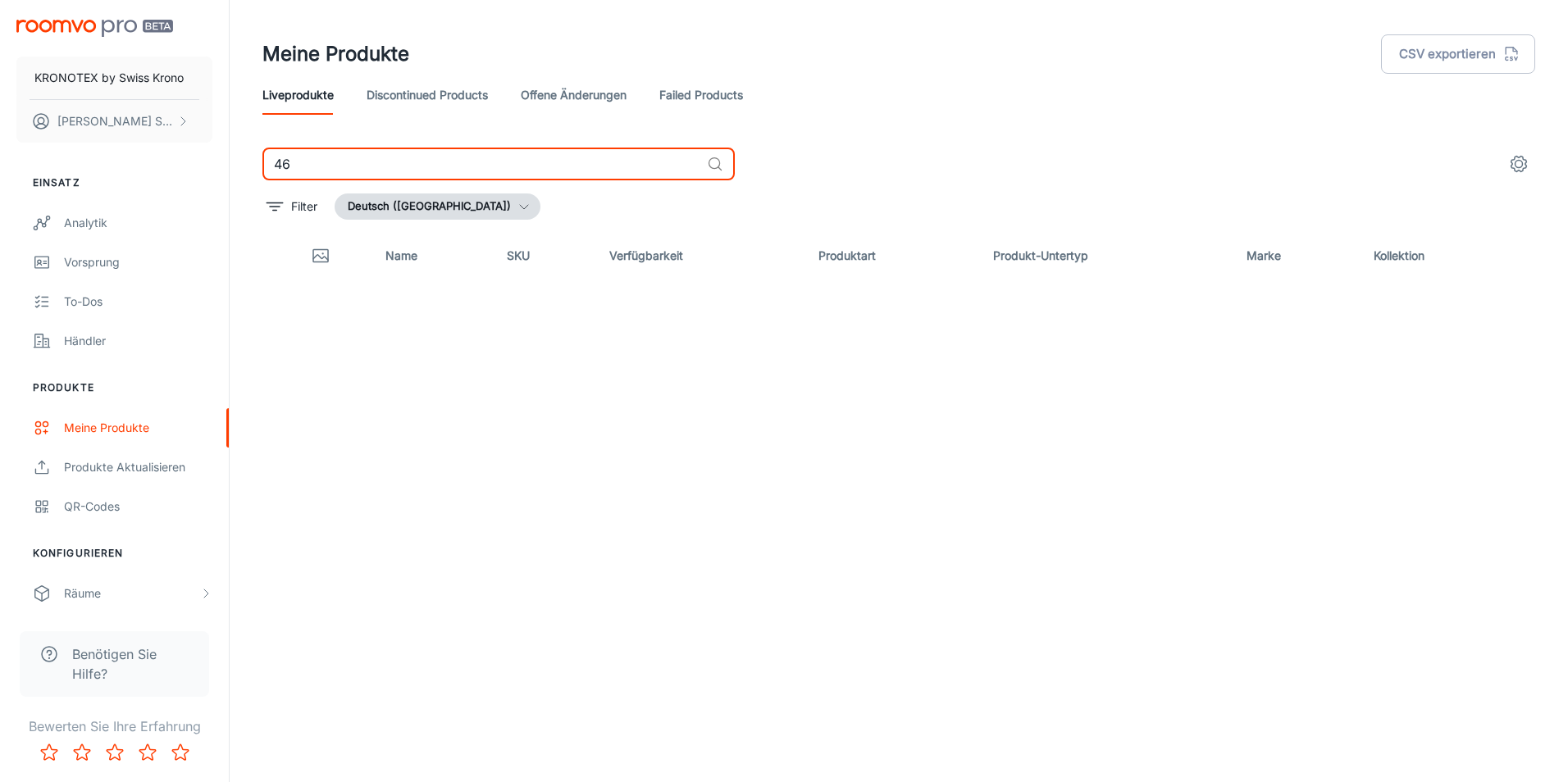
type input "4"
type input "3"
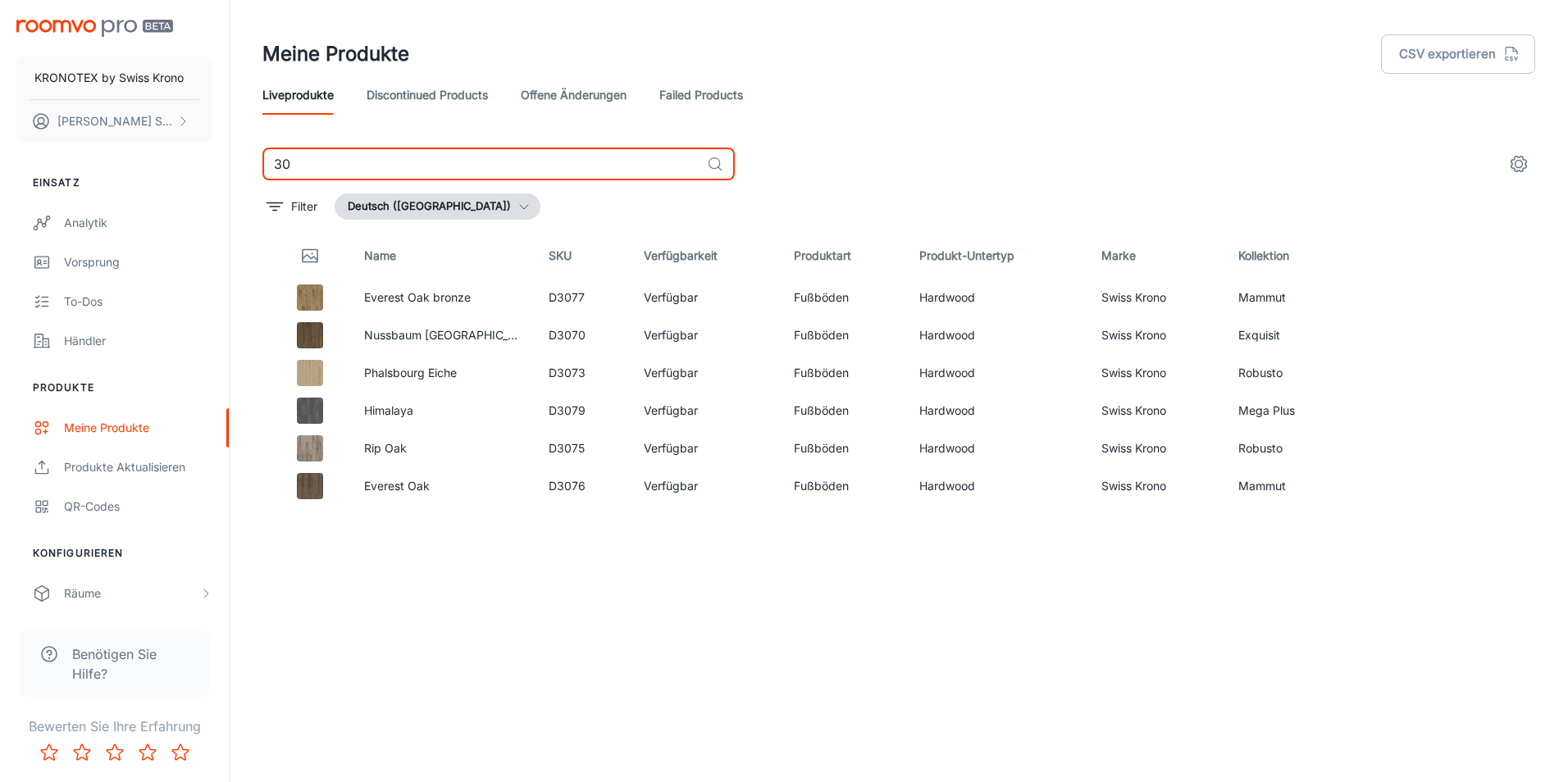
type input "3"
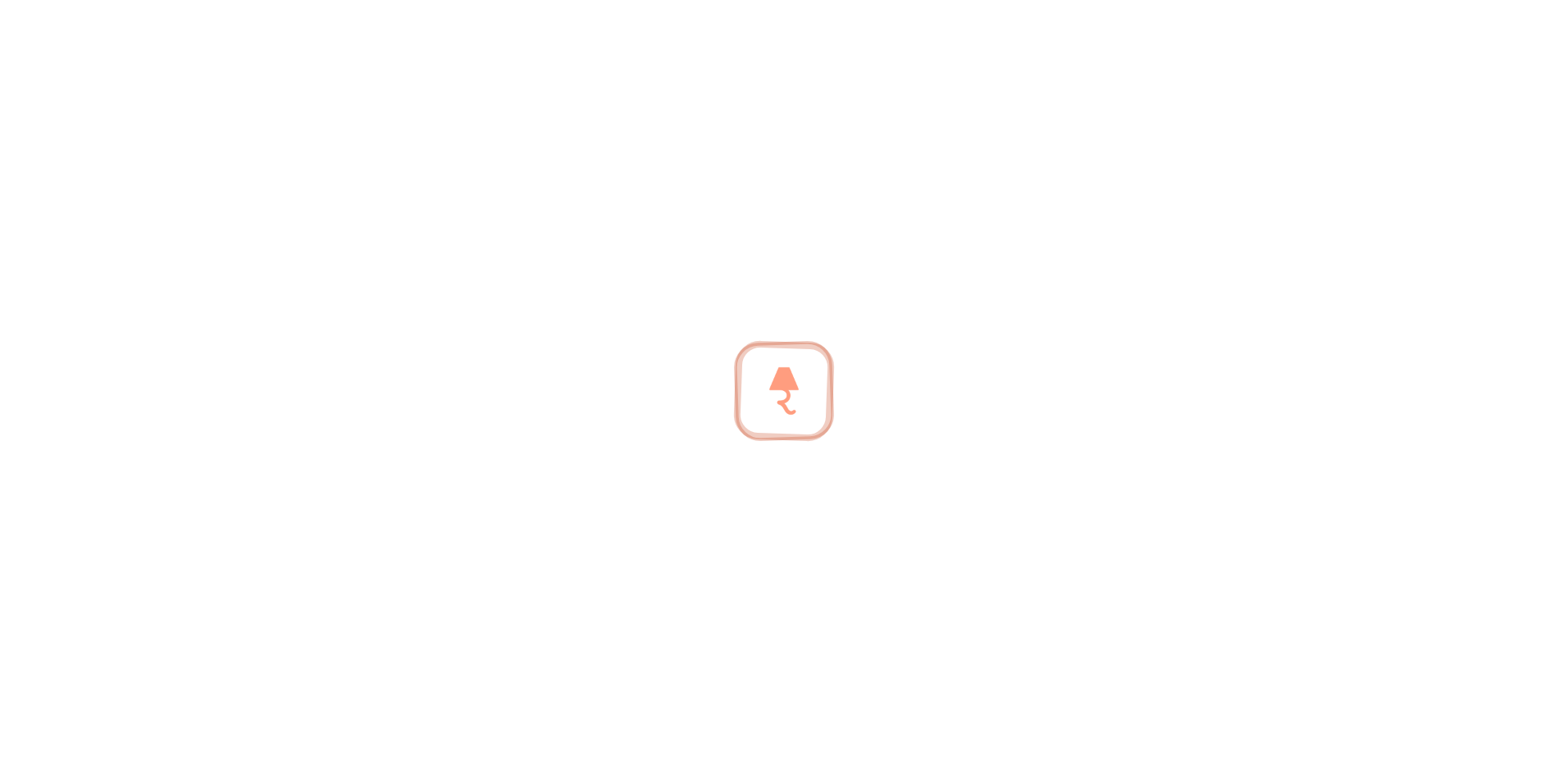
type input "3"
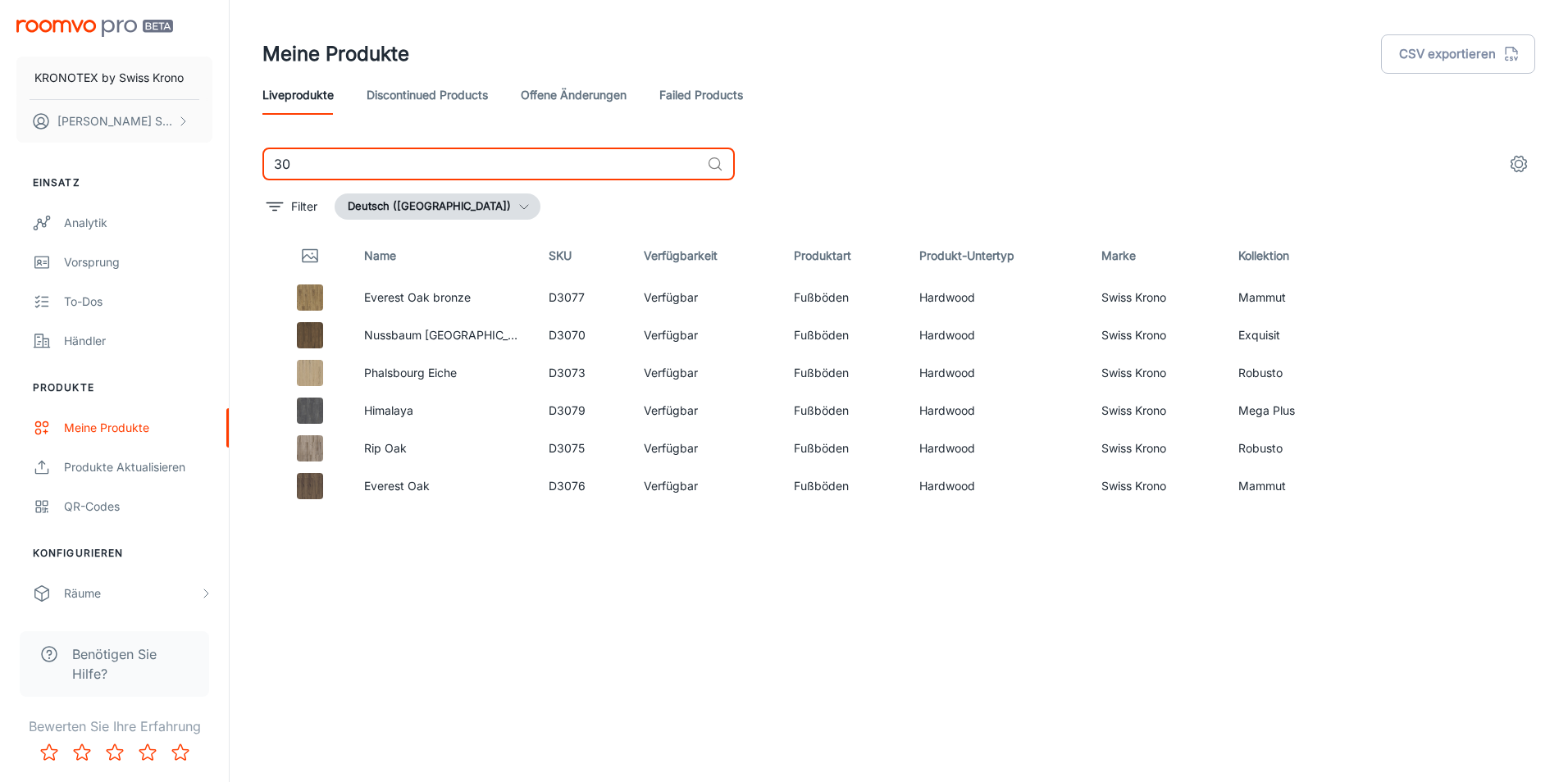
type input "3"
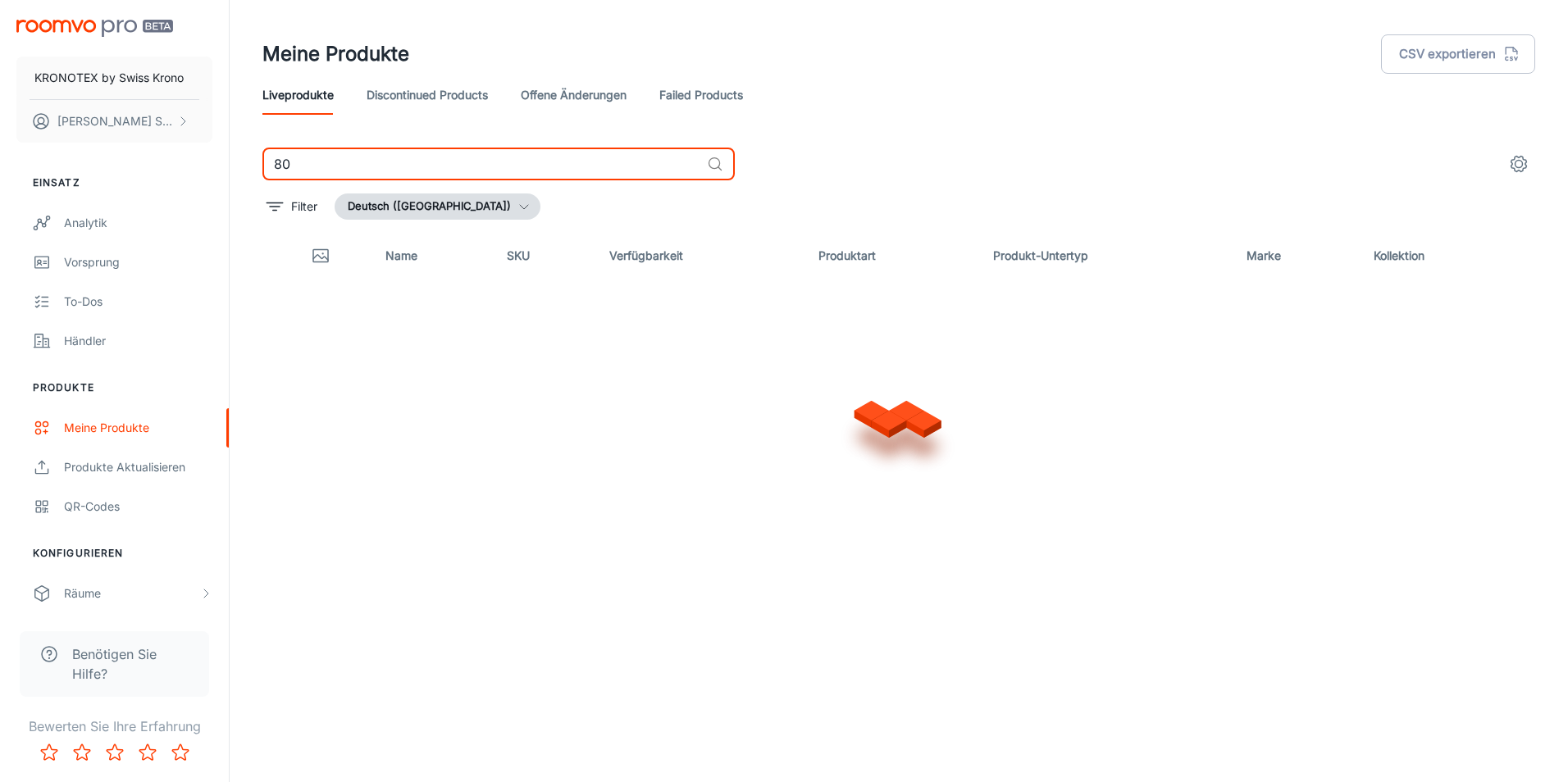
type input "8"
type input "3"
type input "4"
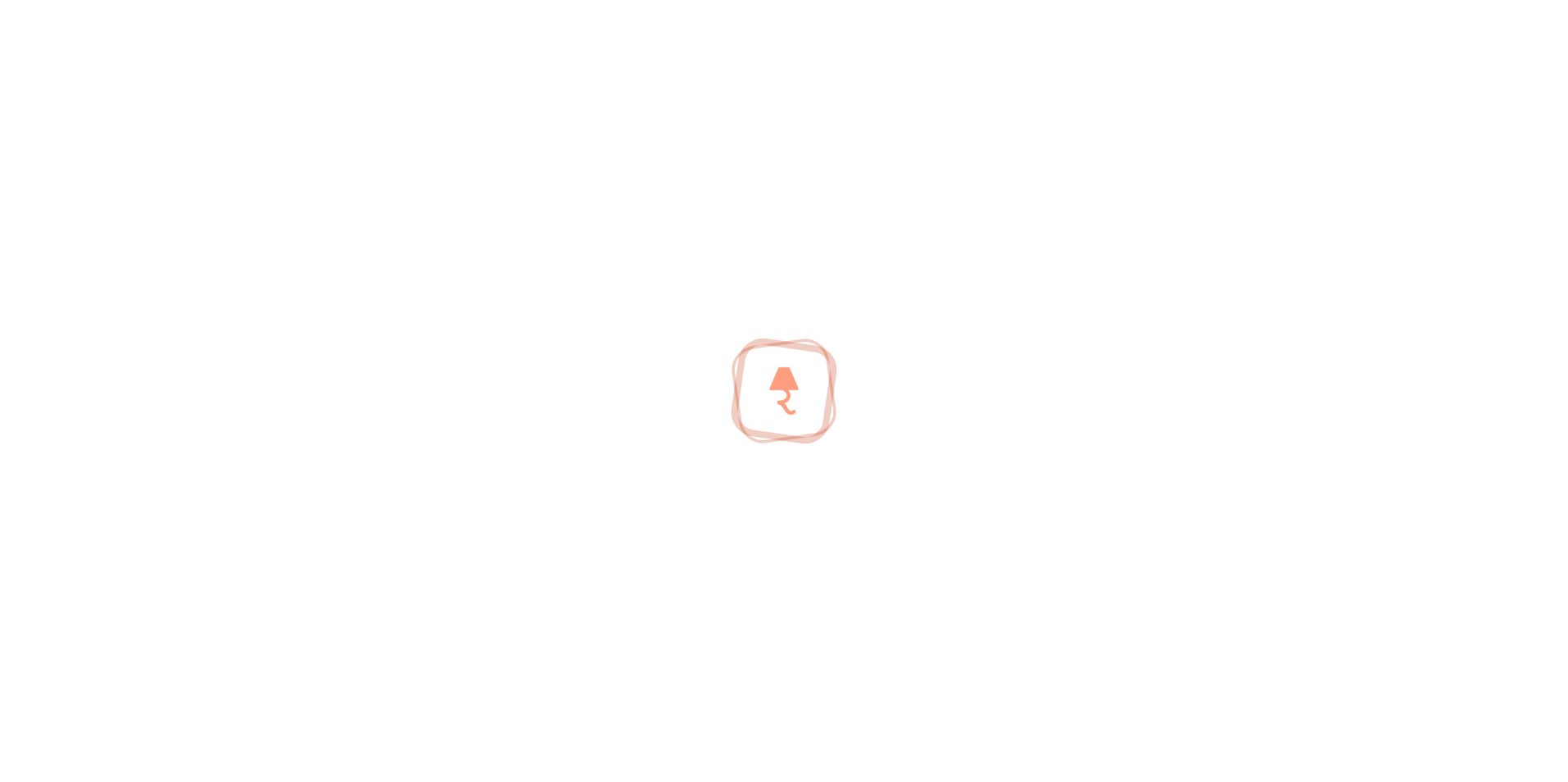
type input "4"
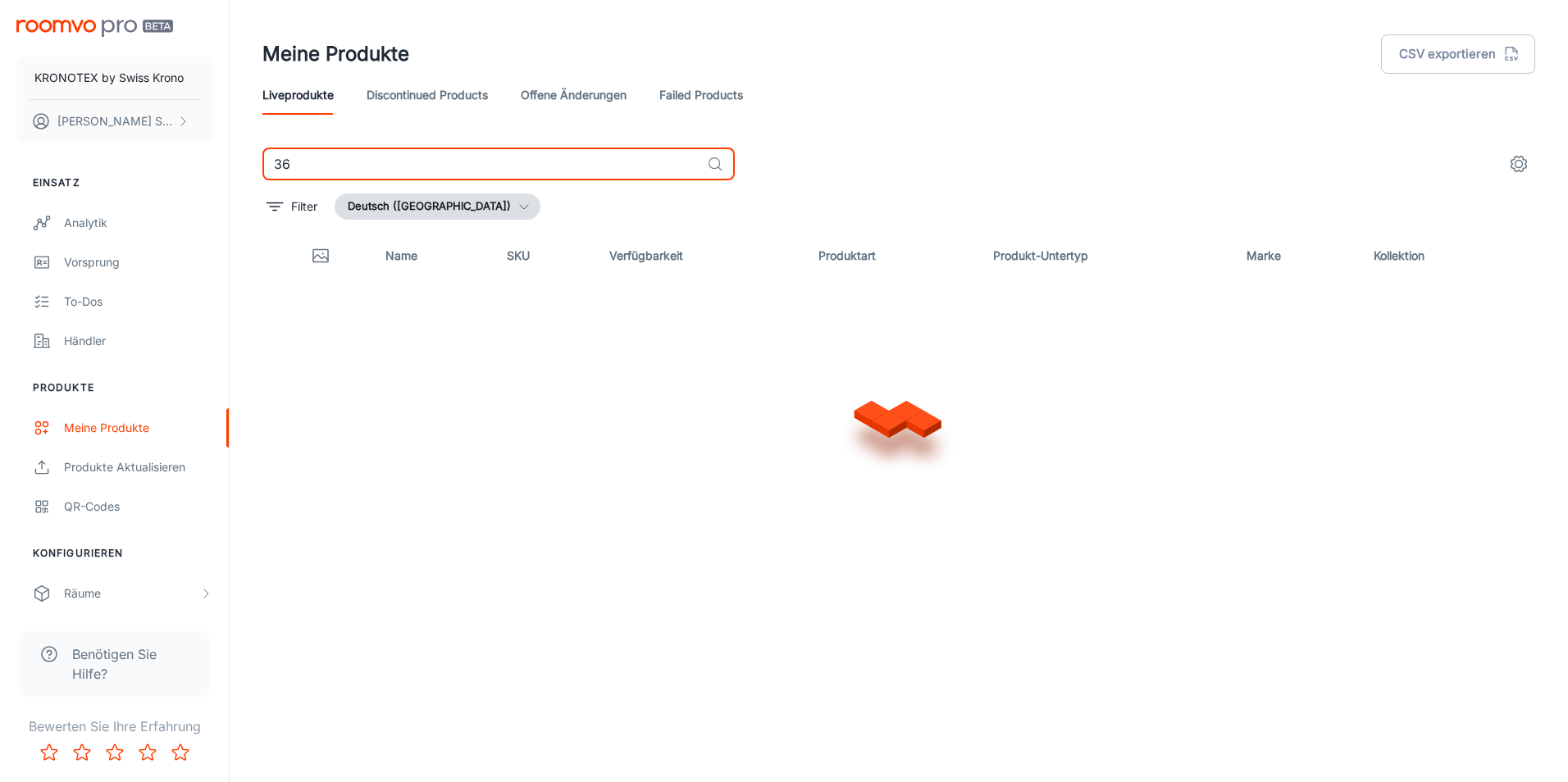
type input "3"
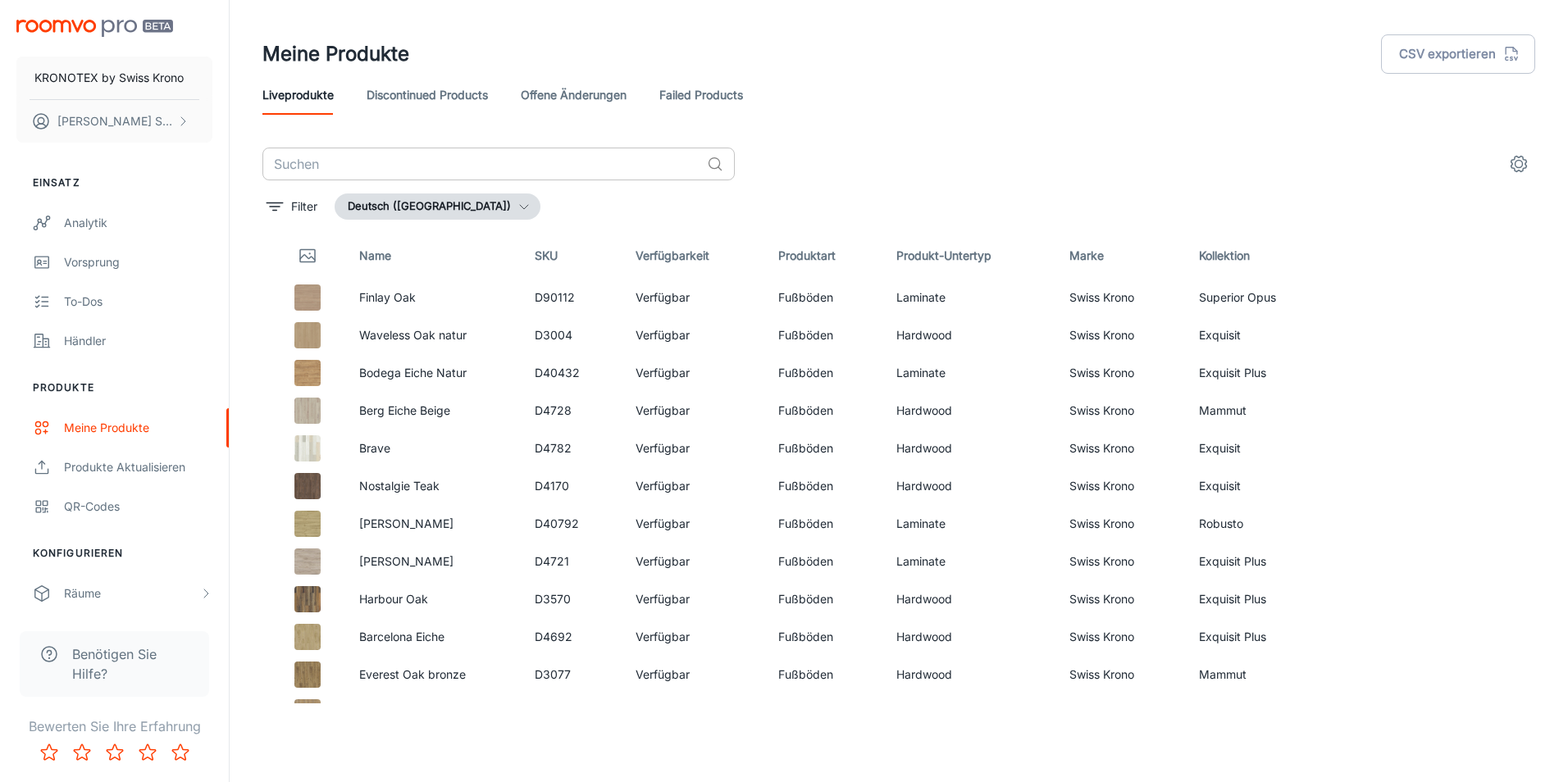
click at [563, 158] on input "text" at bounding box center [481, 164] width 438 height 33
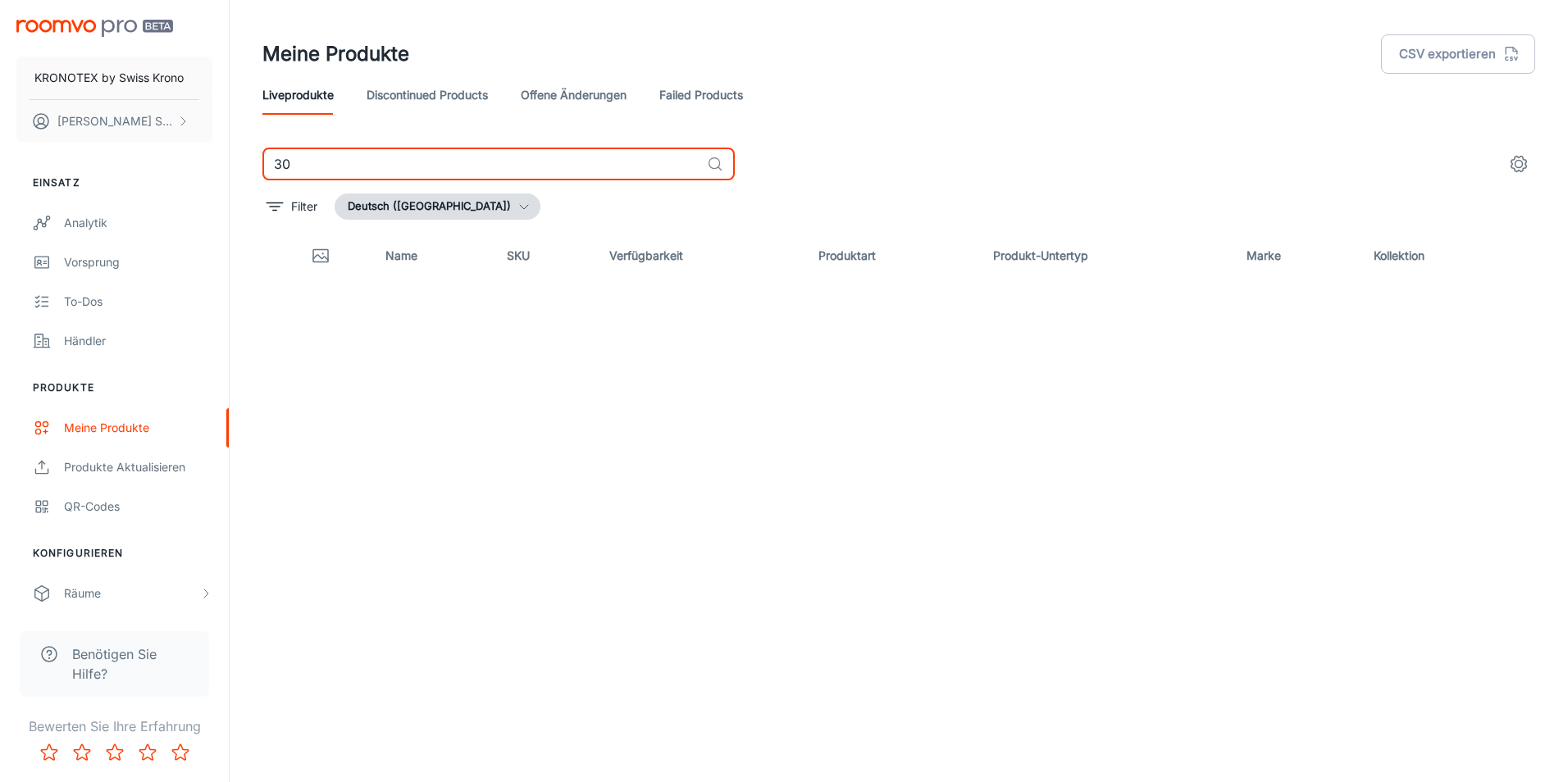
type input "3"
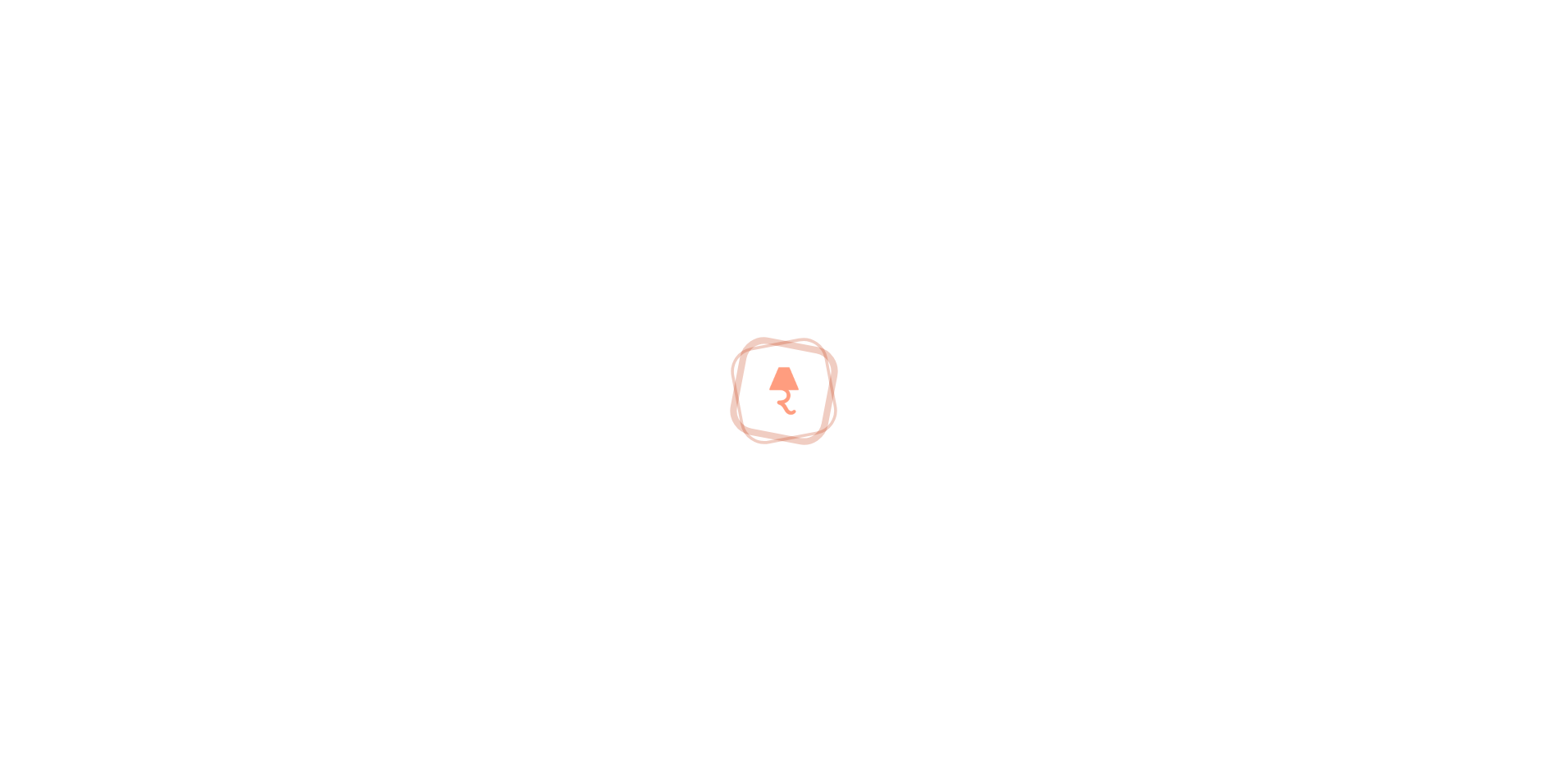
type input "3"
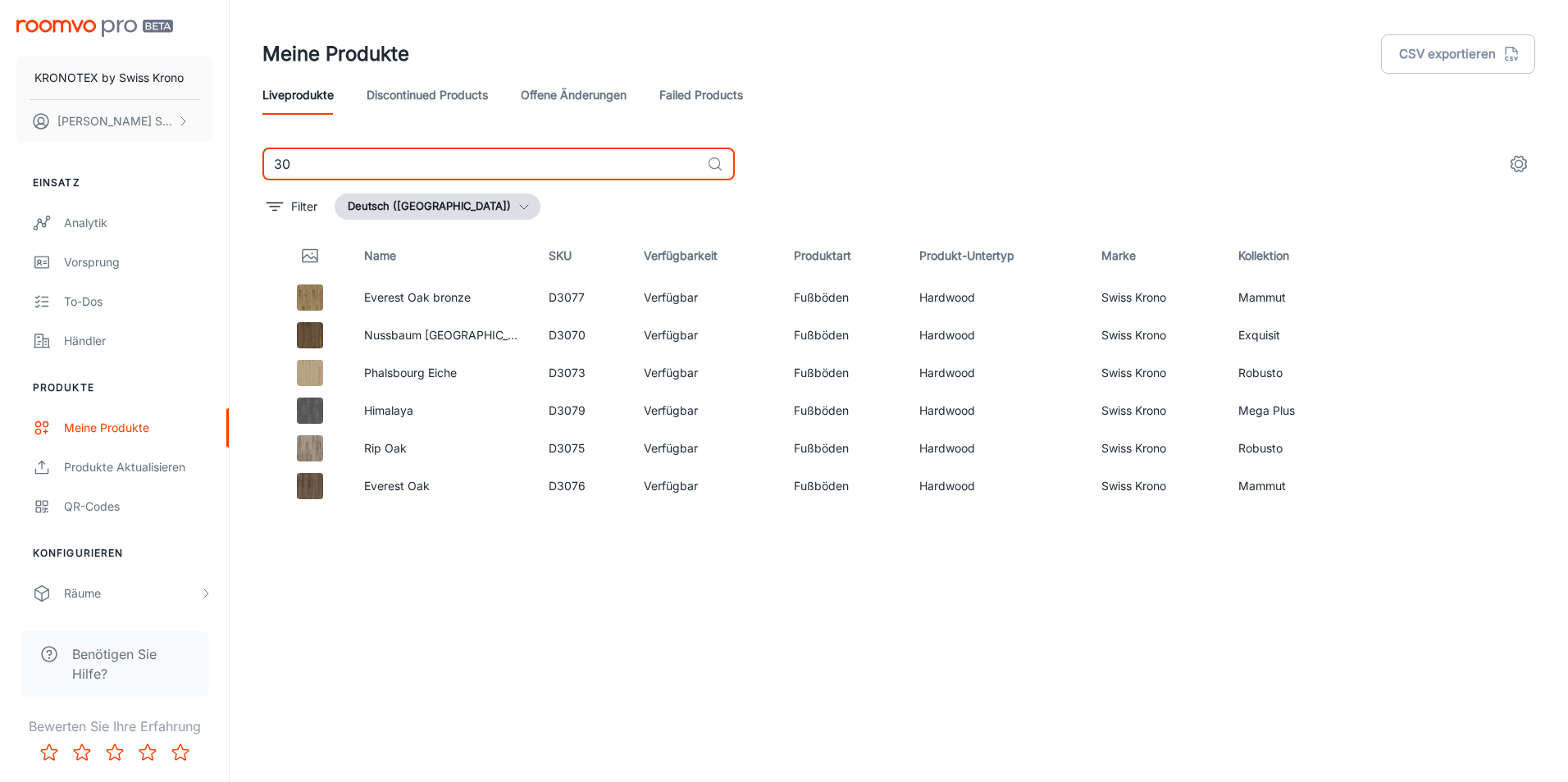
type input "3"
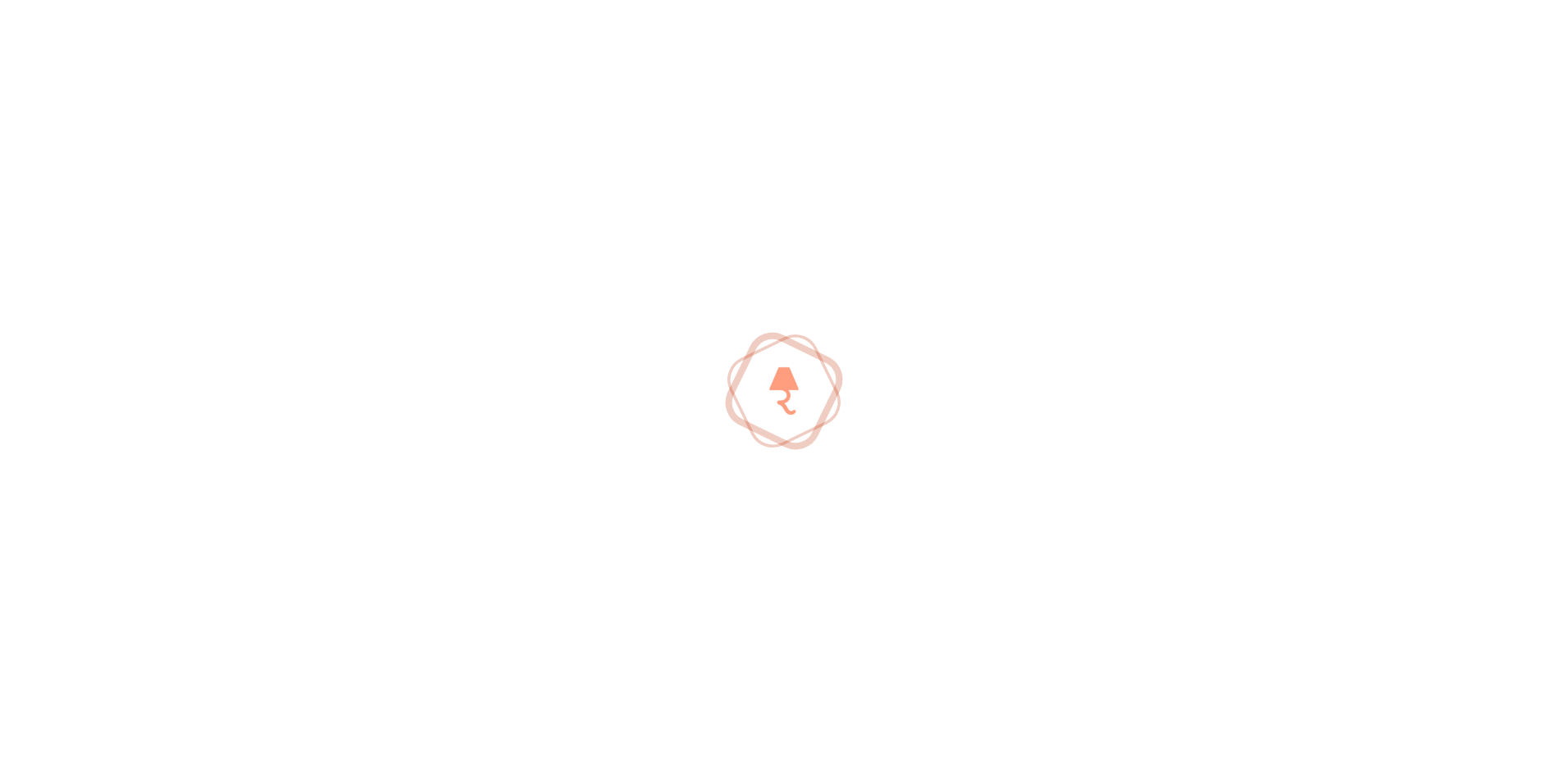
type input "3"
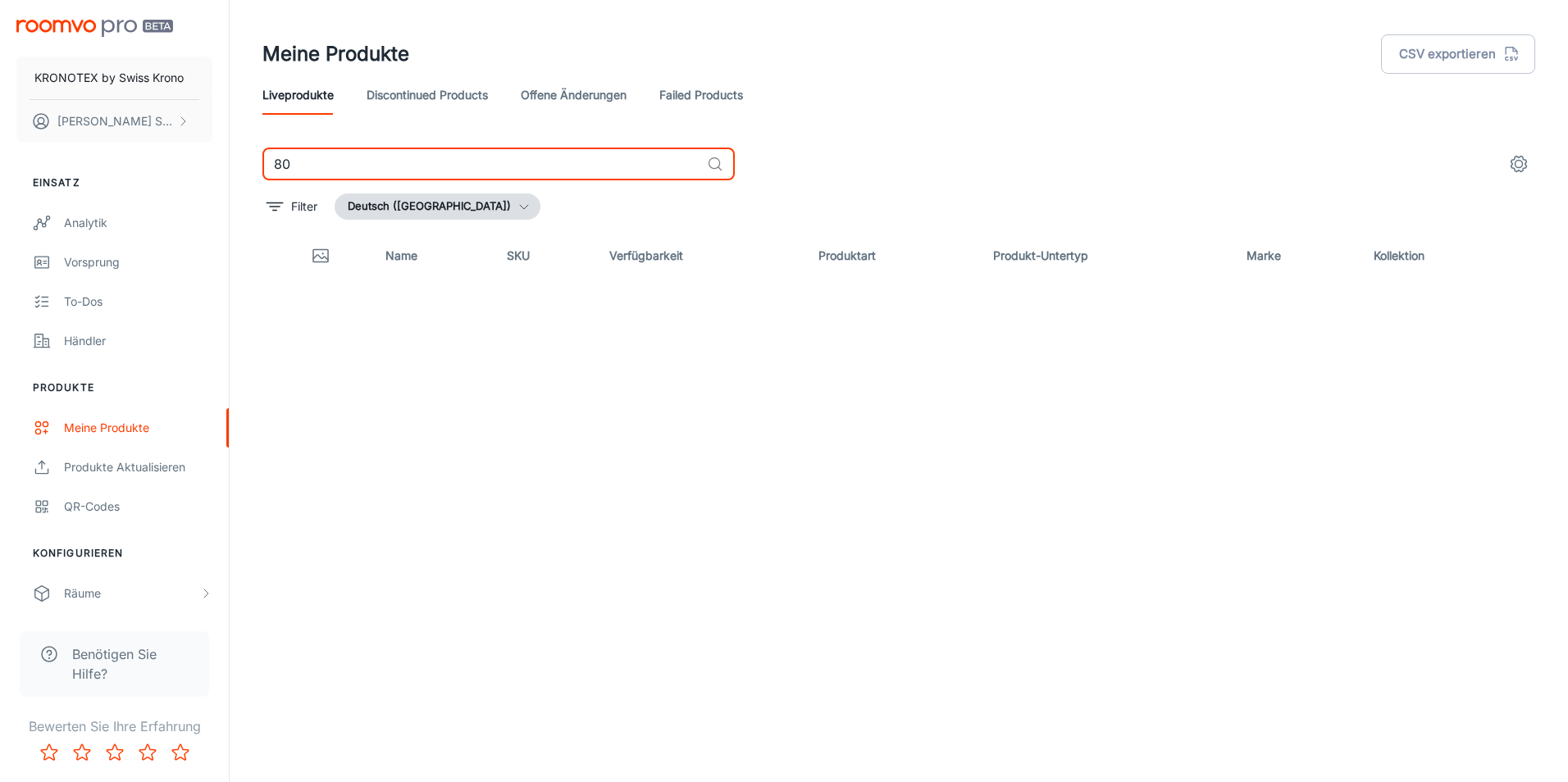
type input "8"
type input "3"
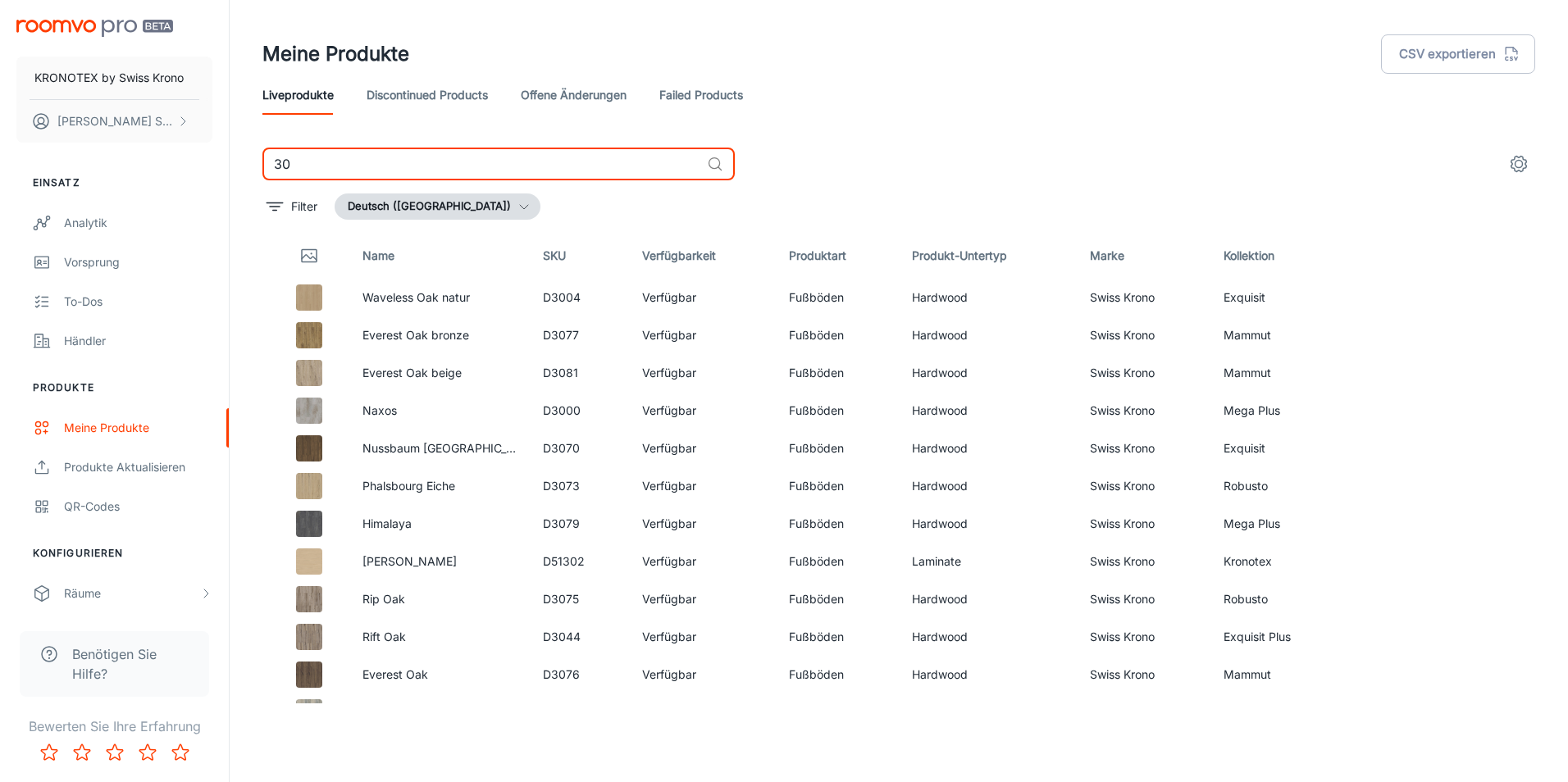
type input "3"
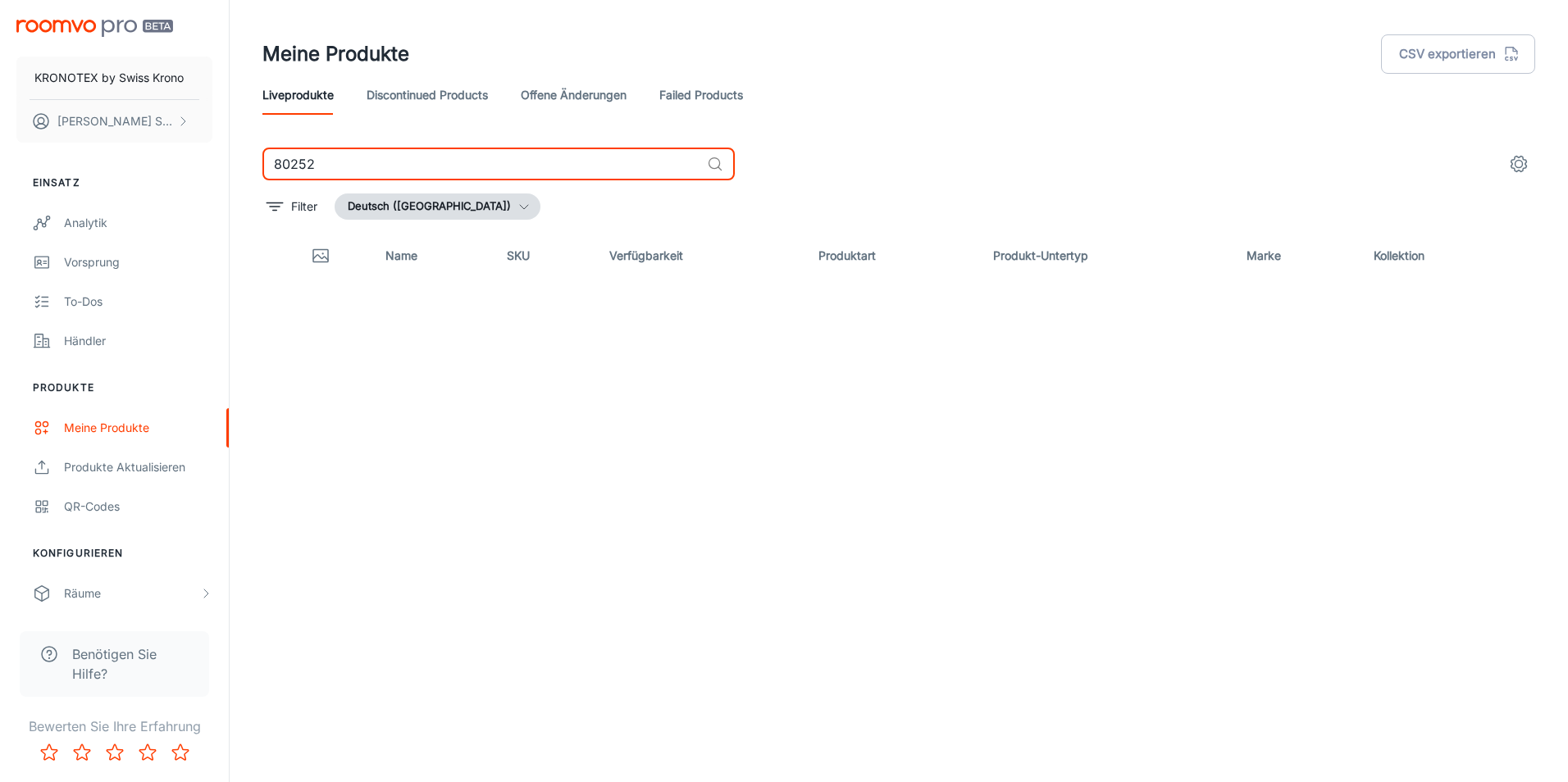
type input "80252"
click at [424, 527] on div "Name SKU Verfügbarkeit Produktart Produkt-Untertyp Marke Kollektion" at bounding box center [898, 468] width 1273 height 471
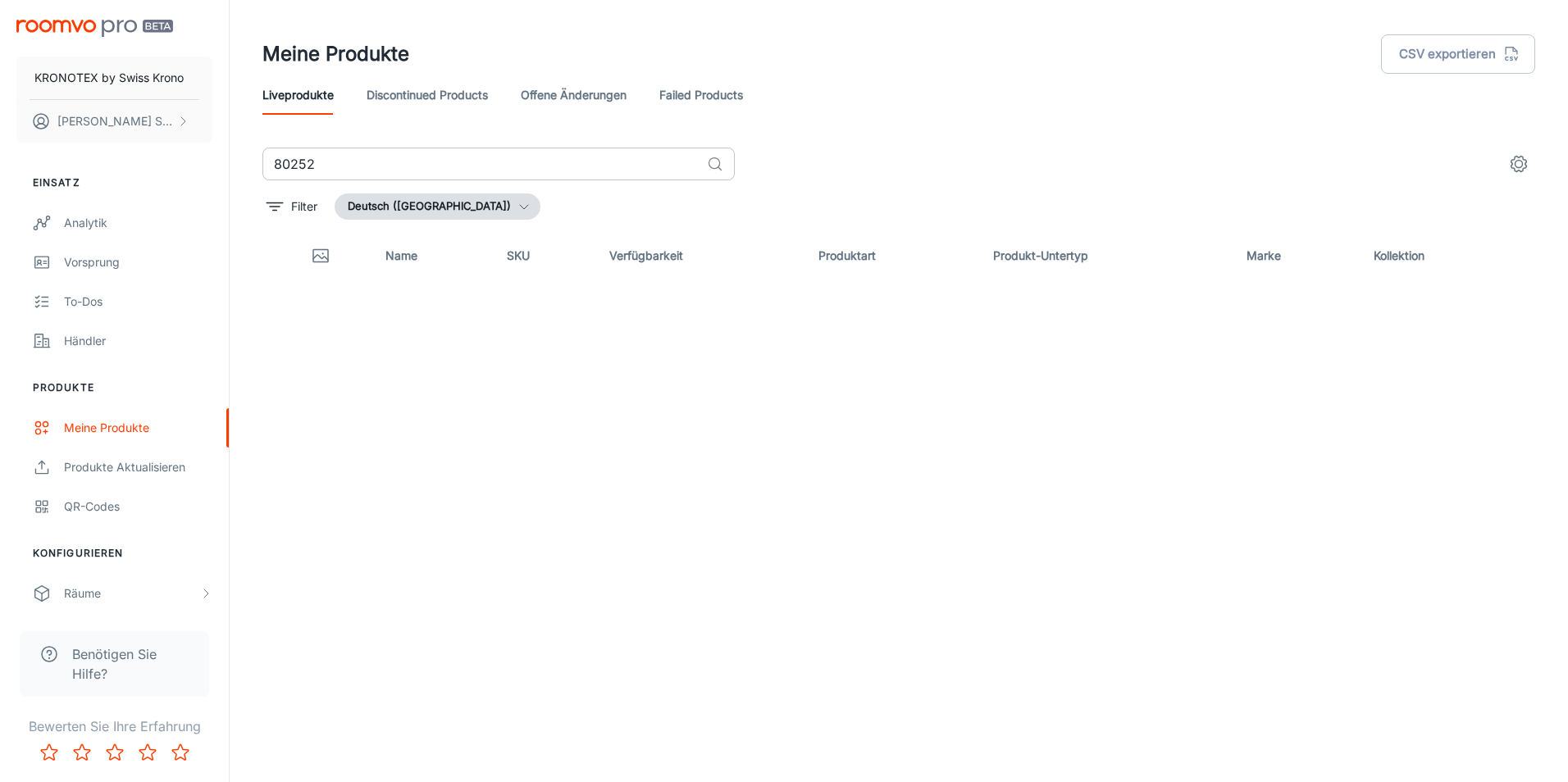
click at [307, 156] on input "80252" at bounding box center [481, 164] width 438 height 33
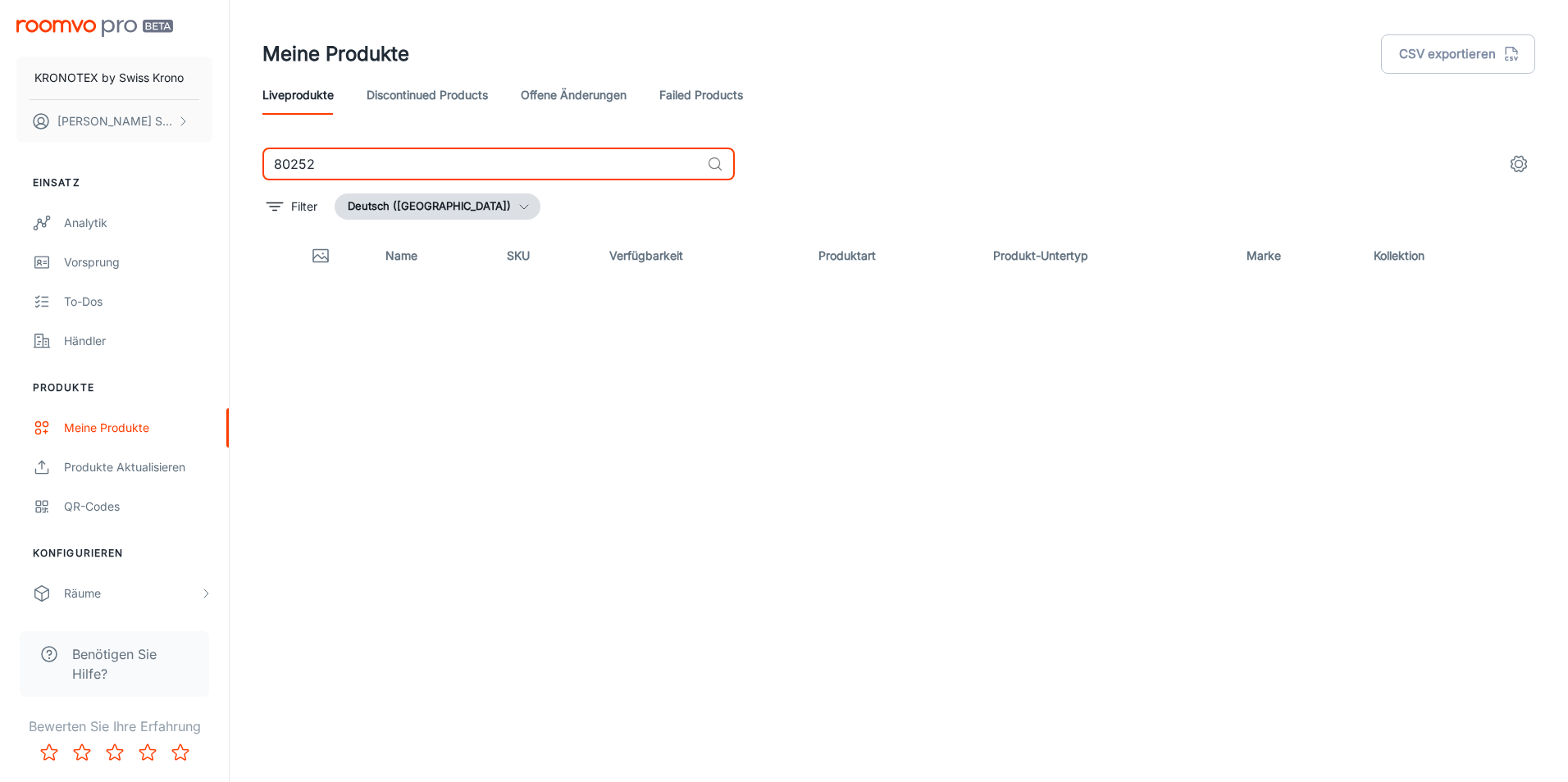
click at [310, 154] on input "80252" at bounding box center [481, 164] width 438 height 33
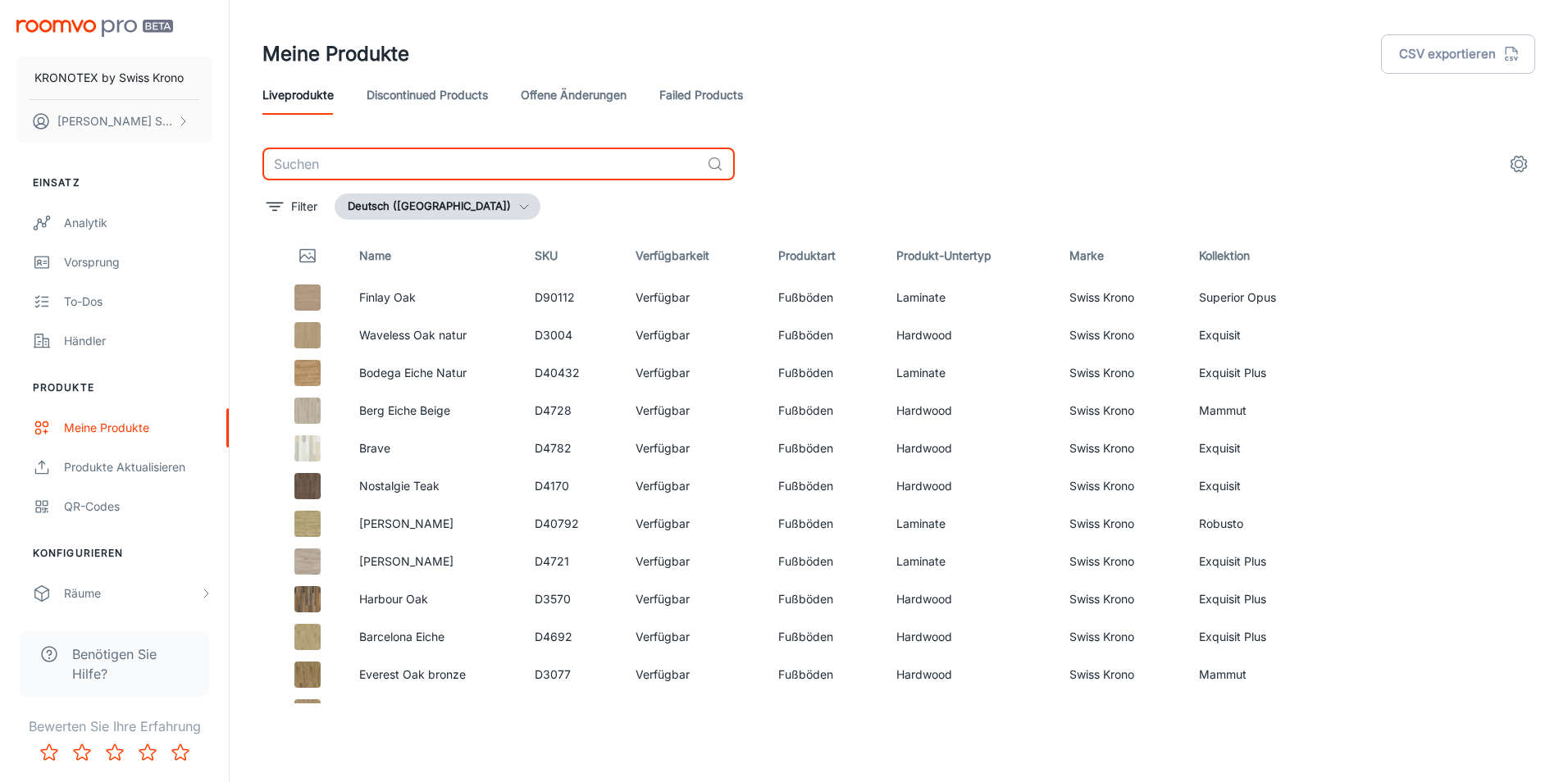
click at [1079, 64] on div "Meine Produkte CSV exportieren" at bounding box center [898, 54] width 1273 height 42
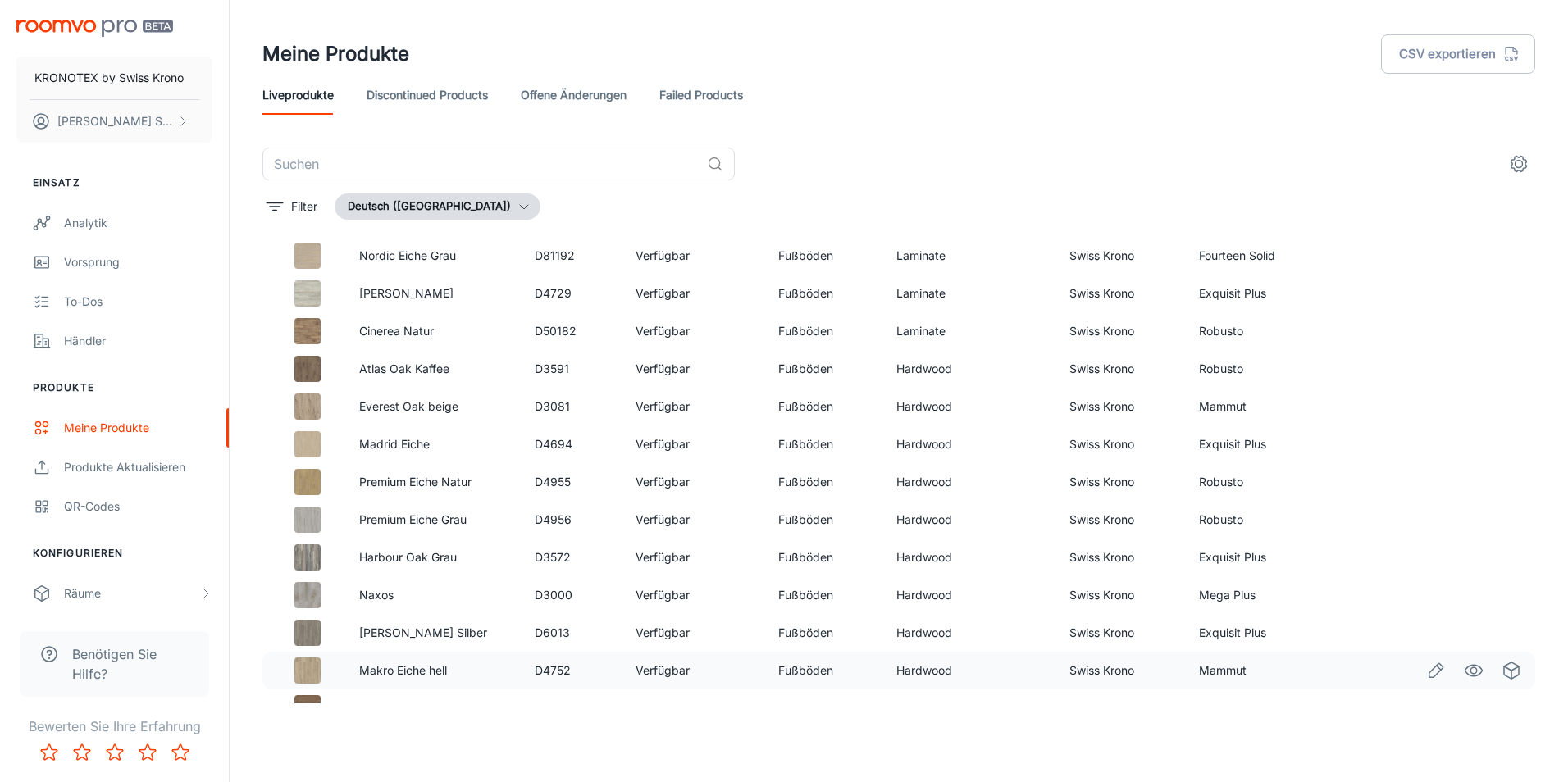
scroll to position [1055, 0]
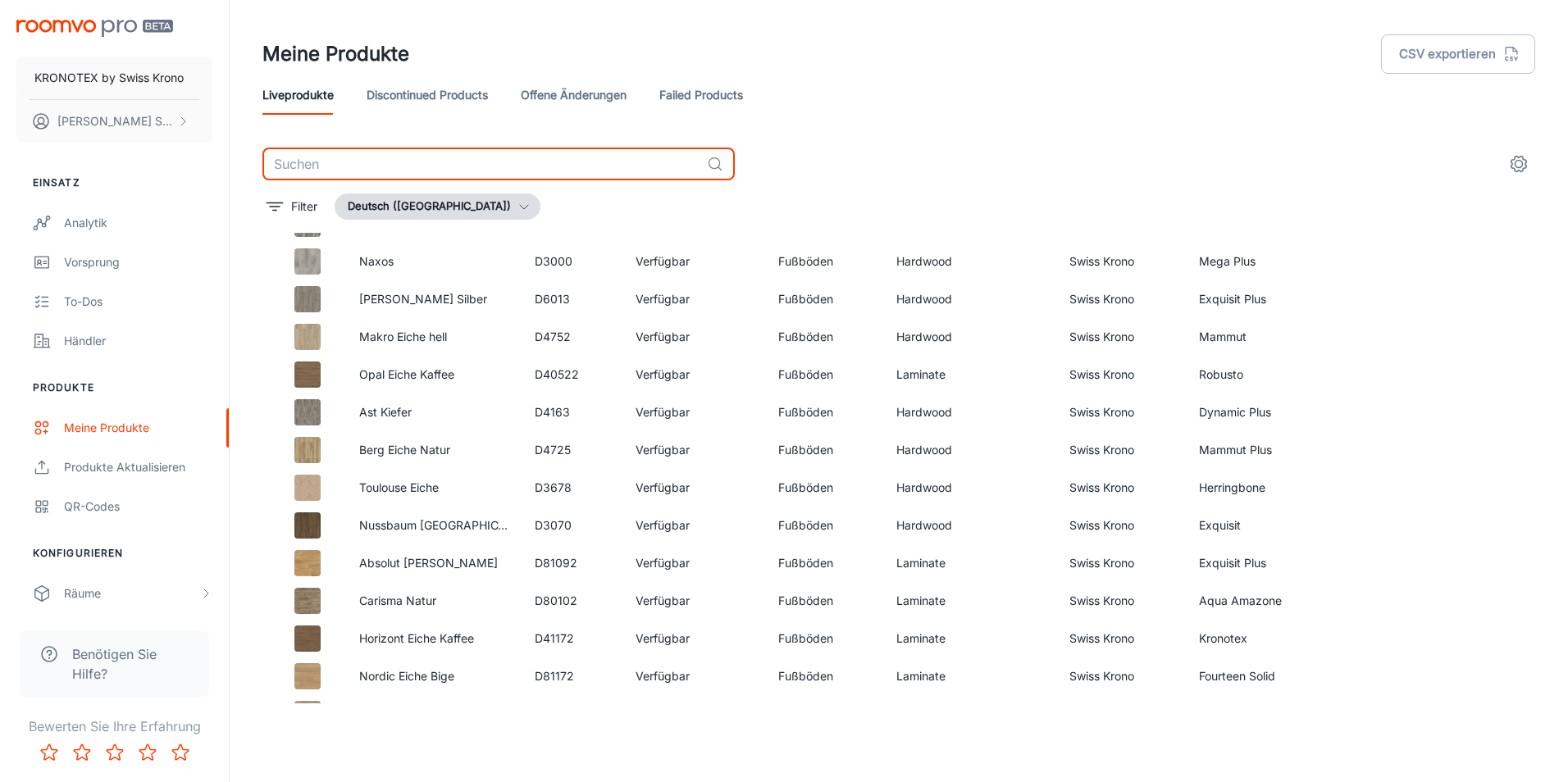
click at [399, 149] on input "text" at bounding box center [481, 164] width 438 height 33
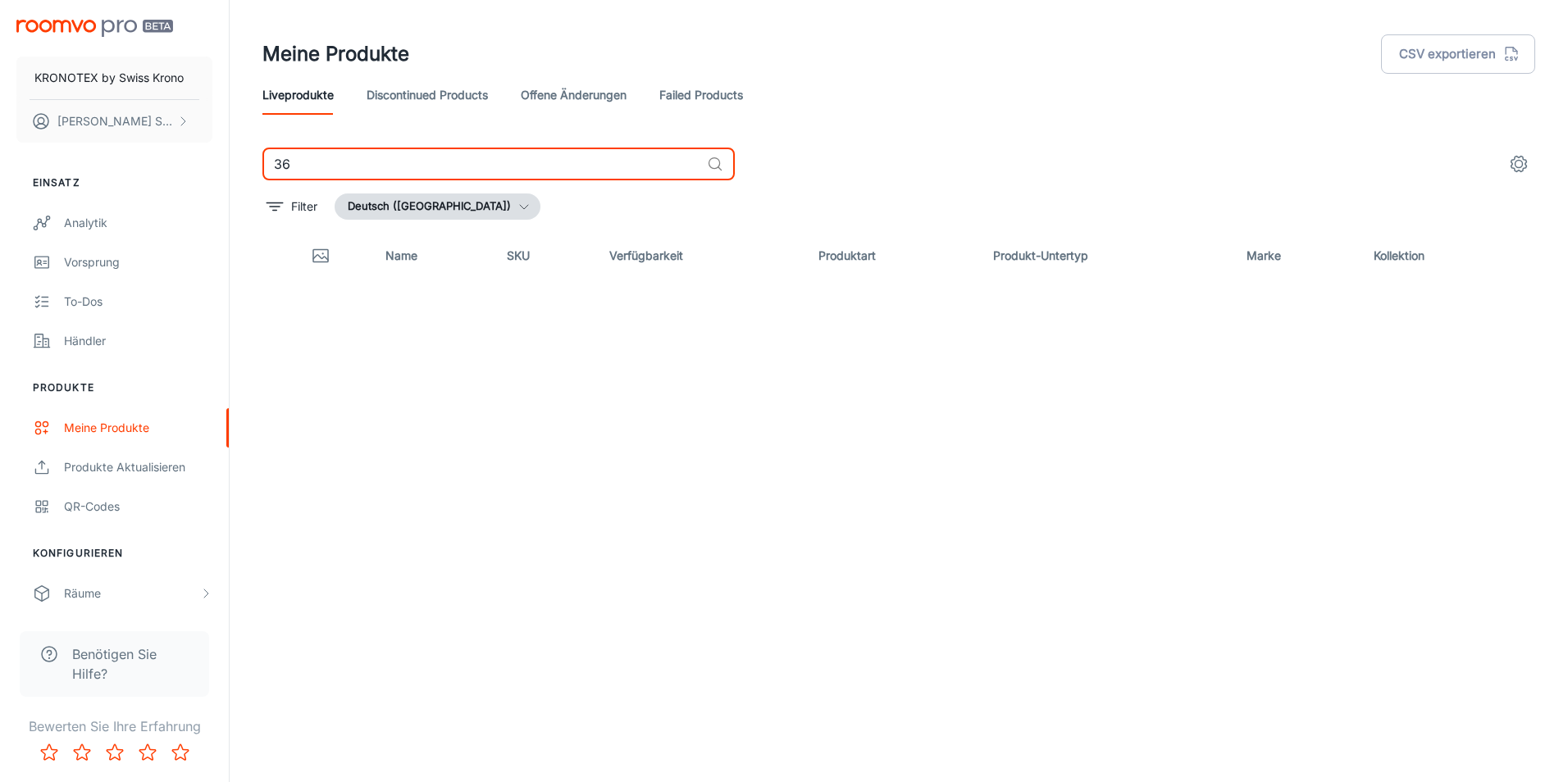
type input "3"
type input "4"
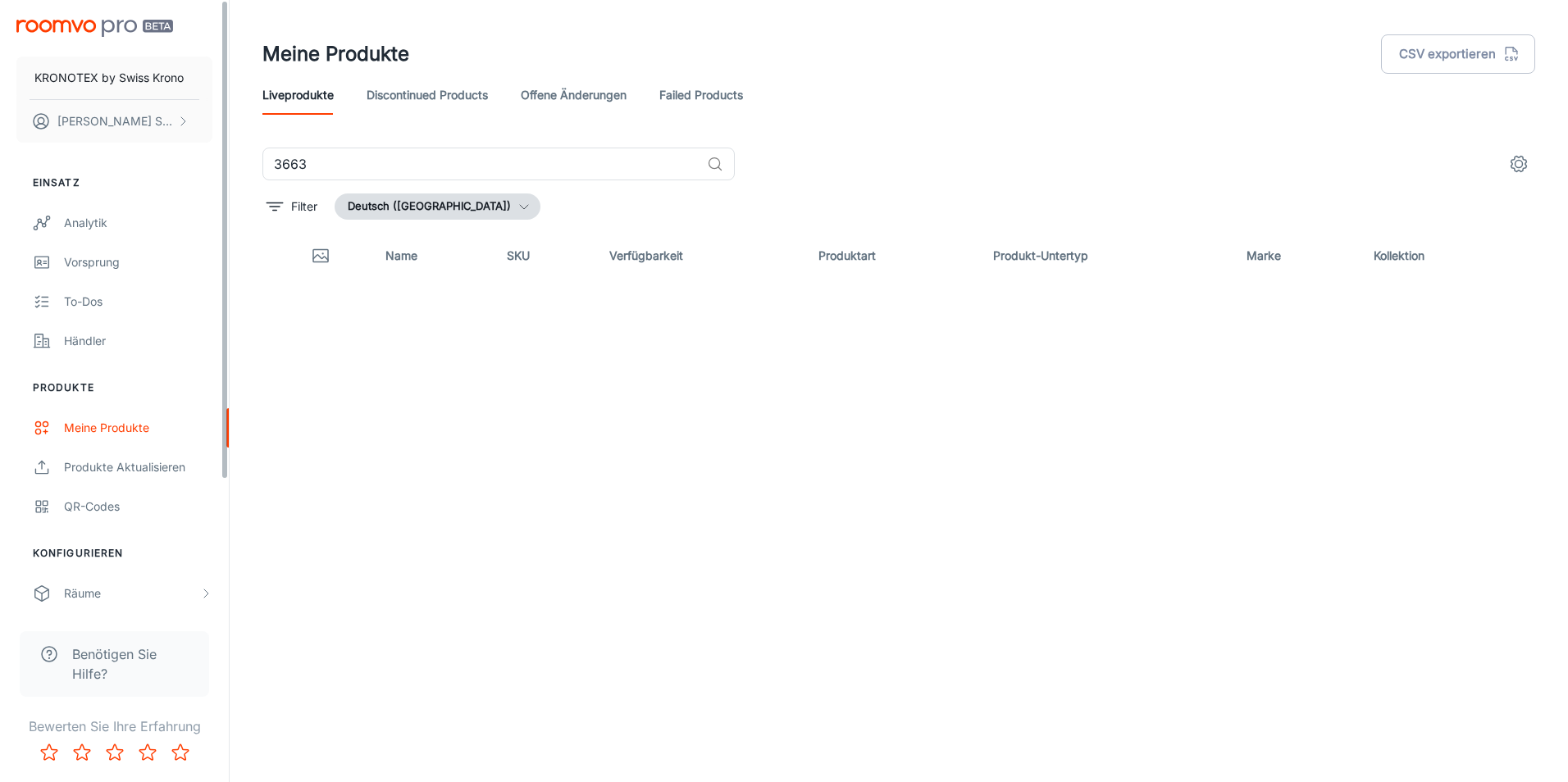
click at [836, 397] on div "Name SKU Verfügbarkeit Produktart Produkt-Untertyp Marke Kollektion" at bounding box center [898, 468] width 1273 height 471
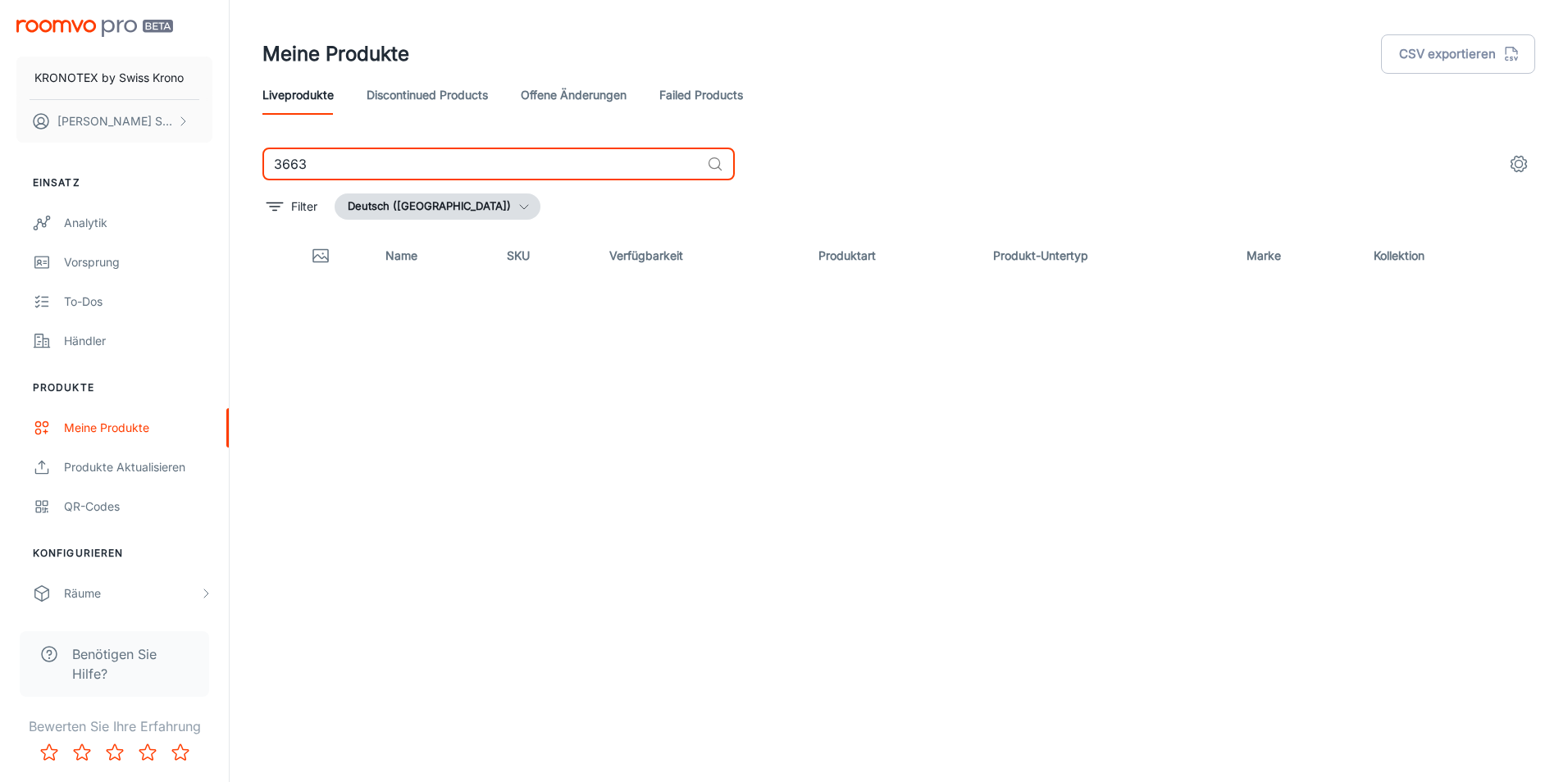
click at [384, 148] on input "3663" at bounding box center [481, 164] width 438 height 33
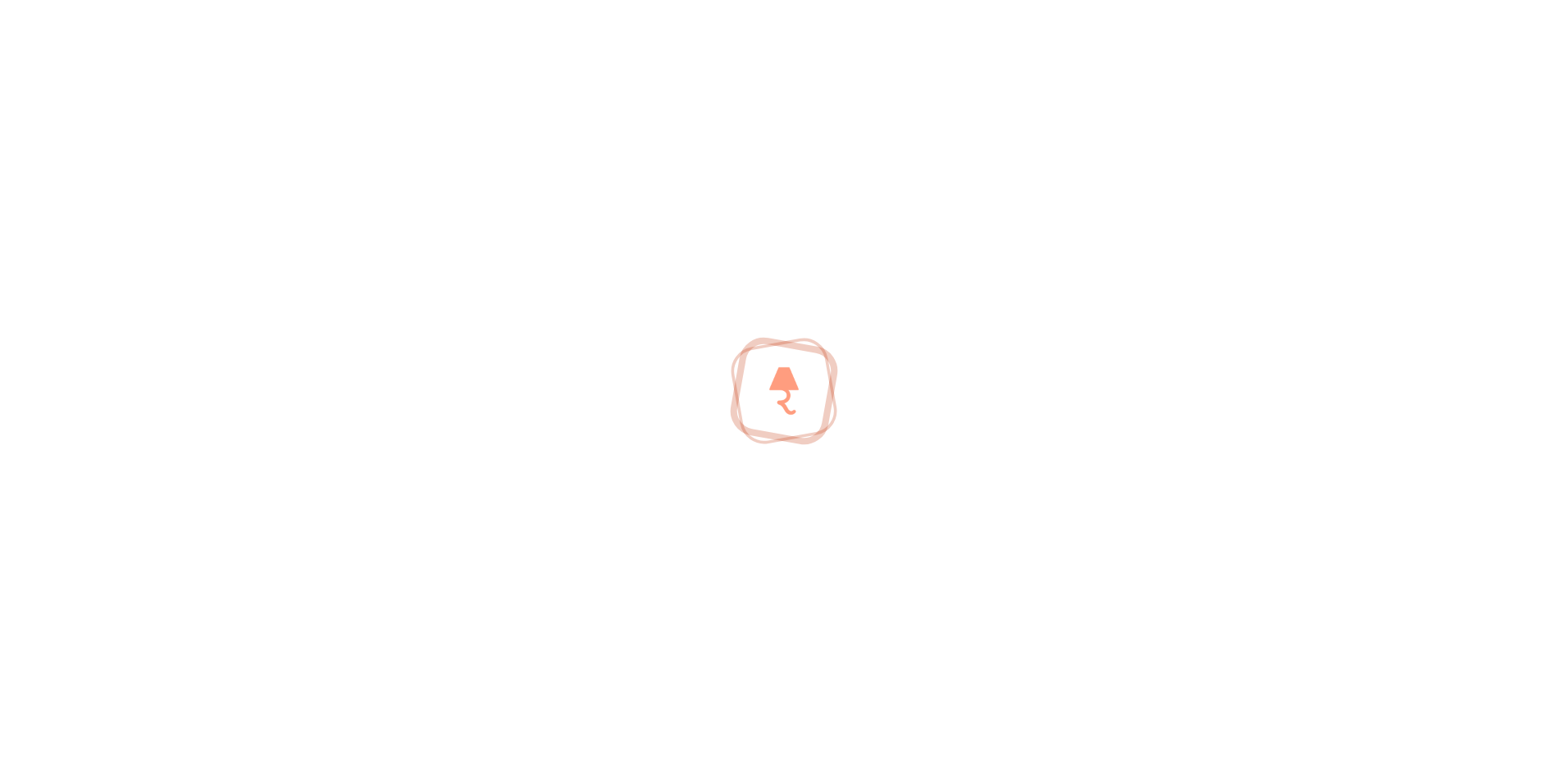
type input "3"
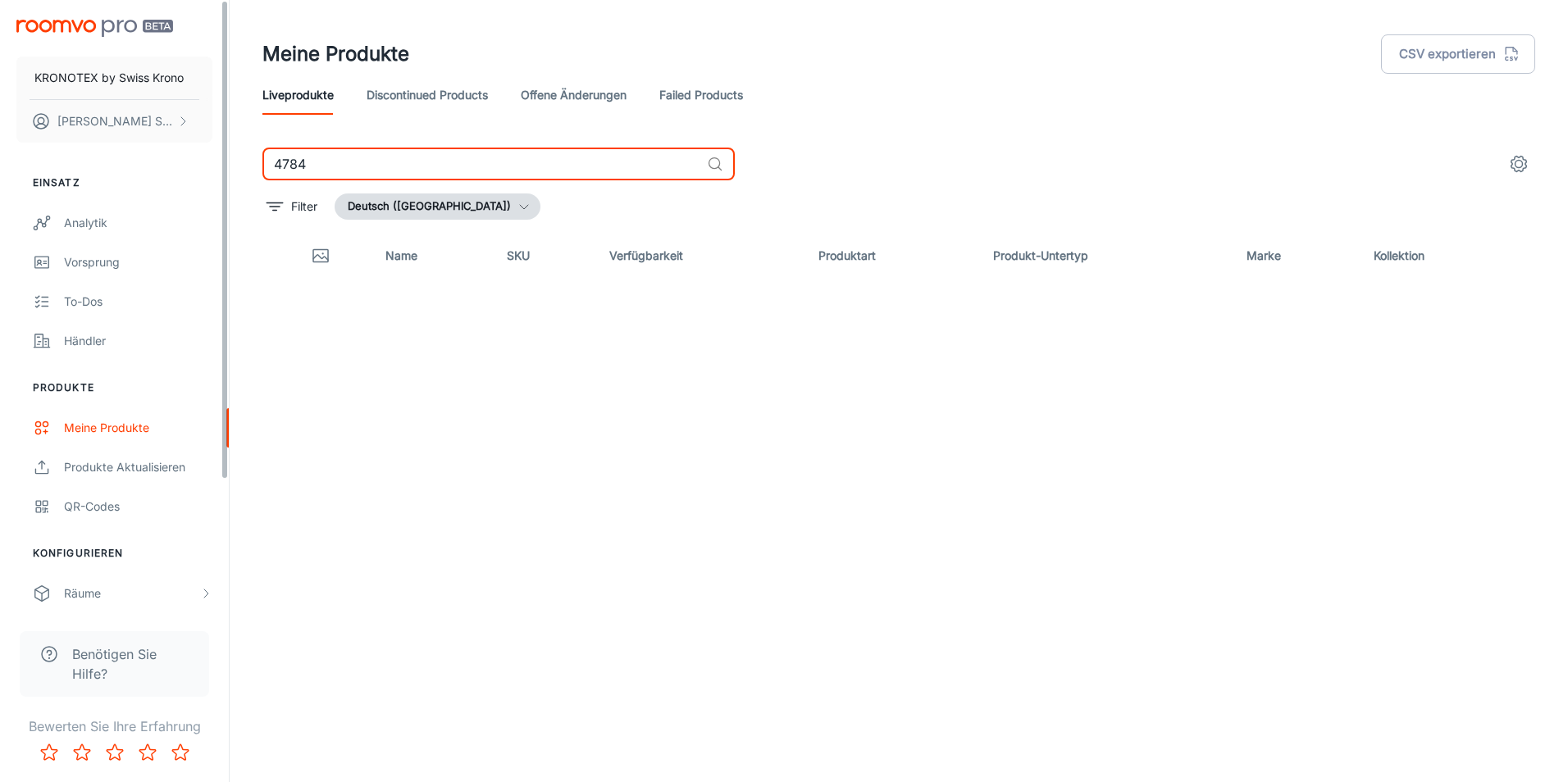
click at [592, 457] on div "Name SKU Verfügbarkeit Produktart Produkt-Untertyp Marke Kollektion" at bounding box center [898, 468] width 1273 height 471
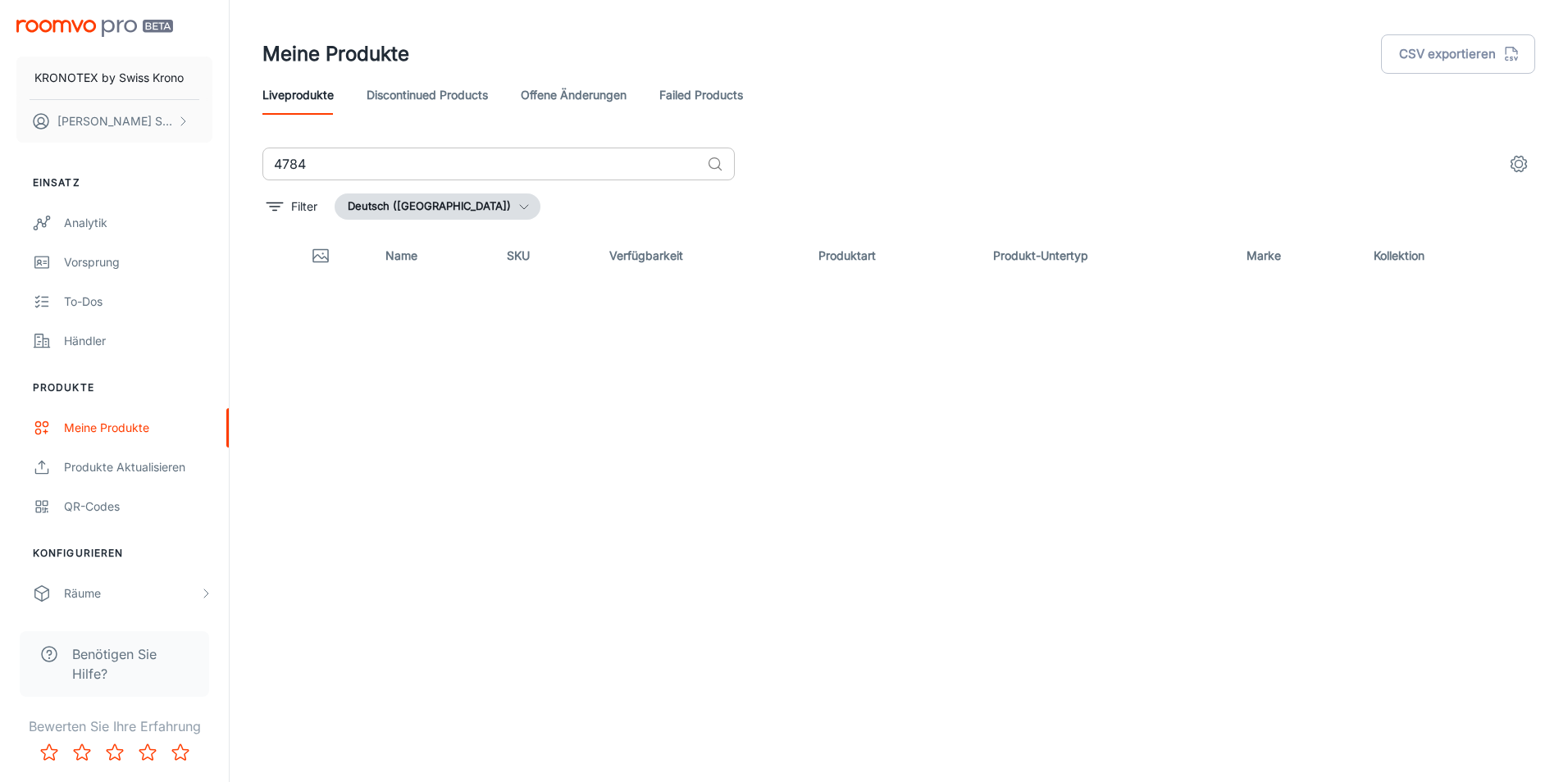
click at [346, 165] on input "4784" at bounding box center [481, 164] width 438 height 33
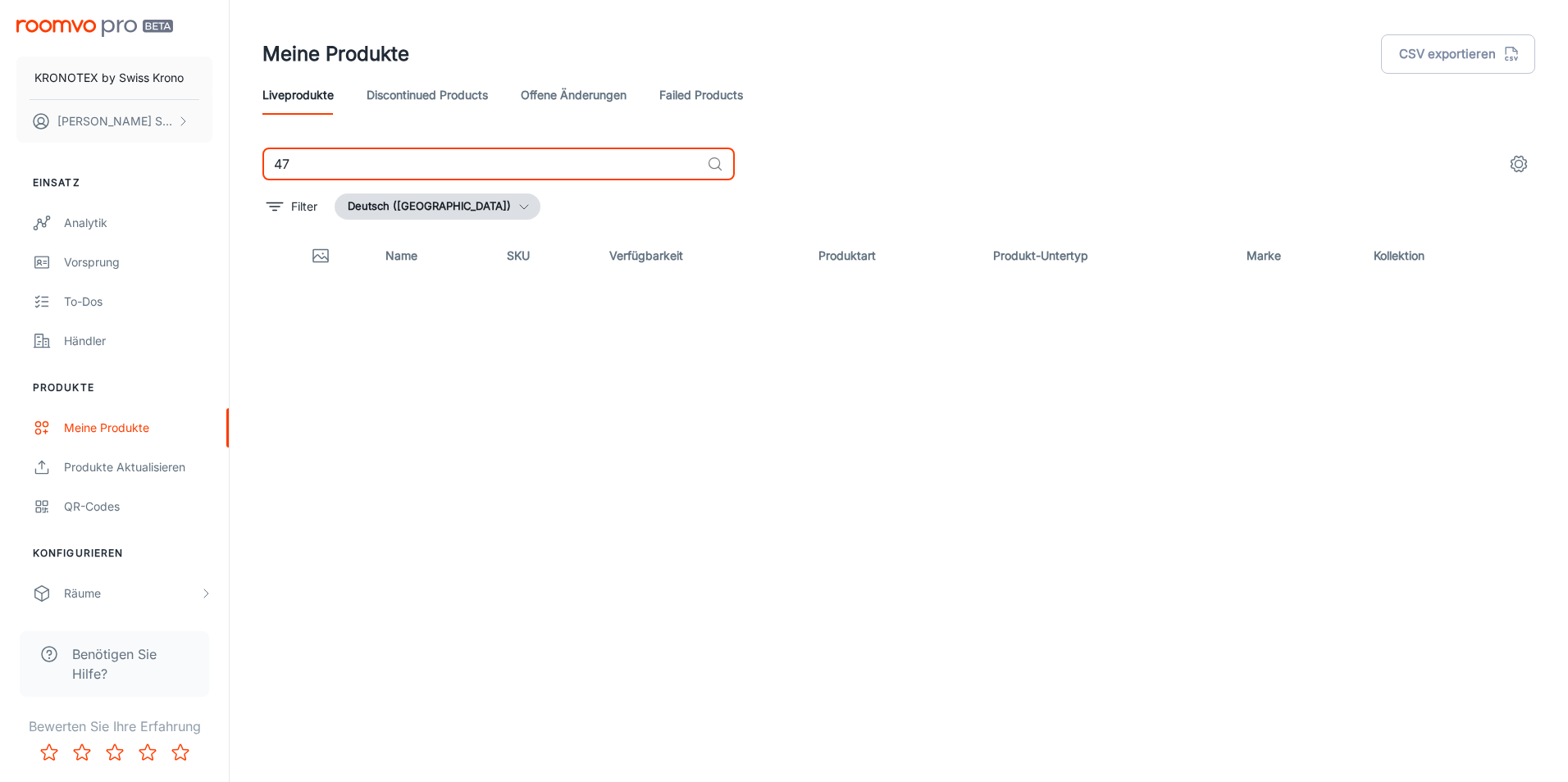
type input "4"
type input "8"
type input "4"
type input "8"
type input "6"
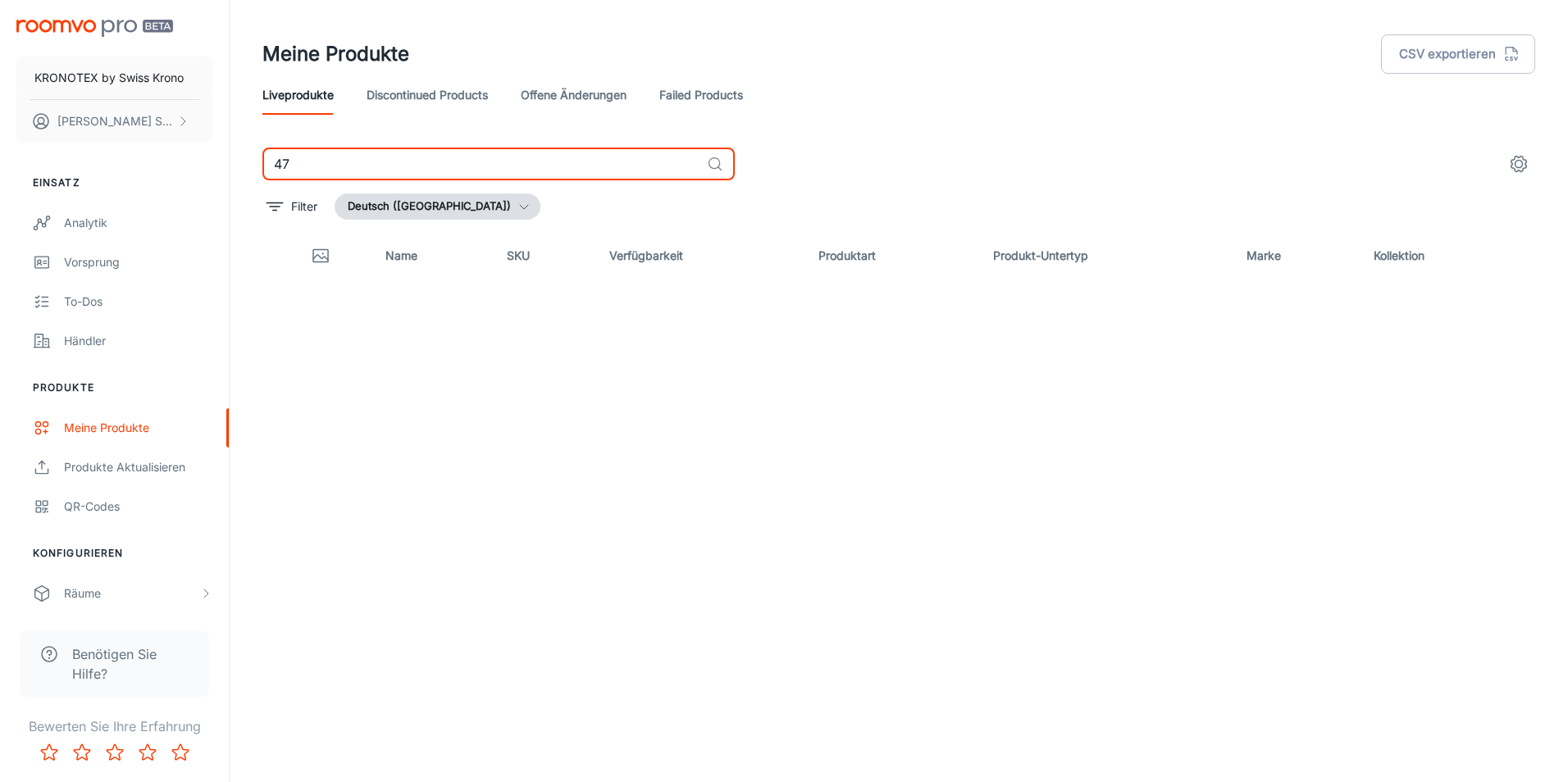
type input "4"
type input "3"
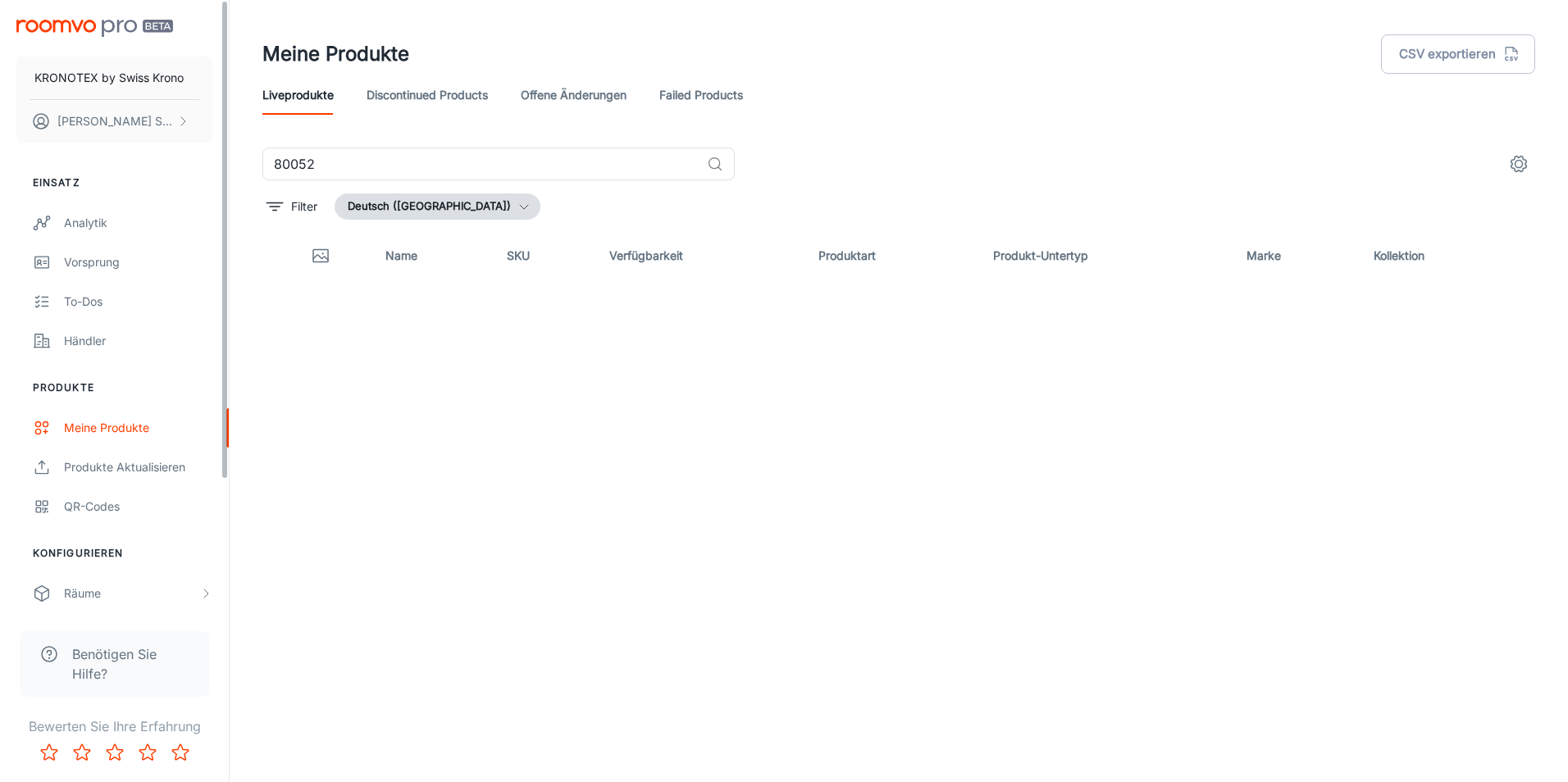
click at [956, 387] on div "Name SKU Verfügbarkeit Produktart Produkt-Untertyp Marke Kollektion" at bounding box center [898, 468] width 1273 height 471
drag, startPoint x: 922, startPoint y: 394, endPoint x: 907, endPoint y: 378, distance: 21.9
click at [921, 394] on div "Name SKU Verfügbarkeit Produktart Produkt-Untertyp Marke Kollektion" at bounding box center [898, 468] width 1273 height 471
click at [1188, 547] on div "Name SKU Verfügbarkeit Produktart Produkt-Untertyp Marke Kollektion" at bounding box center [898, 468] width 1273 height 471
click at [1037, 630] on div "Name SKU Verfügbarkeit Produktart Produkt-Untertyp Marke Kollektion" at bounding box center [898, 468] width 1273 height 471
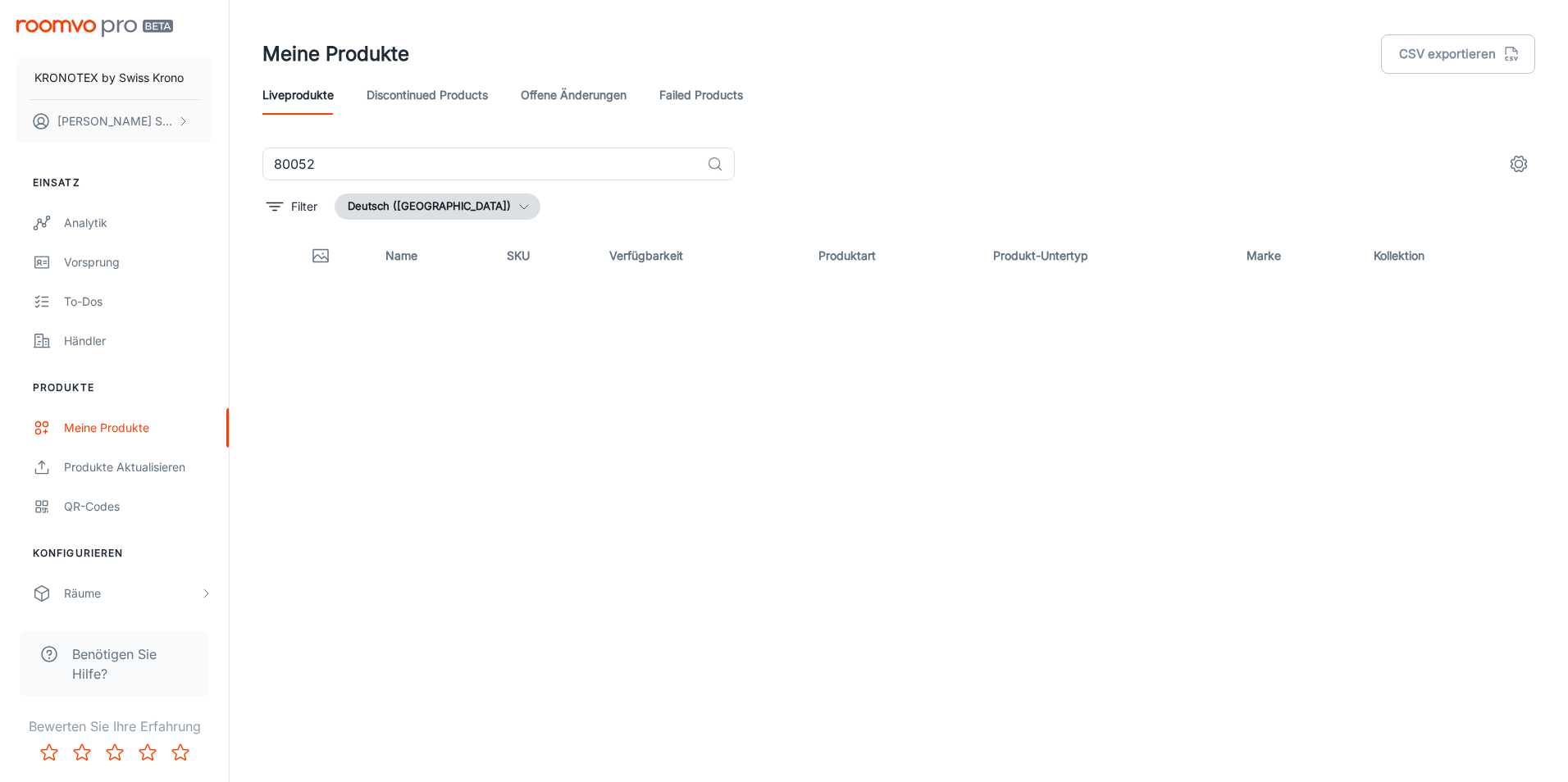
click at [1388, 648] on div "Name SKU Verfügbarkeit Produktart Produkt-Untertyp Marke Kollektion" at bounding box center [898, 468] width 1273 height 471
click at [1462, 623] on div "Name SKU Verfügbarkeit Produktart Produkt-Untertyp Marke Kollektion" at bounding box center [898, 468] width 1273 height 471
click at [1276, 535] on div "Name SKU Verfügbarkeit Produktart Produkt-Untertyp Marke Kollektion" at bounding box center [898, 468] width 1273 height 471
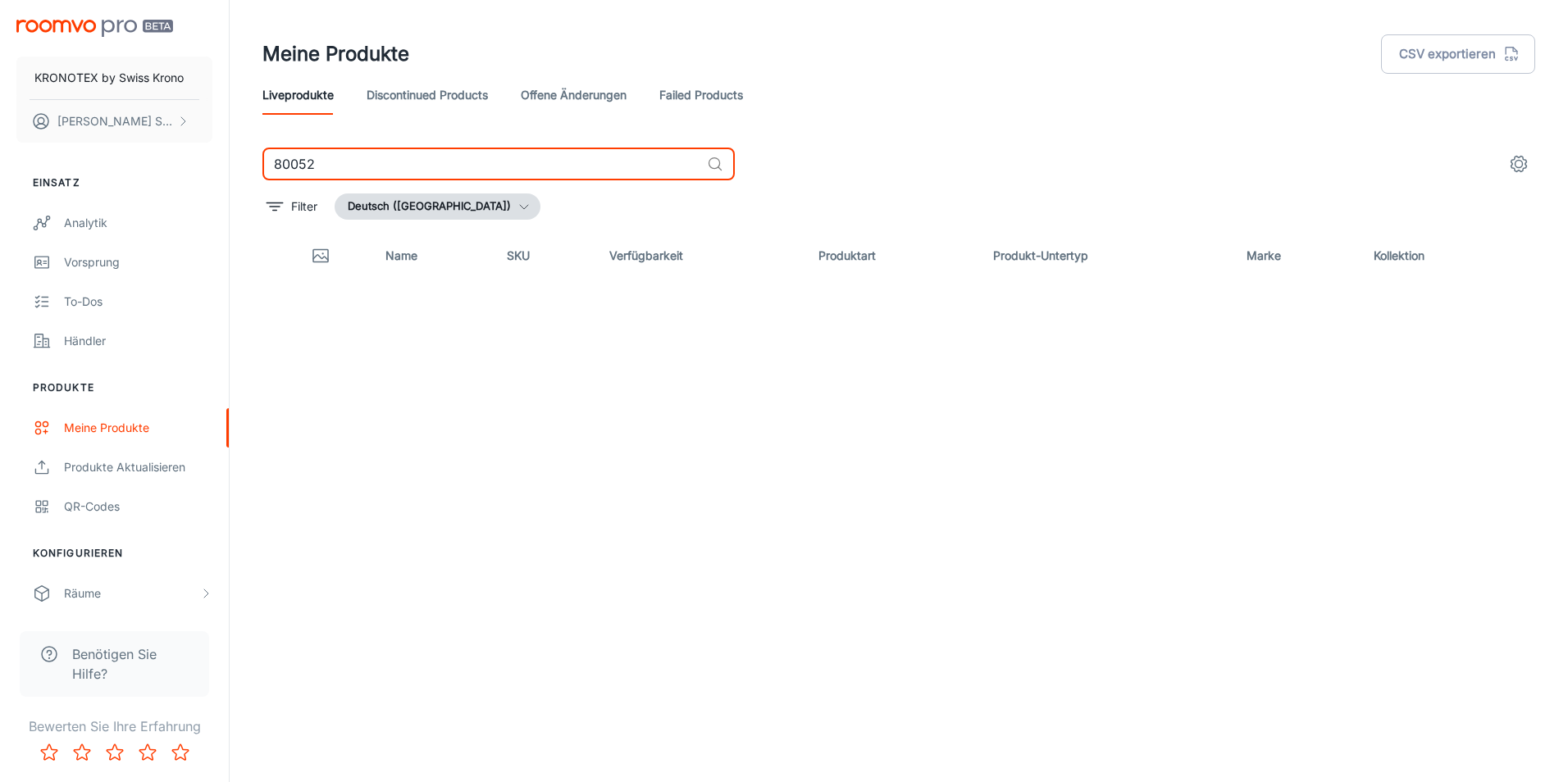
click at [386, 171] on input "80052" at bounding box center [481, 164] width 438 height 33
type input "8"
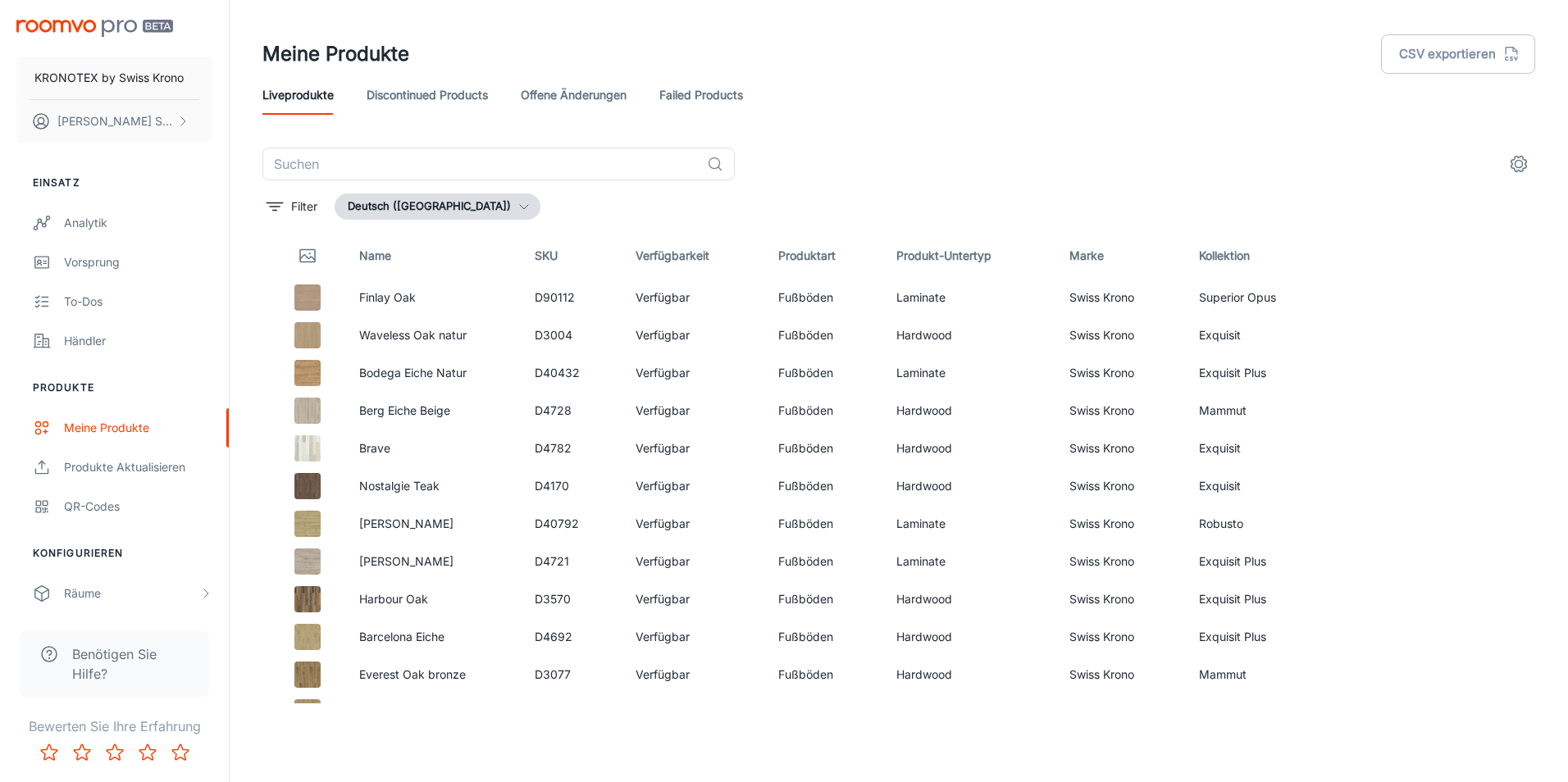
click at [1038, 99] on div "Liveprodukte Discontinued Products offene Änderungen Failed Products" at bounding box center [898, 95] width 1273 height 39
click at [899, 132] on header "Meine Produkte CSV exportieren Liveprodukte Discontinued Products offene Änderu…" at bounding box center [899, 74] width 1312 height 148
click at [1059, 118] on header "Meine Produkte CSV exportieren Liveprodukte Discontinued Products offene Änderu…" at bounding box center [899, 74] width 1312 height 148
click at [1297, 106] on div "Liveprodukte Discontinued Products offene Änderungen Failed Products" at bounding box center [898, 95] width 1273 height 39
click at [1316, 95] on div "Liveprodukte Discontinued Products offene Änderungen Failed Products" at bounding box center [898, 95] width 1273 height 39
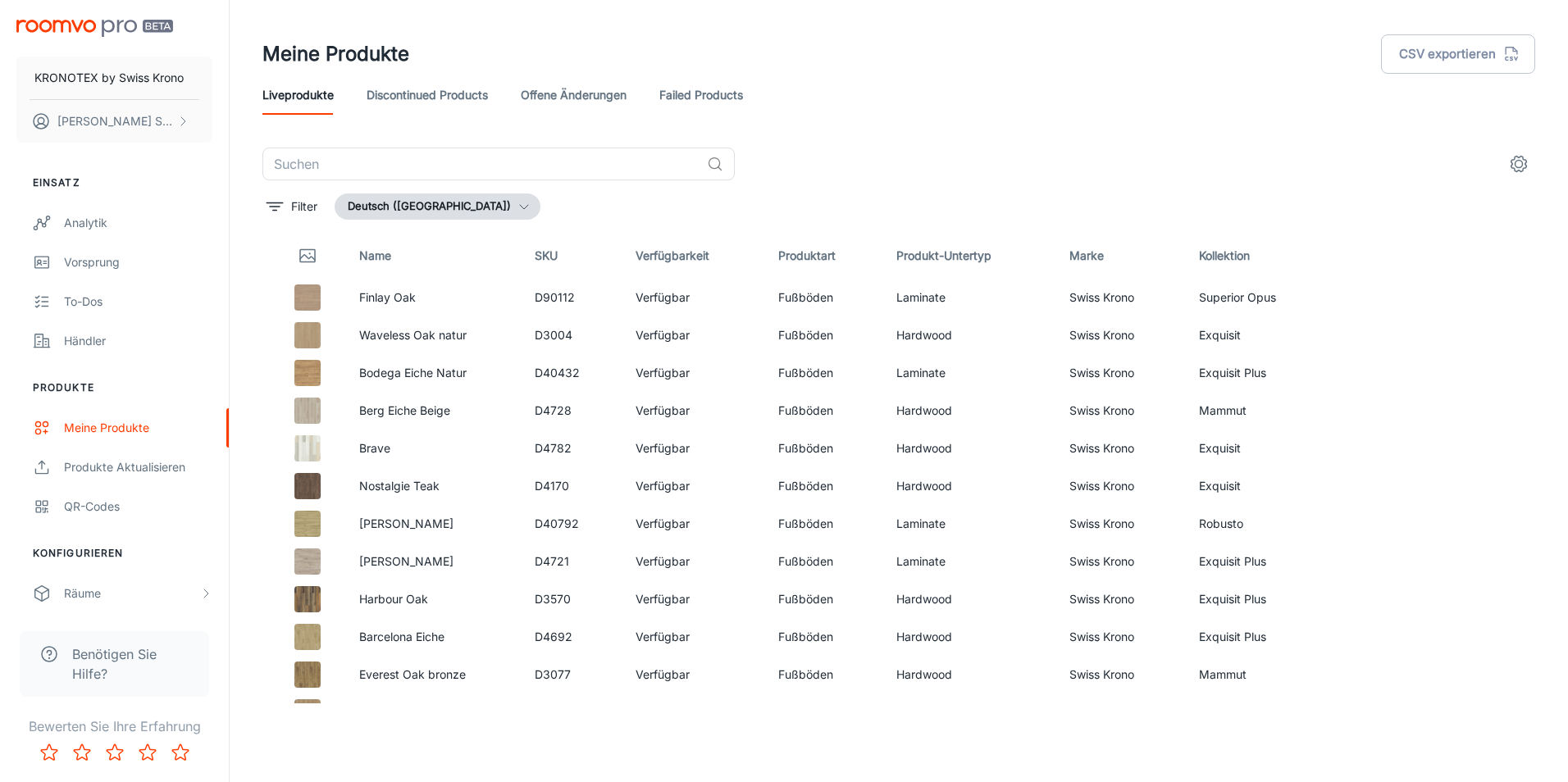
click at [1298, 89] on div "Liveprodukte Discontinued Products offene Änderungen Failed Products" at bounding box center [898, 95] width 1273 height 39
click at [1297, 86] on div "Liveprodukte Discontinued Products offene Änderungen Failed Products" at bounding box center [898, 95] width 1273 height 39
click at [1295, 104] on div "Liveprodukte Discontinued Products offene Änderungen Failed Products" at bounding box center [898, 95] width 1273 height 39
click at [1294, 104] on div "Liveprodukte Discontinued Products offene Änderungen Failed Products" at bounding box center [898, 95] width 1273 height 39
click at [1293, 108] on div "Liveprodukte Discontinued Products offene Änderungen Failed Products" at bounding box center [898, 95] width 1273 height 39
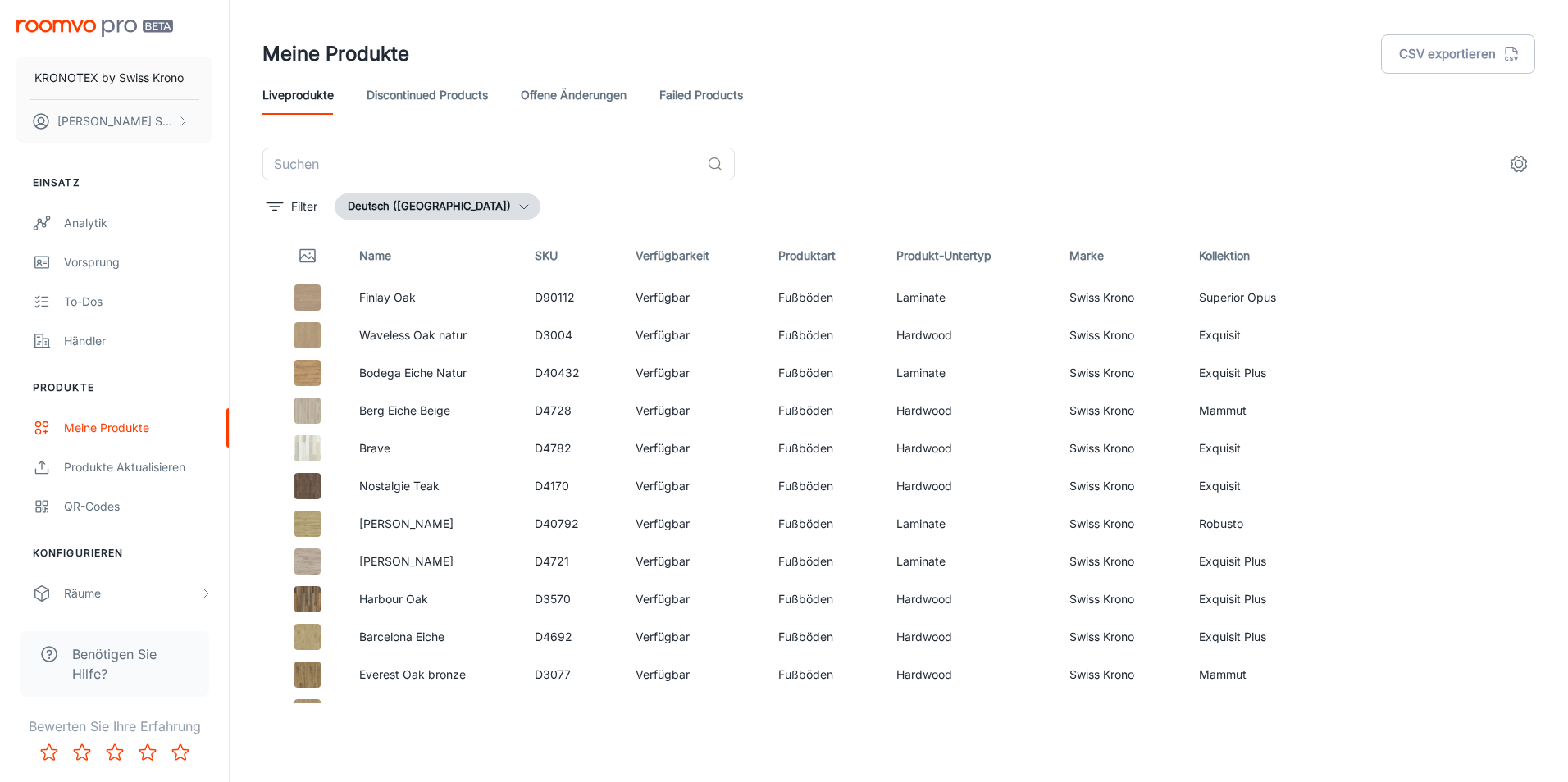
click at [1293, 108] on div "Liveprodukte Discontinued Products offene Änderungen Failed Products" at bounding box center [898, 95] width 1273 height 39
click at [1067, 42] on div "Meine Produkte CSV exportieren" at bounding box center [898, 54] width 1273 height 42
click at [1064, 57] on div "Meine Produkte CSV exportieren" at bounding box center [898, 54] width 1273 height 42
